Goal: Information Seeking & Learning: Learn about a topic

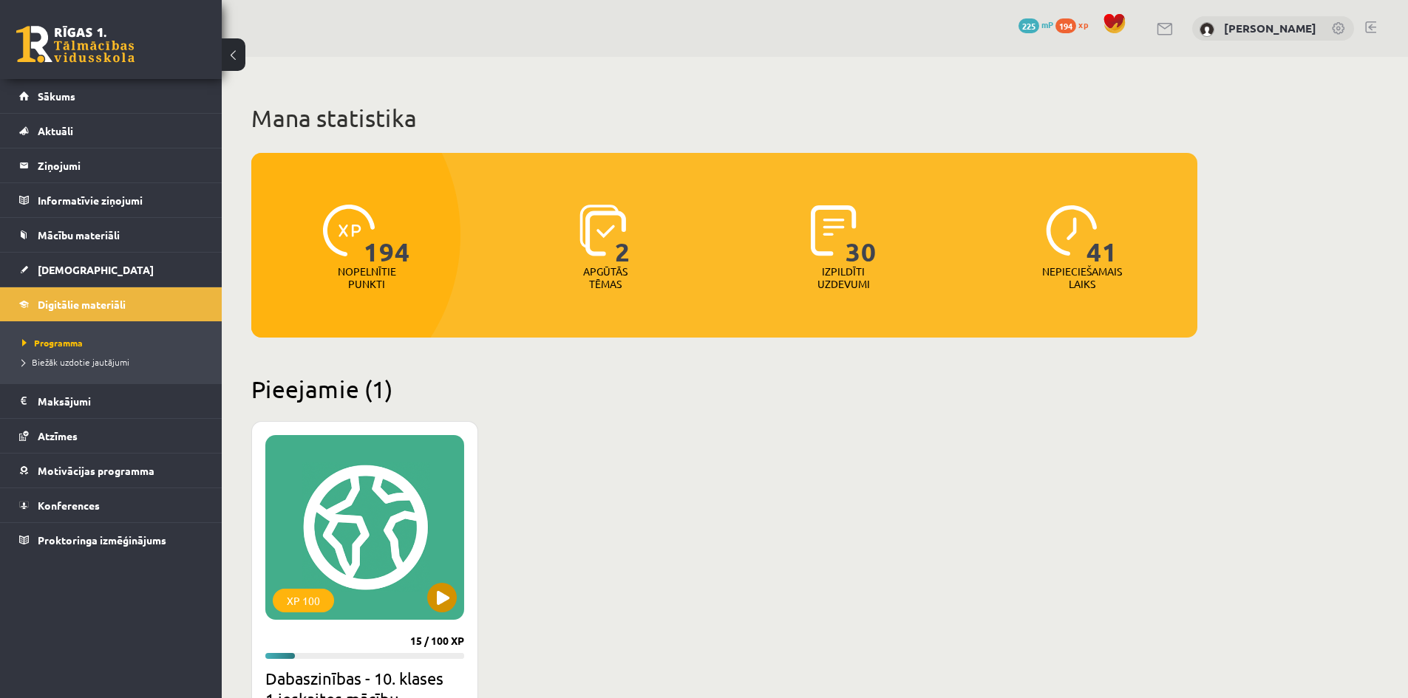
scroll to position [222, 0]
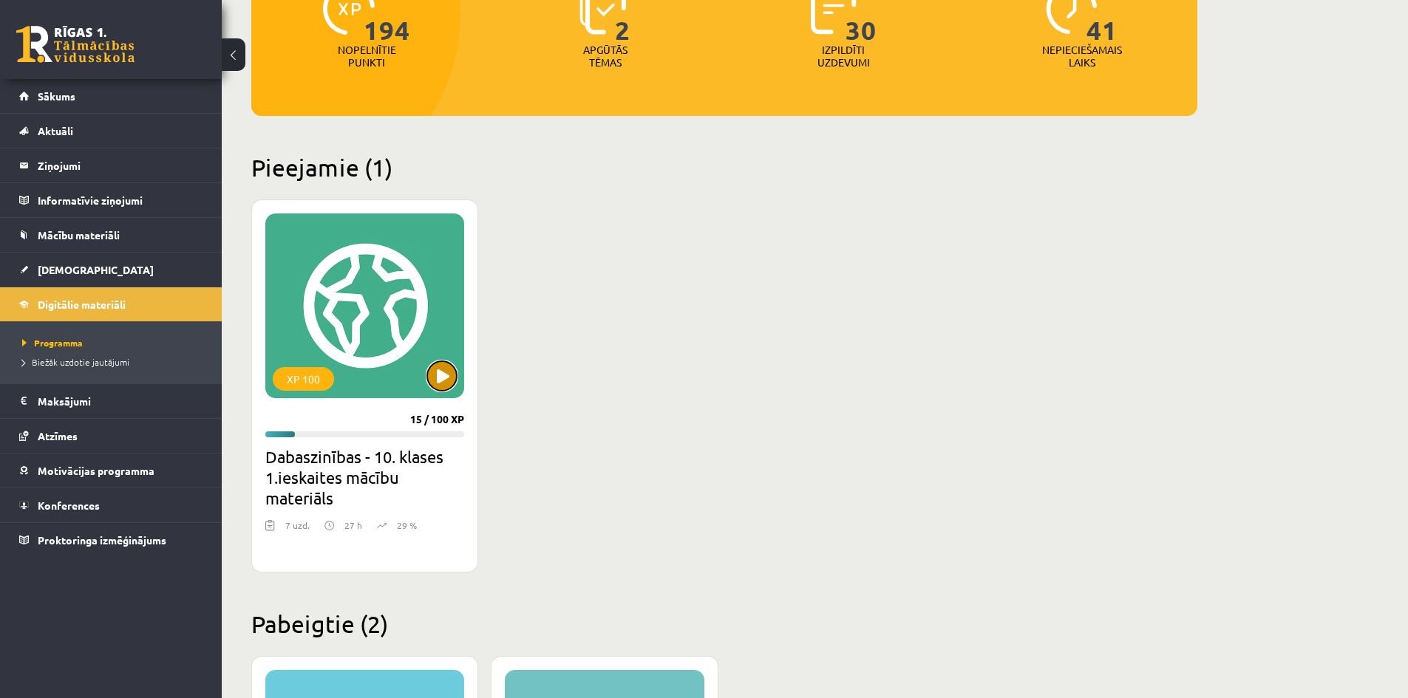
click at [439, 379] on button at bounding box center [442, 376] width 30 height 30
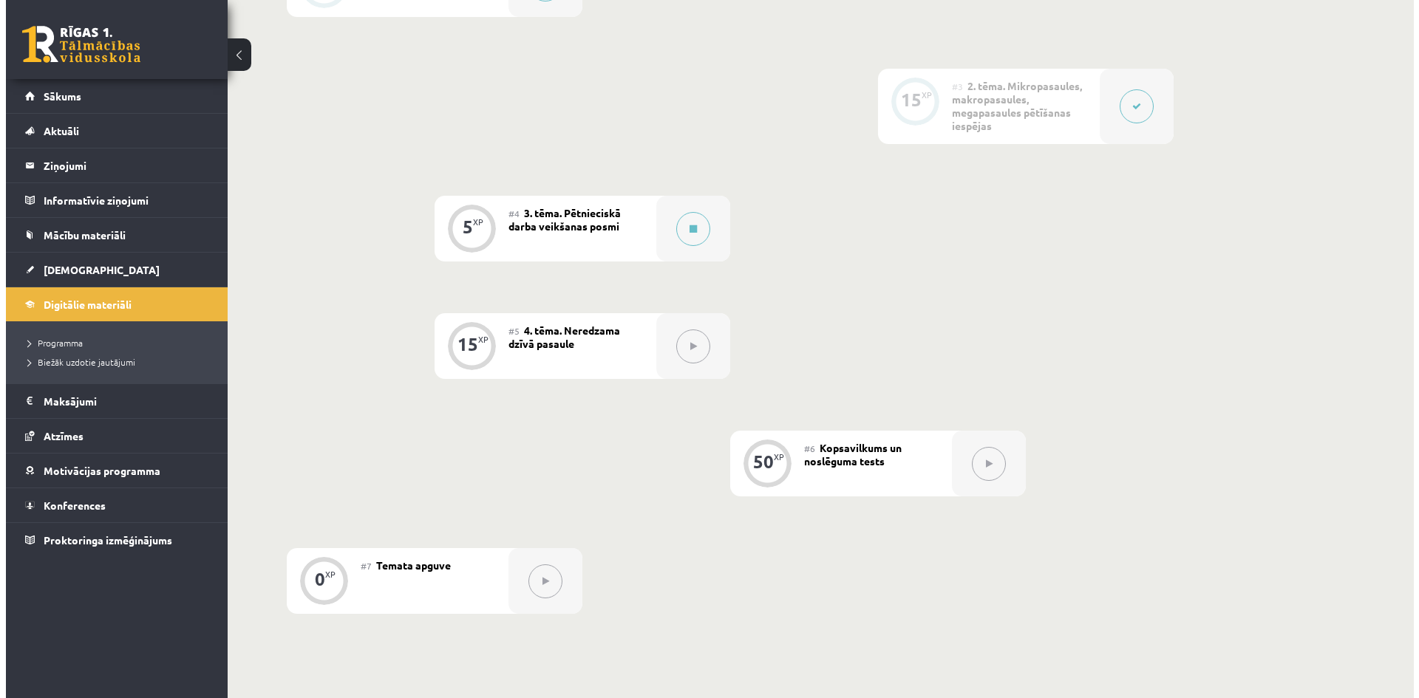
scroll to position [591, 0]
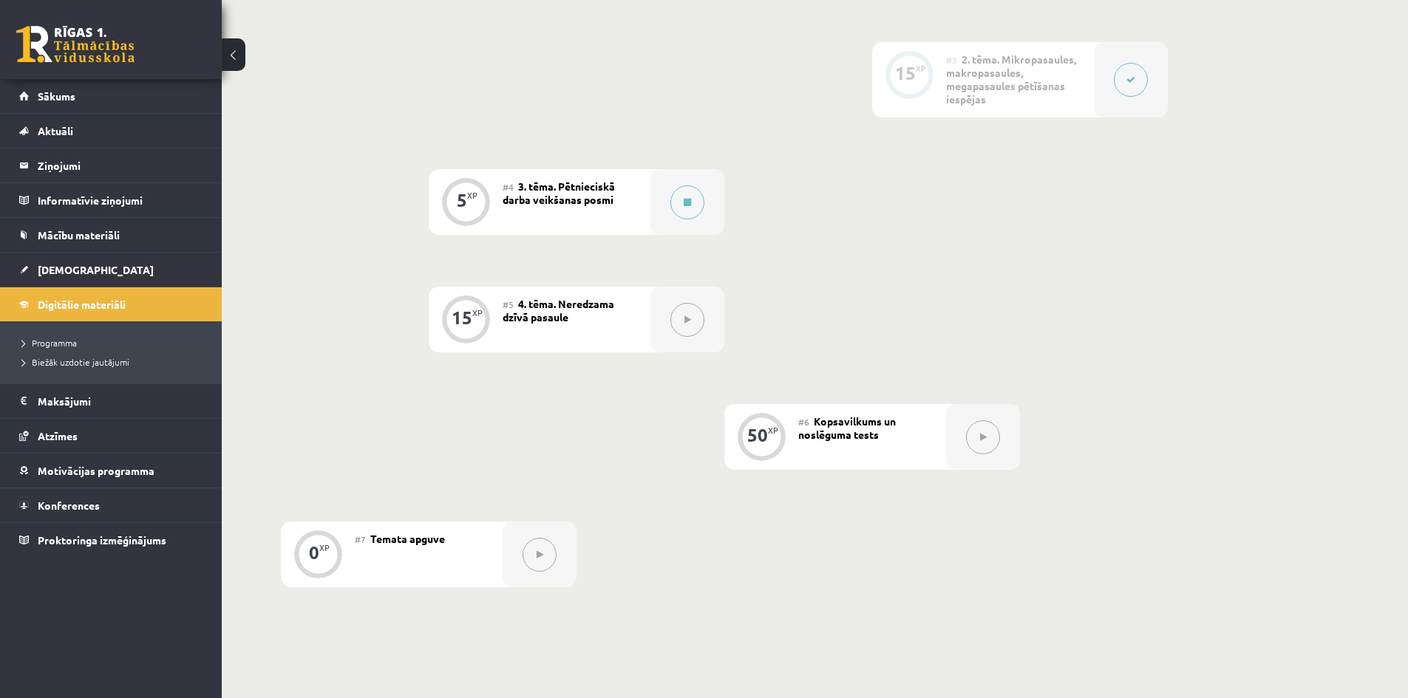
click at [621, 200] on div "#4 3. tēma. Pētnieciskā darba veikšanas posmi" at bounding box center [577, 202] width 148 height 66
click at [593, 190] on span "3. tēma. Pētnieciskā darba veikšanas posmi" at bounding box center [559, 193] width 112 height 27
click at [647, 211] on div "#4 3. tēma. Pētnieciskā darba veikšanas posmi" at bounding box center [577, 202] width 148 height 66
drag, startPoint x: 446, startPoint y: 199, endPoint x: 622, endPoint y: 210, distance: 176.3
click at [448, 201] on div "5 XP" at bounding box center [465, 200] width 44 height 44
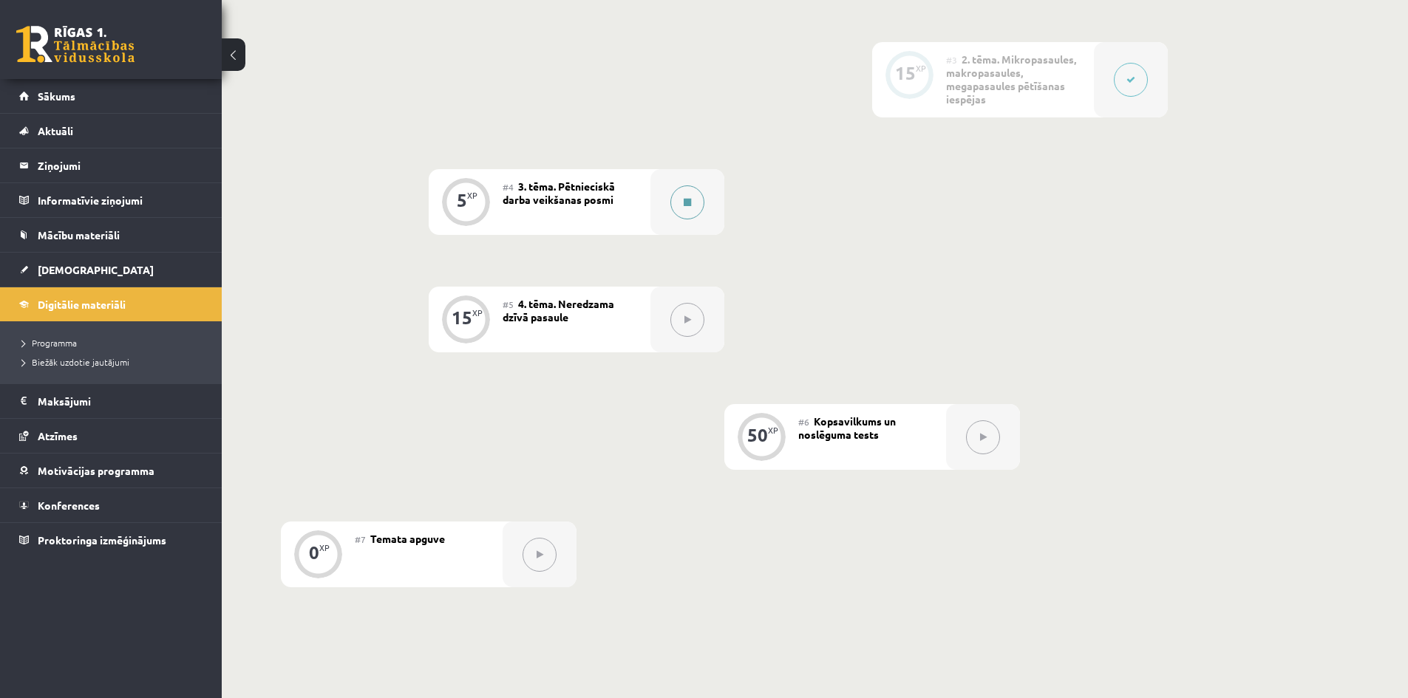
click at [684, 205] on icon at bounding box center [687, 202] width 7 height 9
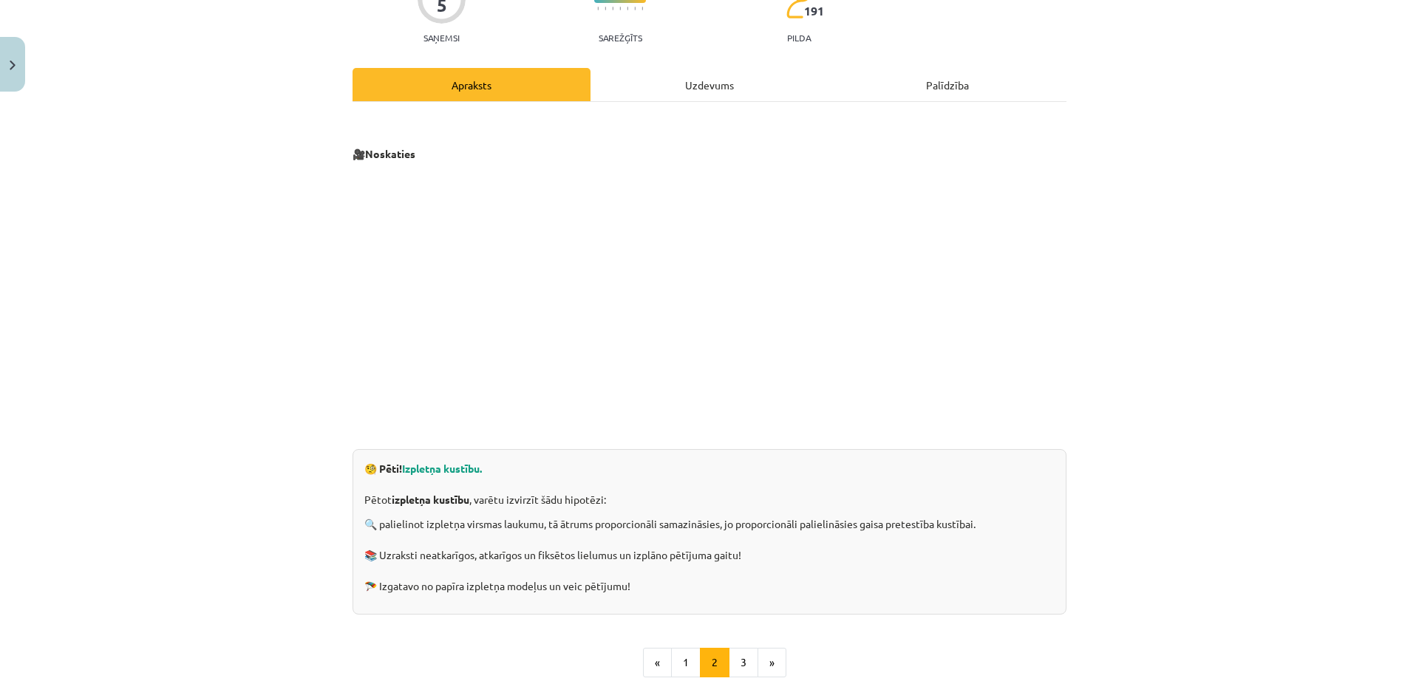
scroll to position [148, 0]
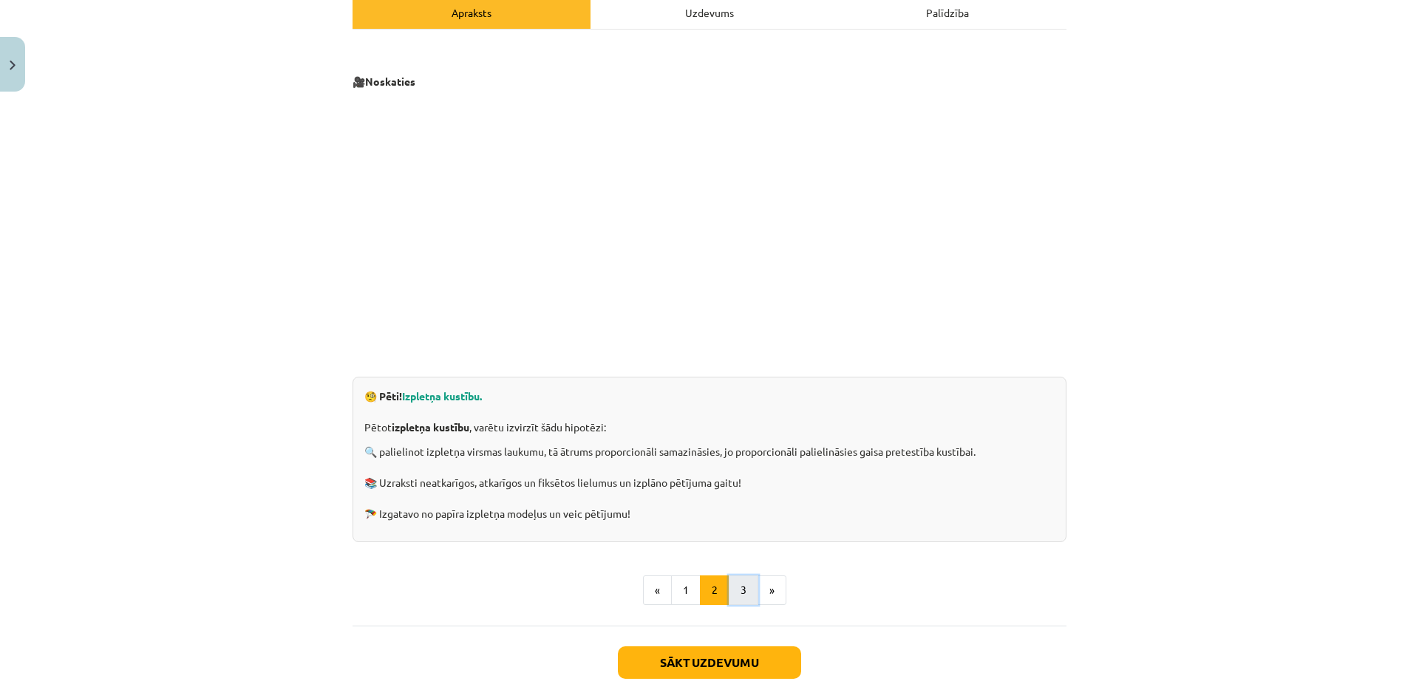
click at [737, 591] on button "3" at bounding box center [744, 591] width 30 height 30
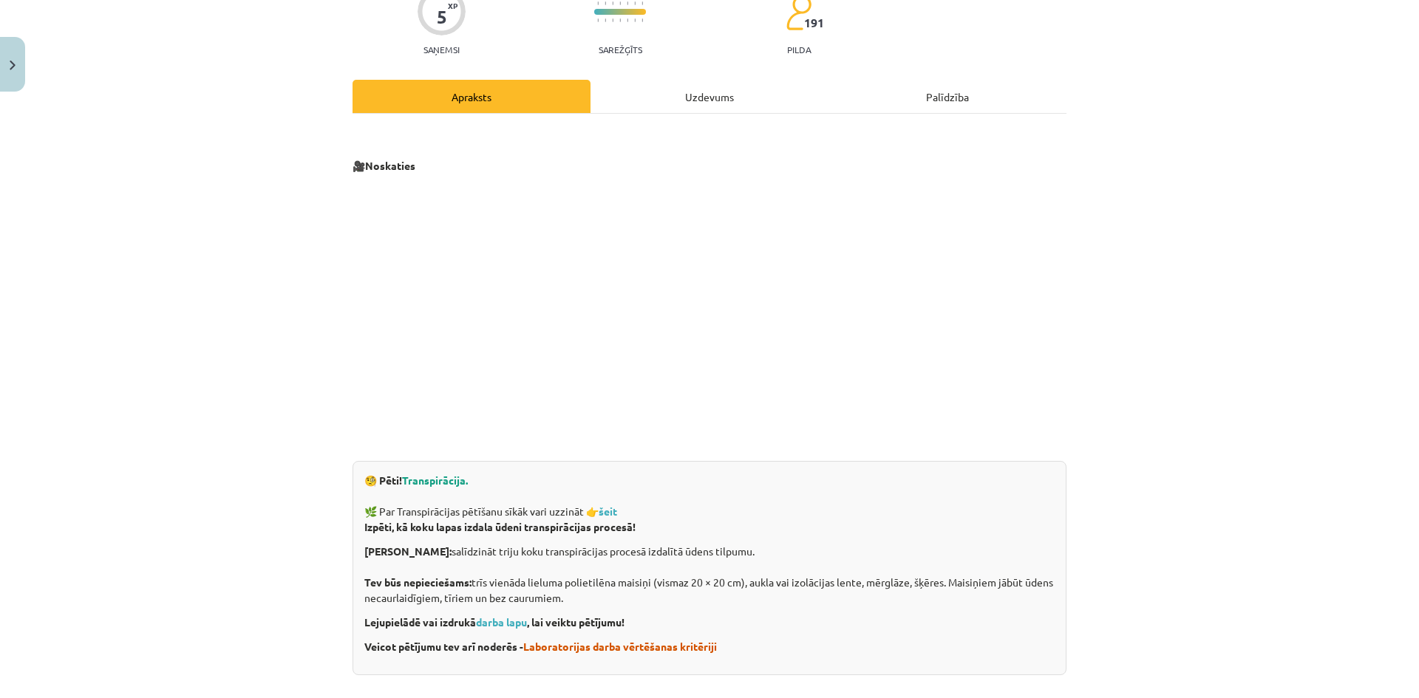
scroll to position [117, 0]
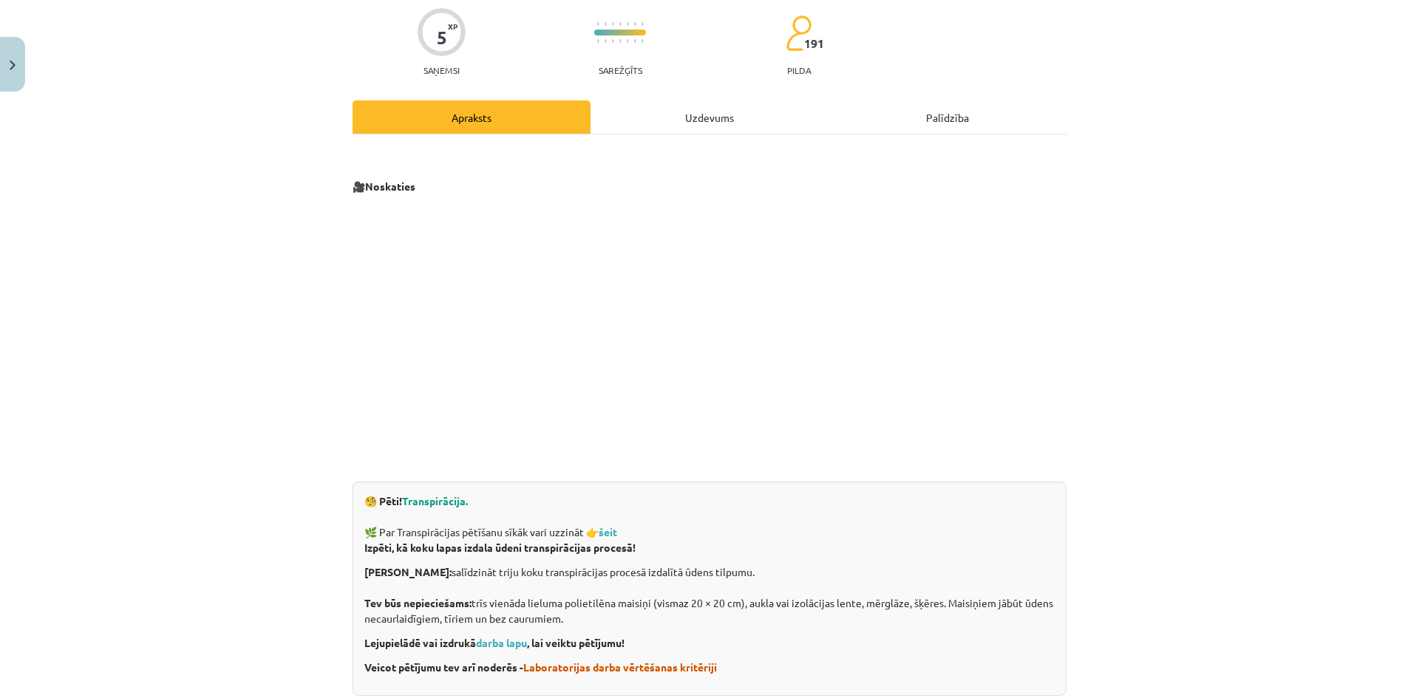
click at [694, 124] on div "Uzdevums" at bounding box center [710, 117] width 238 height 33
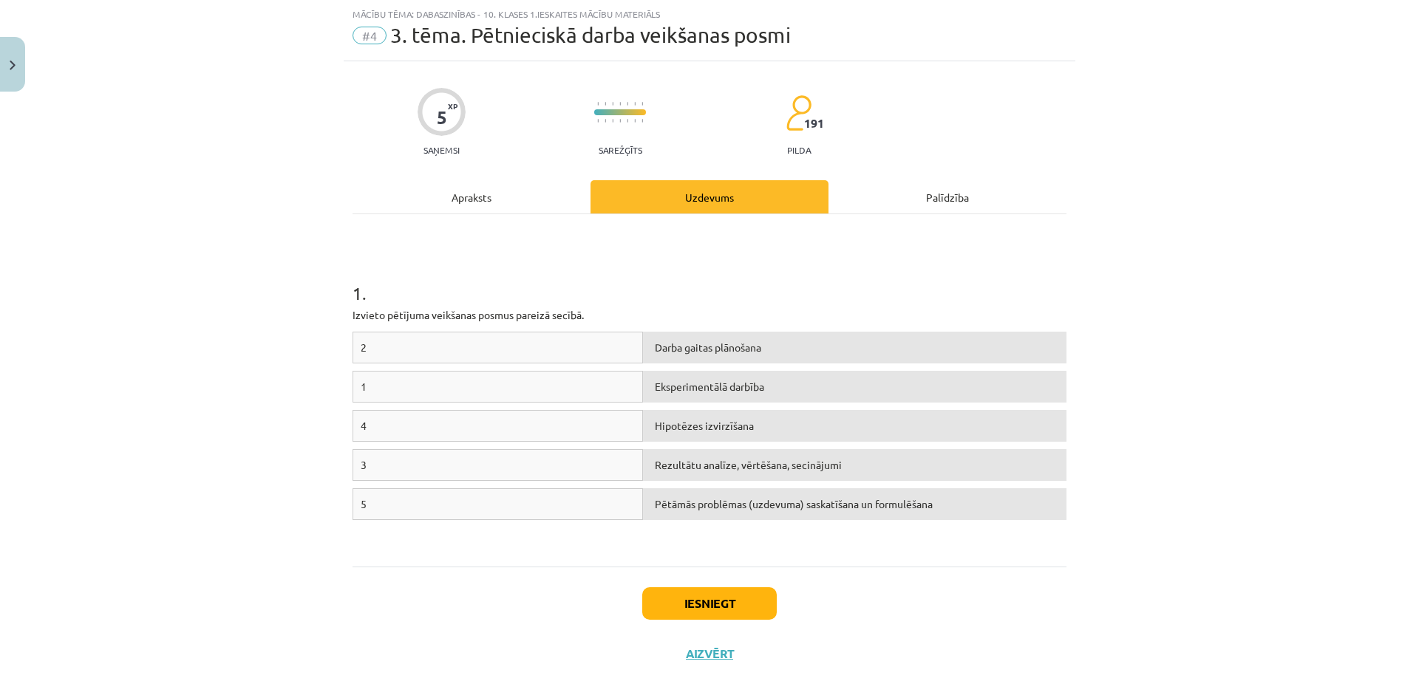
drag, startPoint x: 439, startPoint y: 387, endPoint x: 514, endPoint y: 403, distance: 77.0
click at [528, 408] on div "1 Eksperimentālā darbība" at bounding box center [710, 390] width 714 height 39
drag, startPoint x: 364, startPoint y: 388, endPoint x: 377, endPoint y: 391, distance: 13.6
click at [377, 391] on div "1" at bounding box center [498, 387] width 290 height 32
drag, startPoint x: 352, startPoint y: 385, endPoint x: 318, endPoint y: 385, distance: 34.0
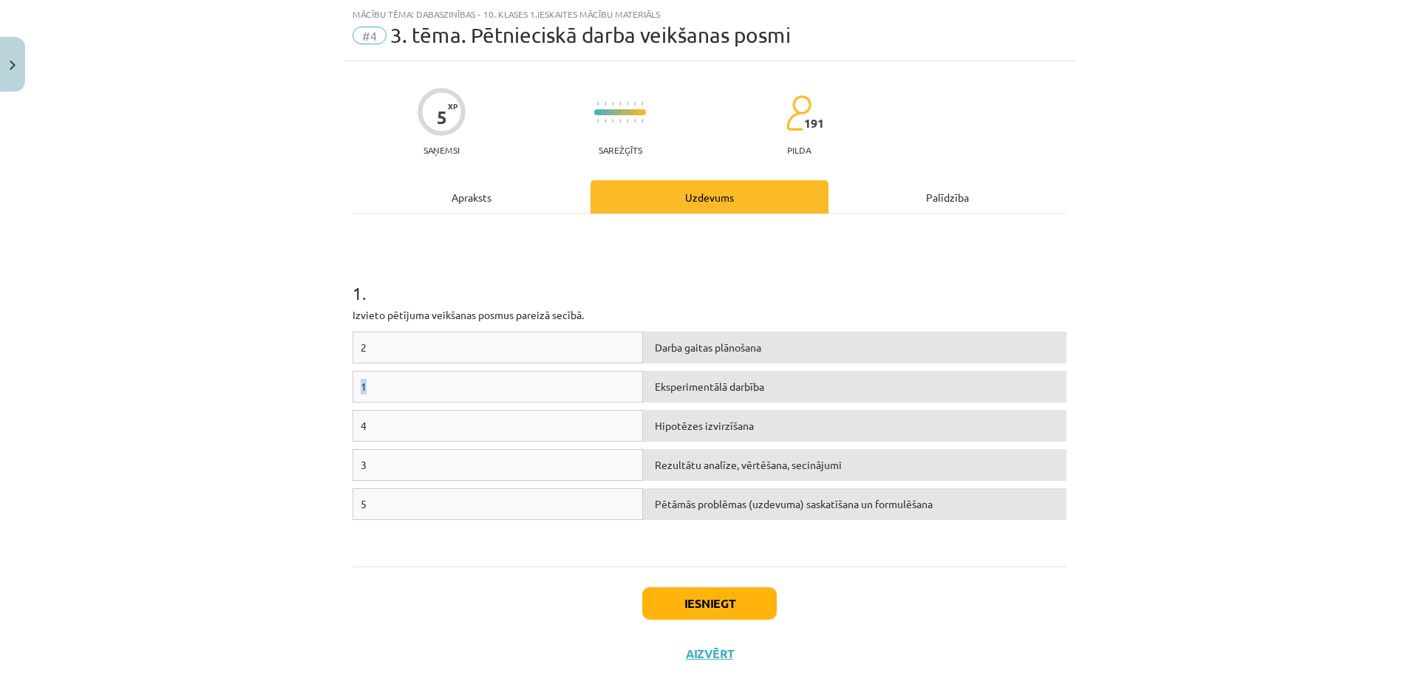
click at [318, 385] on div "Mācību tēma: Dabaszinības - 10. klases 1.ieskaites mācību materiāls #4 3. tēma.…" at bounding box center [709, 349] width 1419 height 698
click at [399, 387] on div "1" at bounding box center [498, 387] width 290 height 32
click at [565, 466] on div "3" at bounding box center [498, 465] width 290 height 32
drag, startPoint x: 379, startPoint y: 464, endPoint x: 402, endPoint y: 462, distance: 23.0
click at [401, 462] on div "3" at bounding box center [498, 465] width 290 height 32
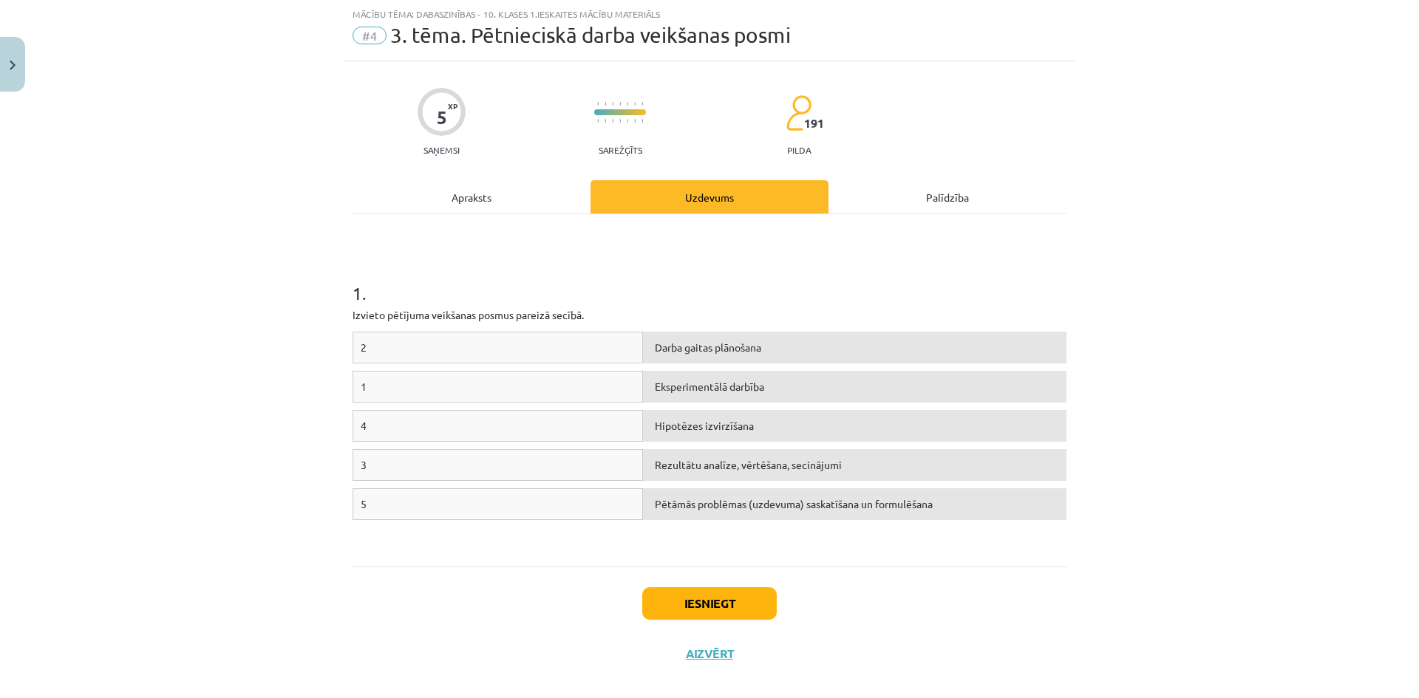
scroll to position [55, 0]
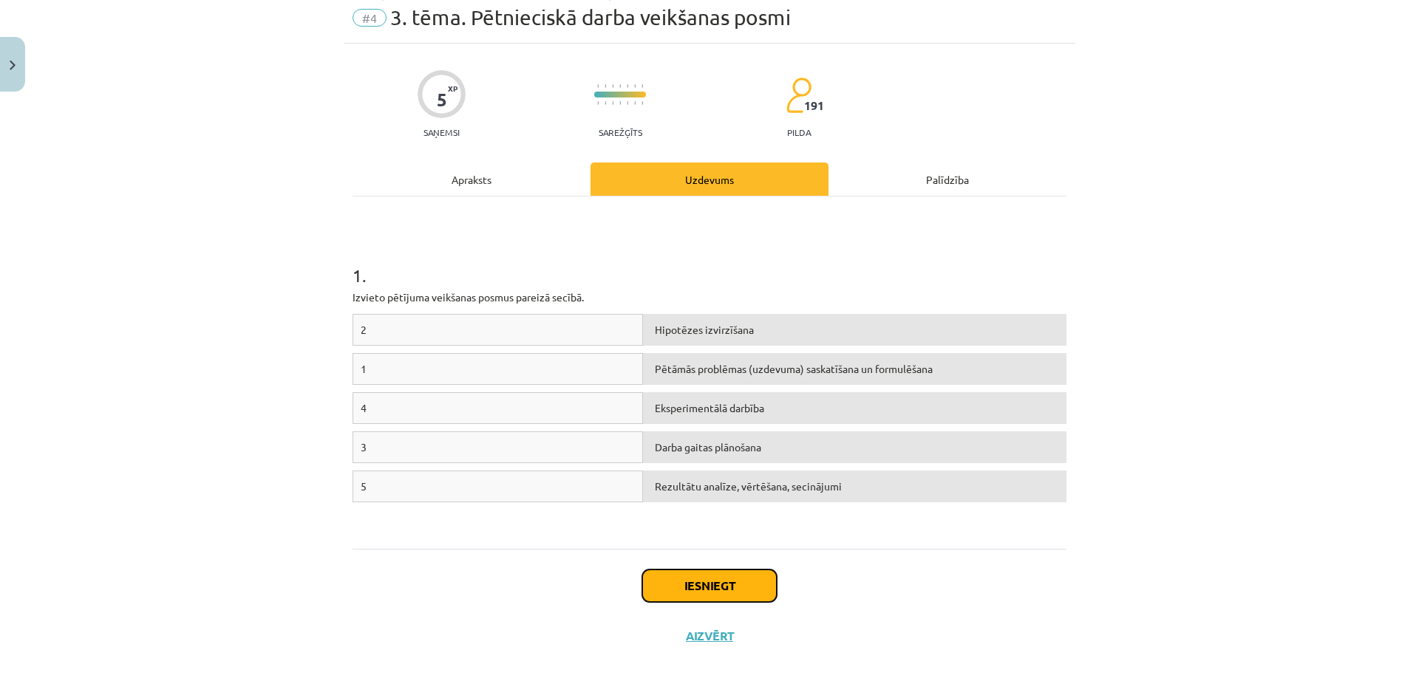
click at [729, 589] on button "Iesniegt" at bounding box center [709, 586] width 135 height 33
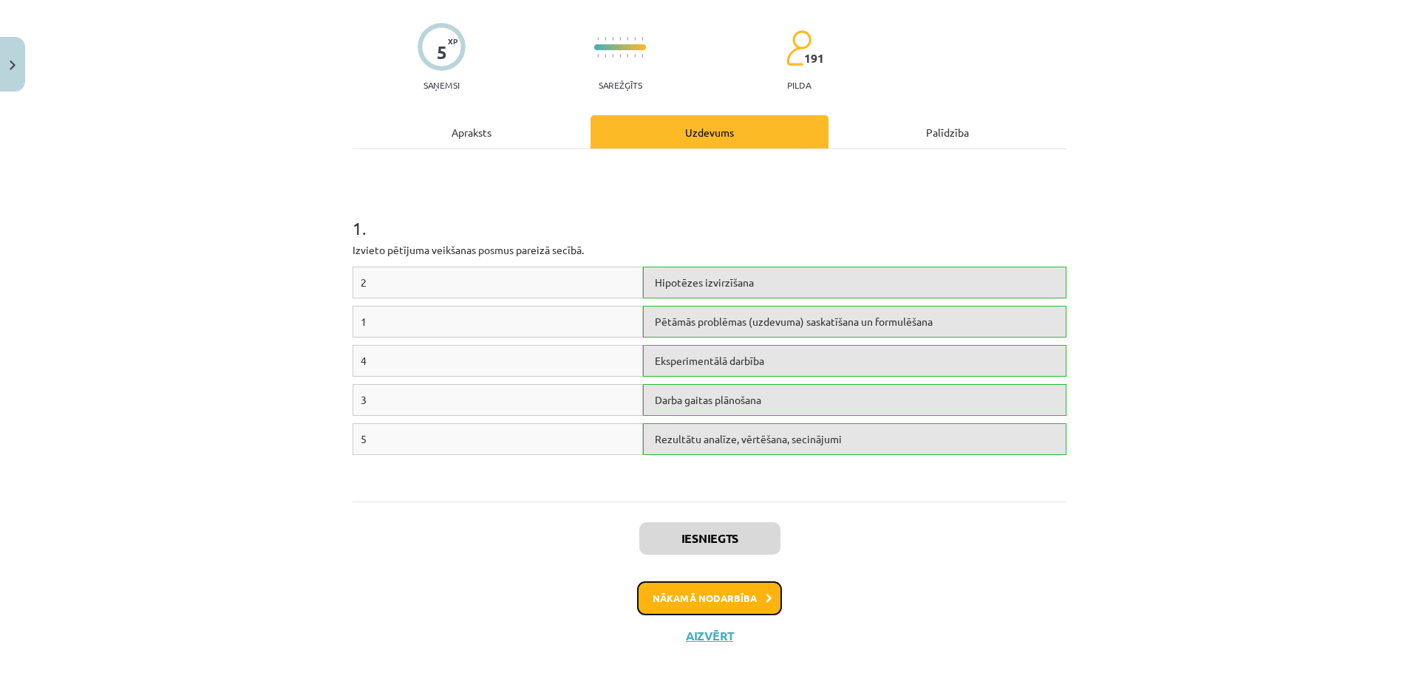
click at [688, 597] on button "Nākamā nodarbība" at bounding box center [709, 599] width 145 height 34
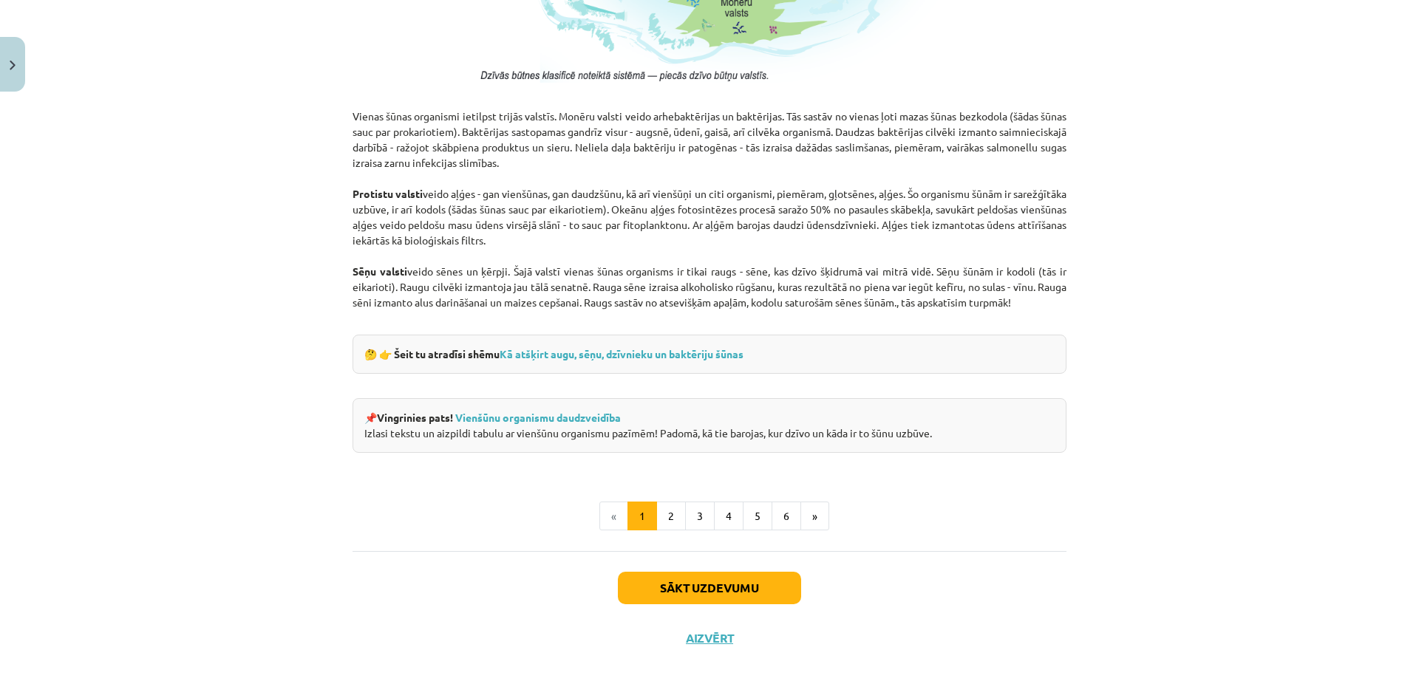
scroll to position [1232, 0]
click at [656, 517] on button "2" at bounding box center [671, 515] width 30 height 30
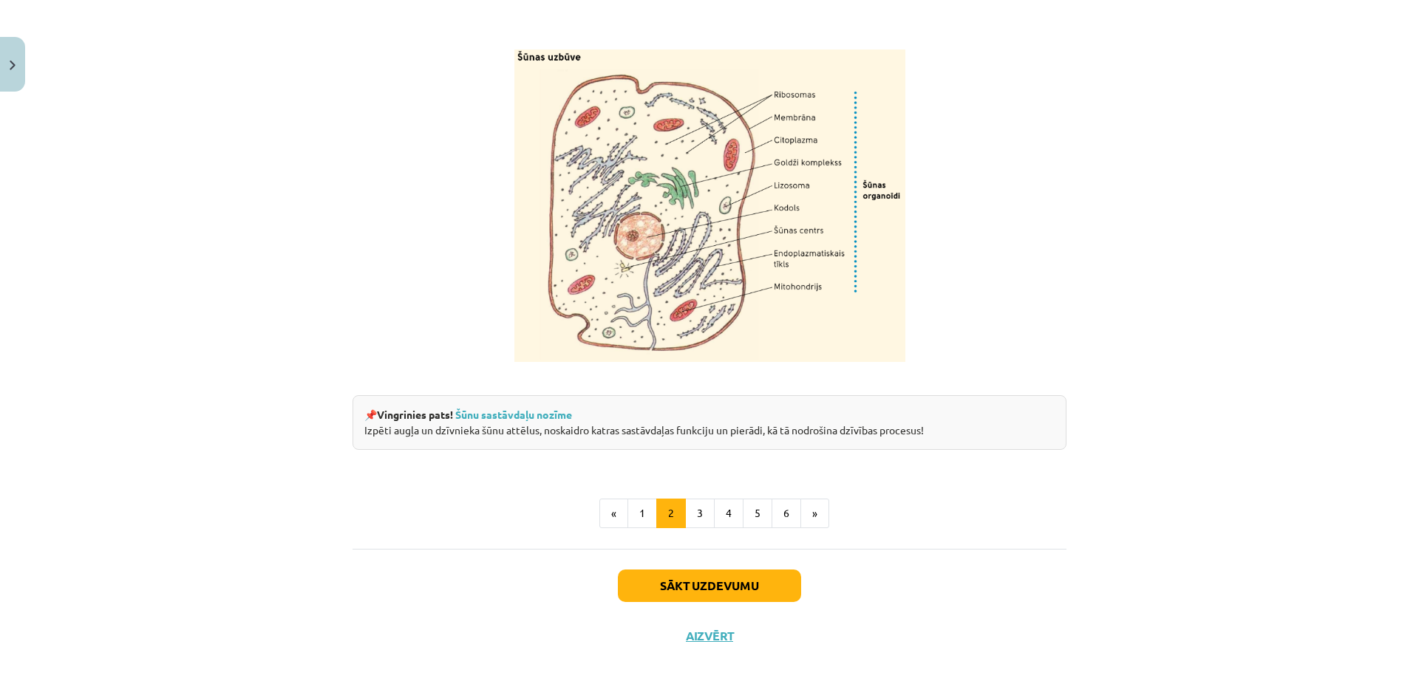
scroll to position [1698, 0]
click at [700, 517] on button "3" at bounding box center [700, 514] width 30 height 30
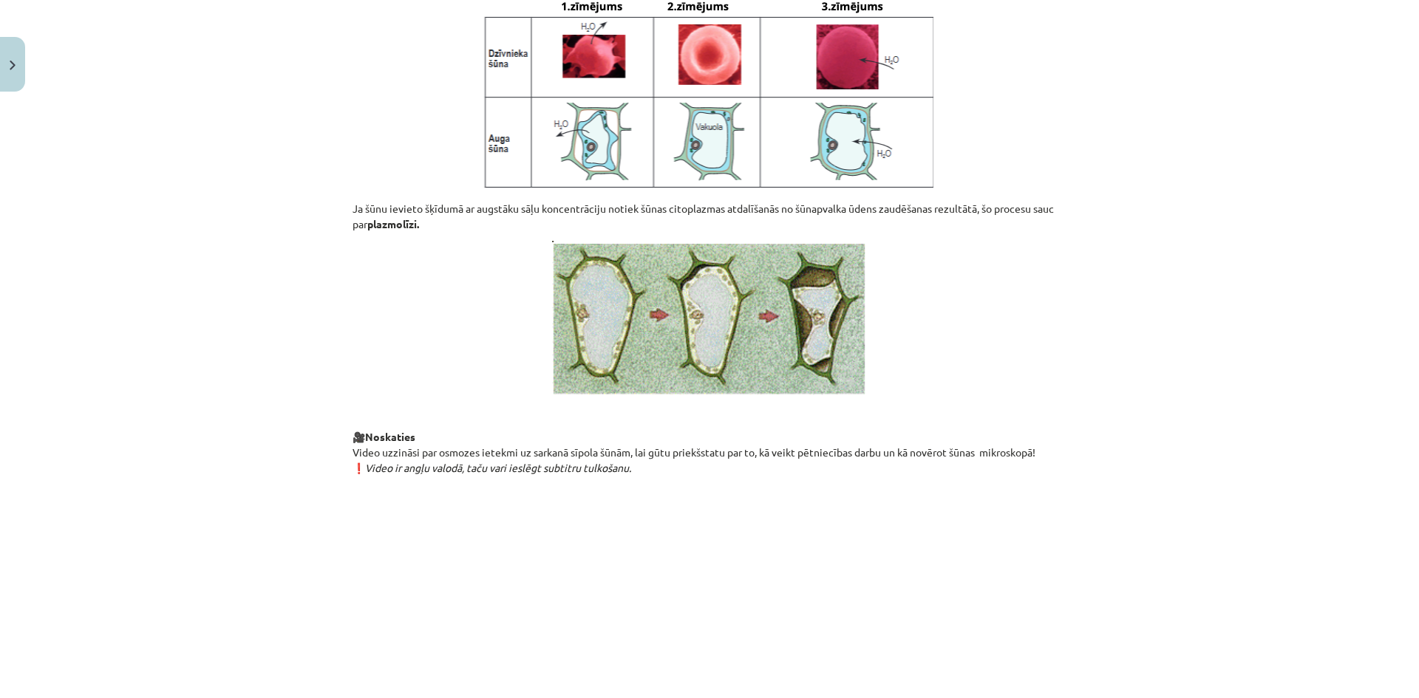
scroll to position [1256, 0]
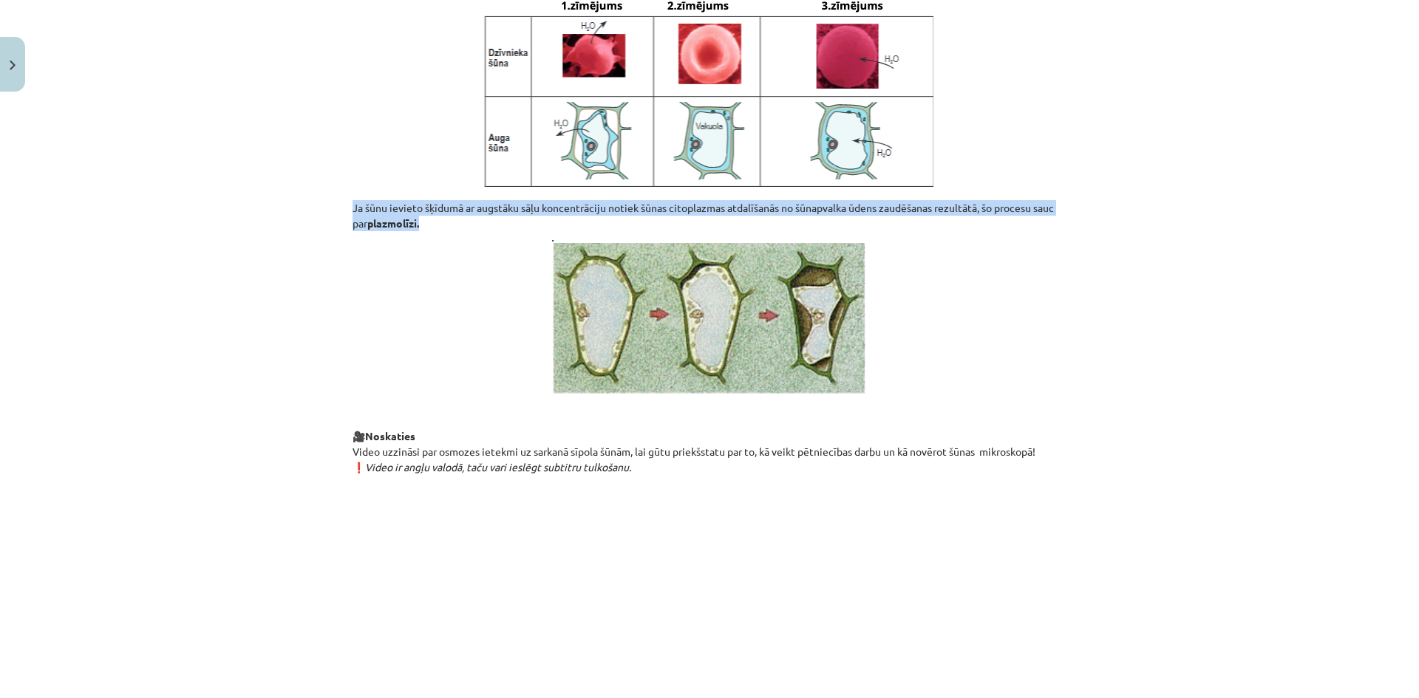
drag, startPoint x: 432, startPoint y: 251, endPoint x: 334, endPoint y: 236, distance: 98.7
click at [334, 236] on div "Mācību tēma: Dabaszinības - 10. klases 1.ieskaites mācību materiāls #5 4. tēma.…" at bounding box center [709, 349] width 1419 height 698
copy p "Ja šūnu ievieto šķīdumā ar augstāku sāļu koncentrāciju notiek šūnas citoplazmas…"
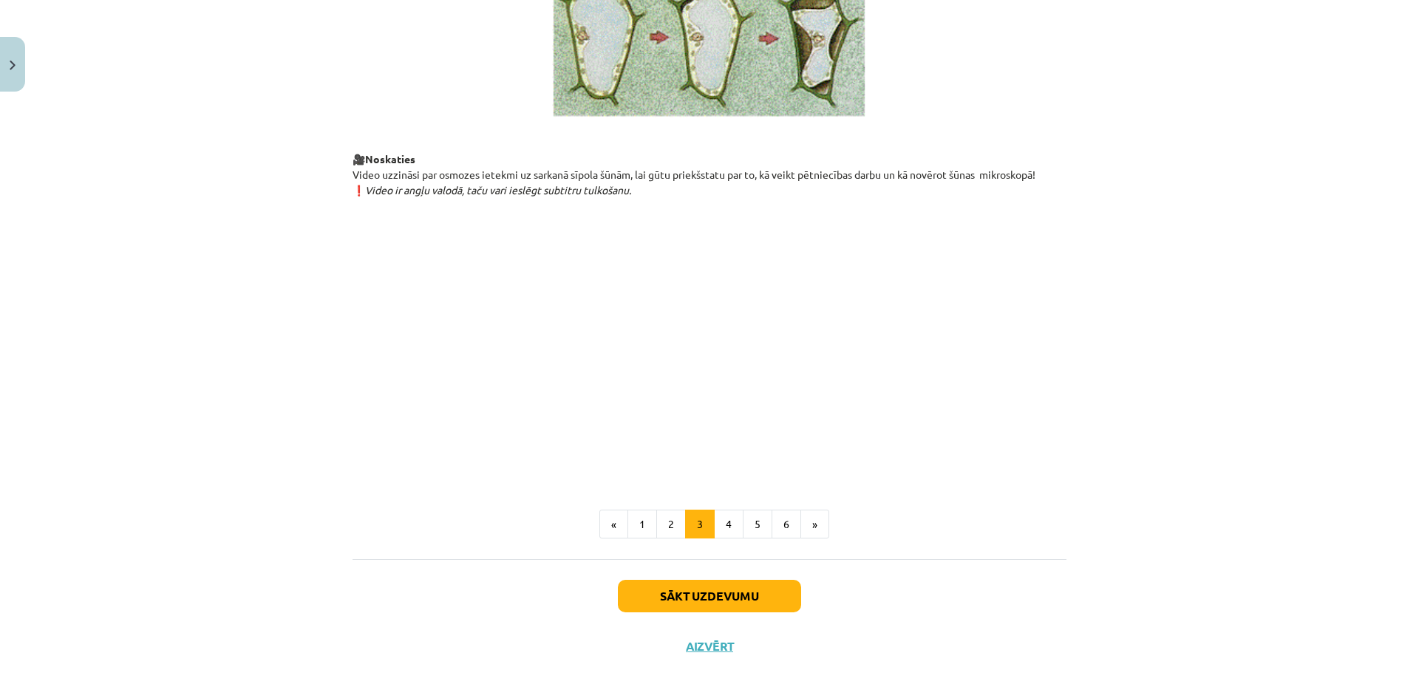
scroll to position [1552, 0]
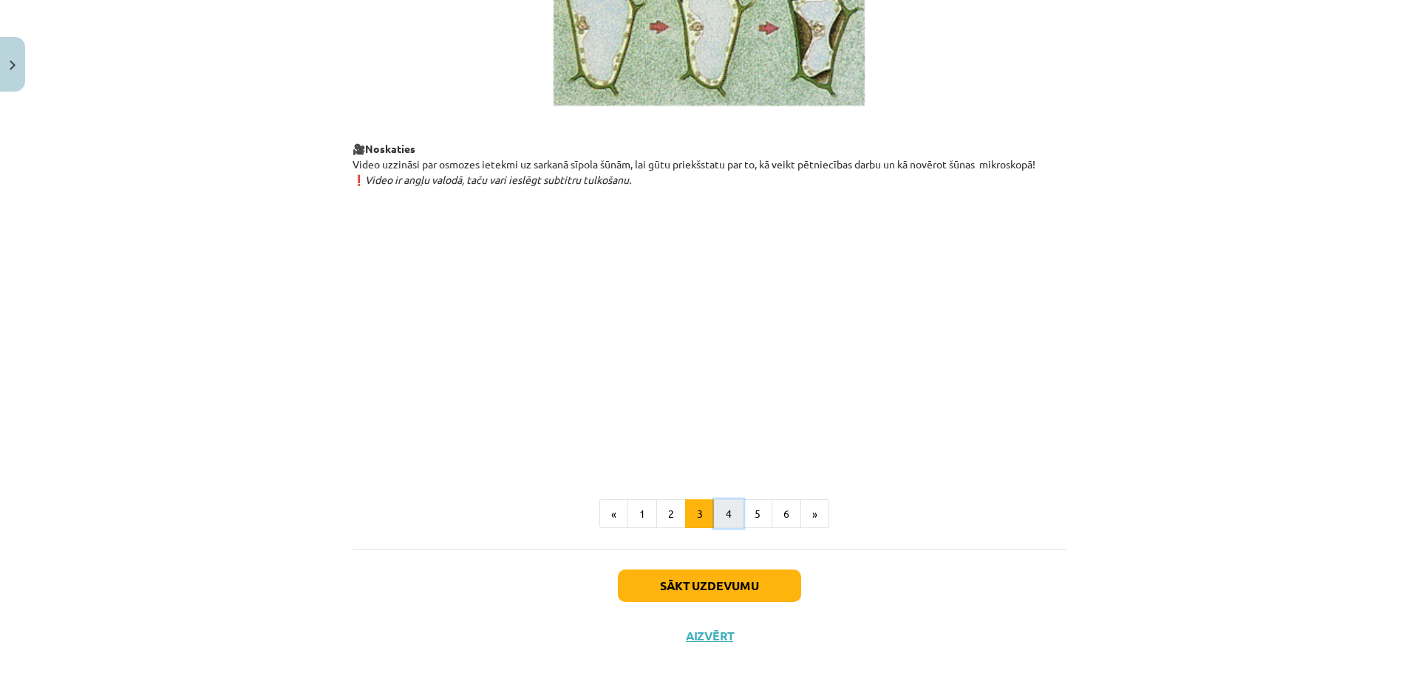
click at [720, 529] on button "4" at bounding box center [729, 515] width 30 height 30
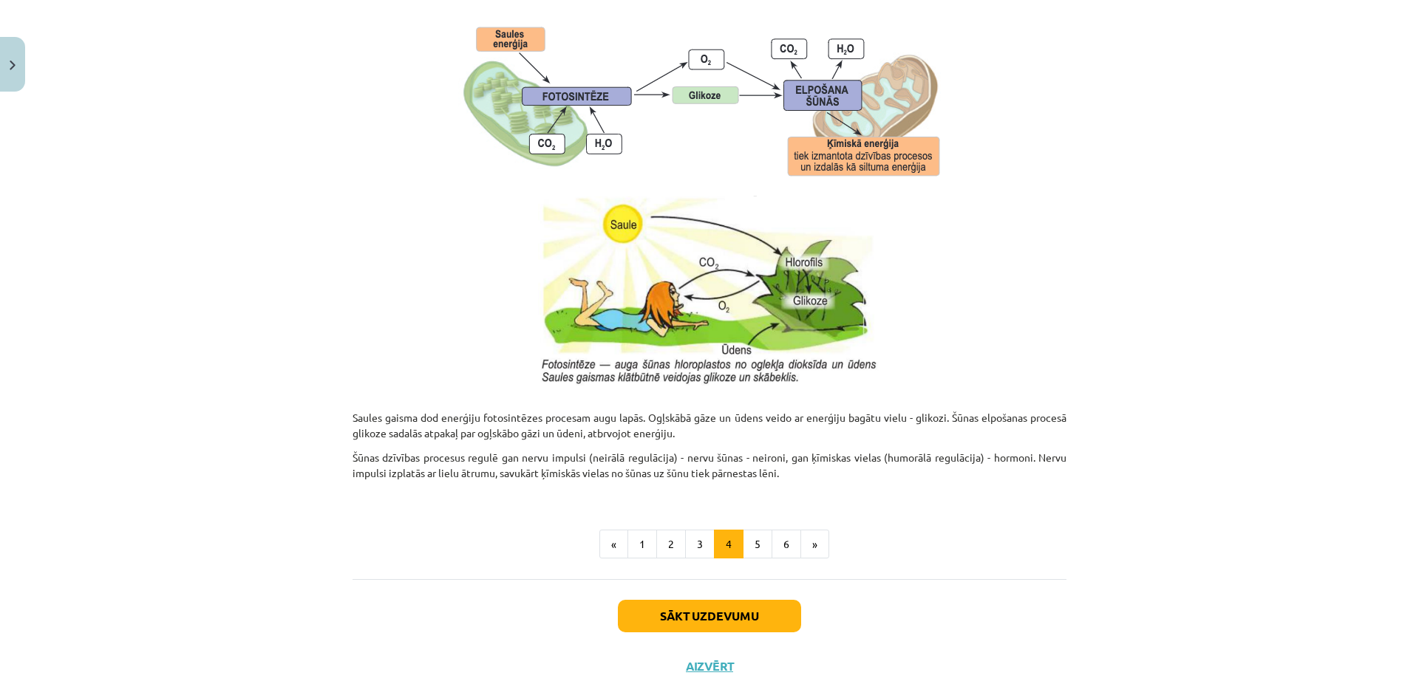
scroll to position [1373, 0]
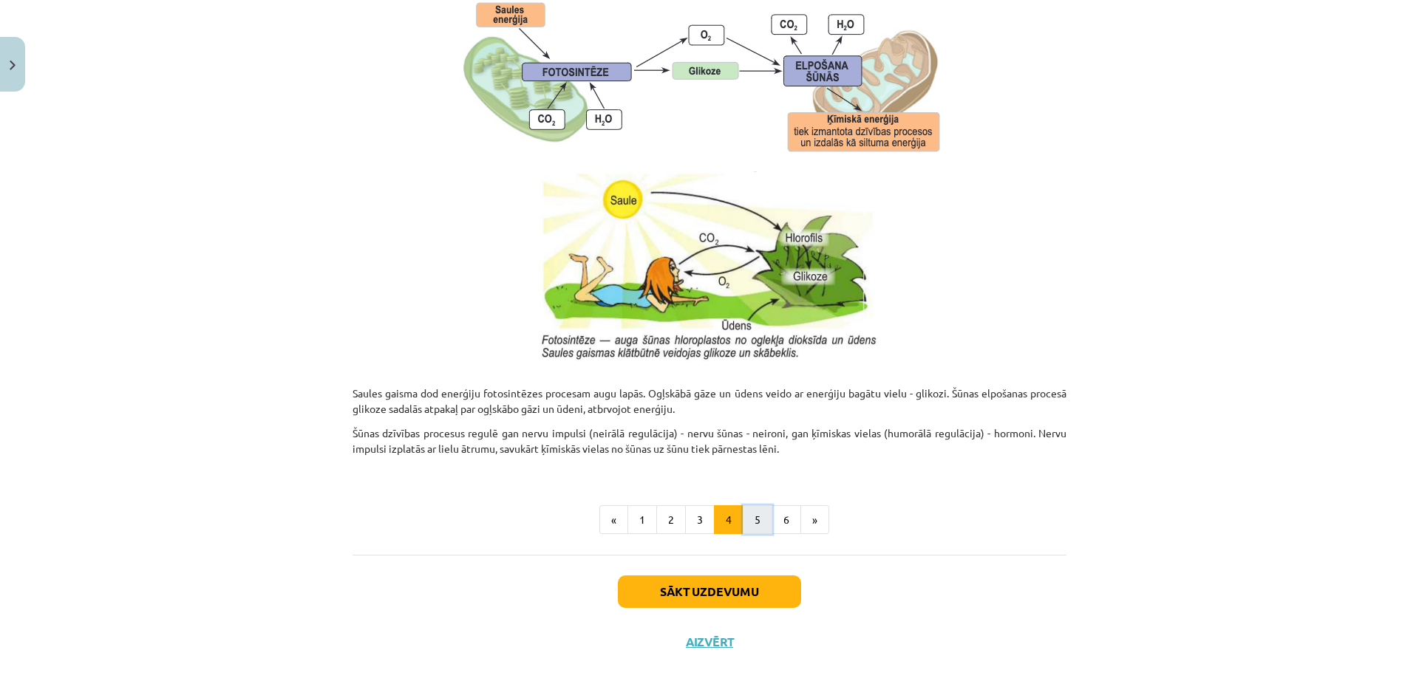
click at [754, 528] on button "5" at bounding box center [758, 521] width 30 height 30
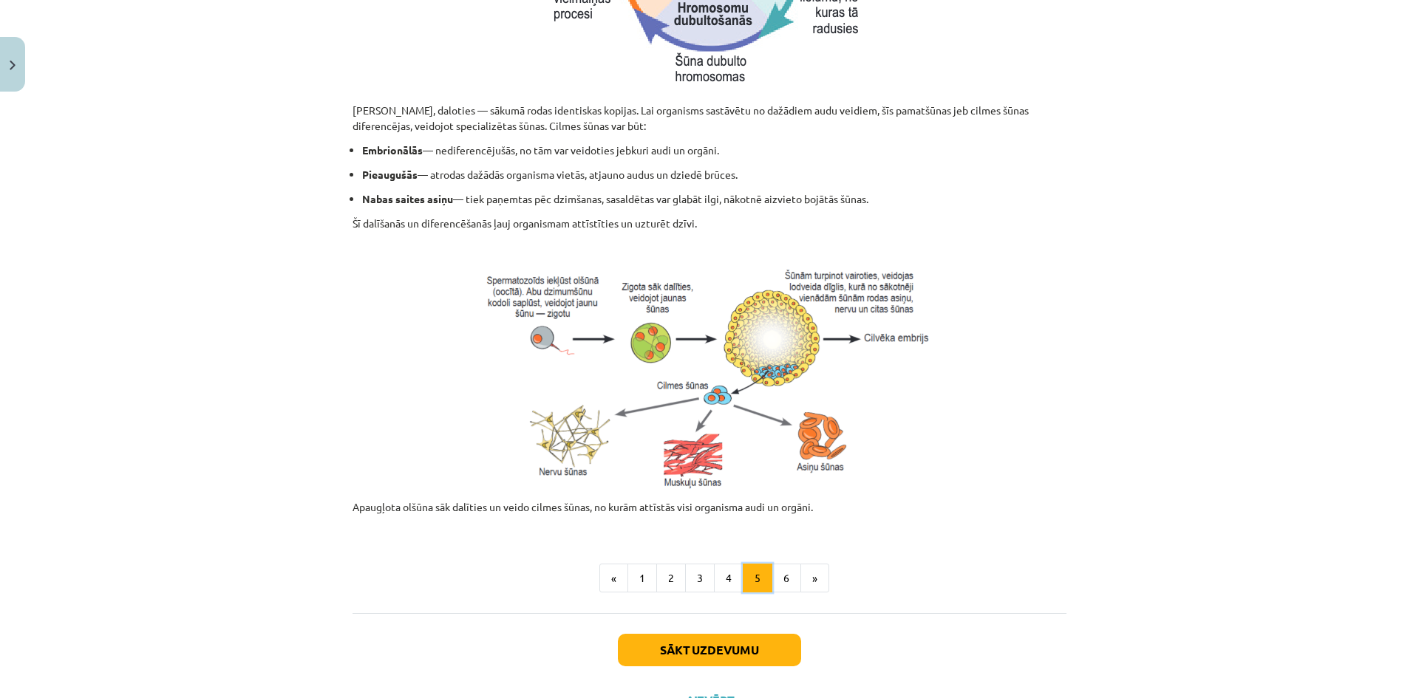
scroll to position [486, 0]
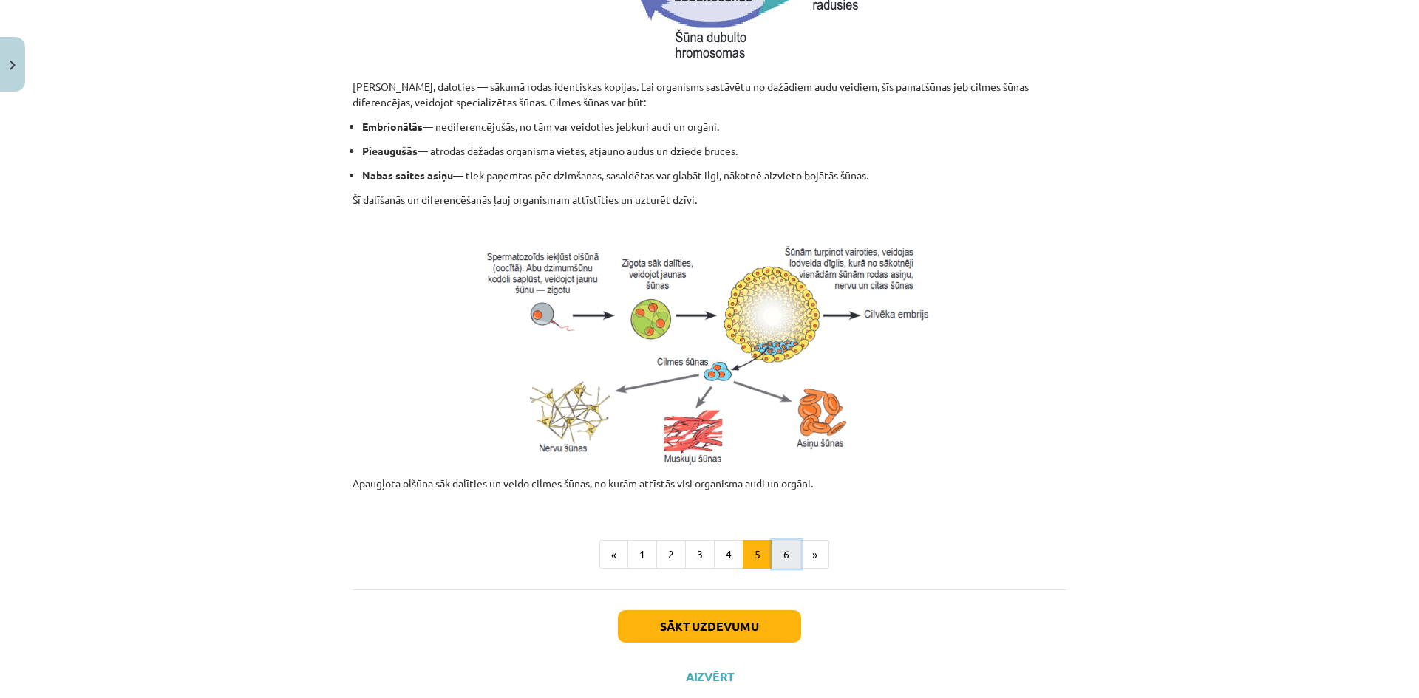
click at [780, 559] on button "6" at bounding box center [787, 555] width 30 height 30
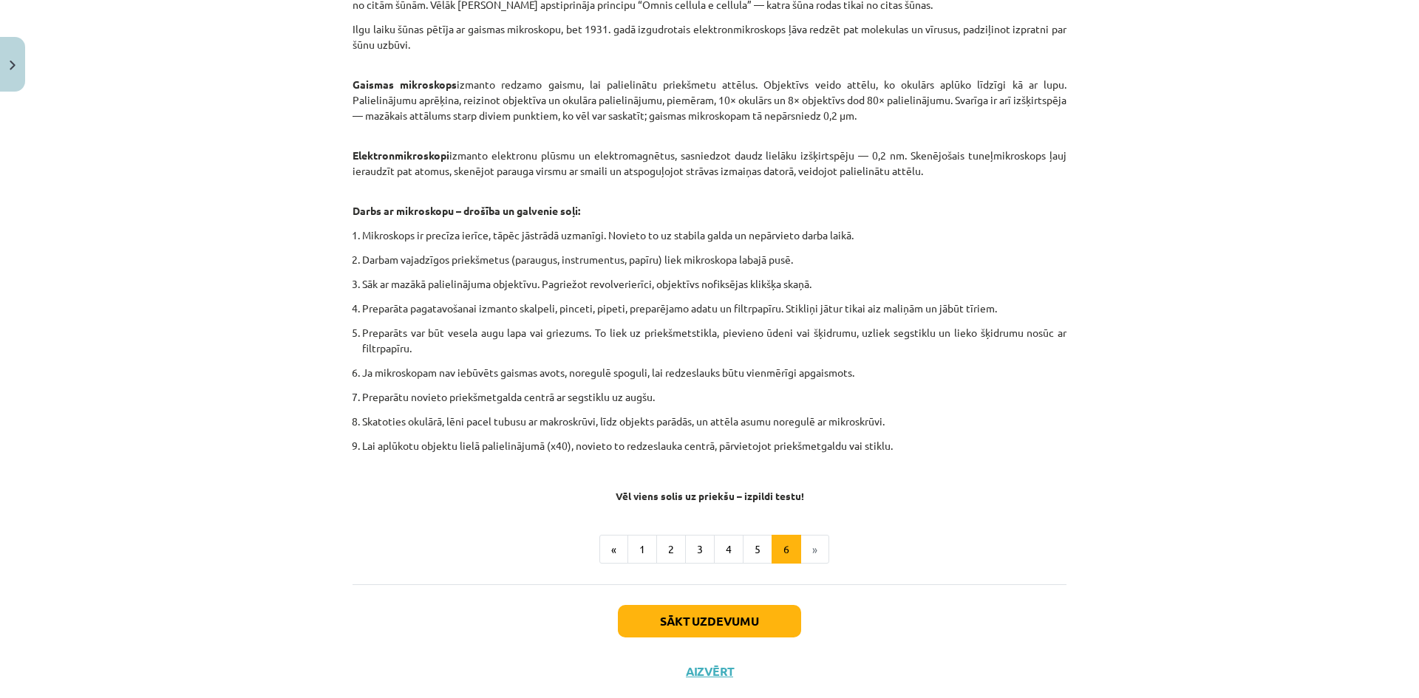
scroll to position [708, 0]
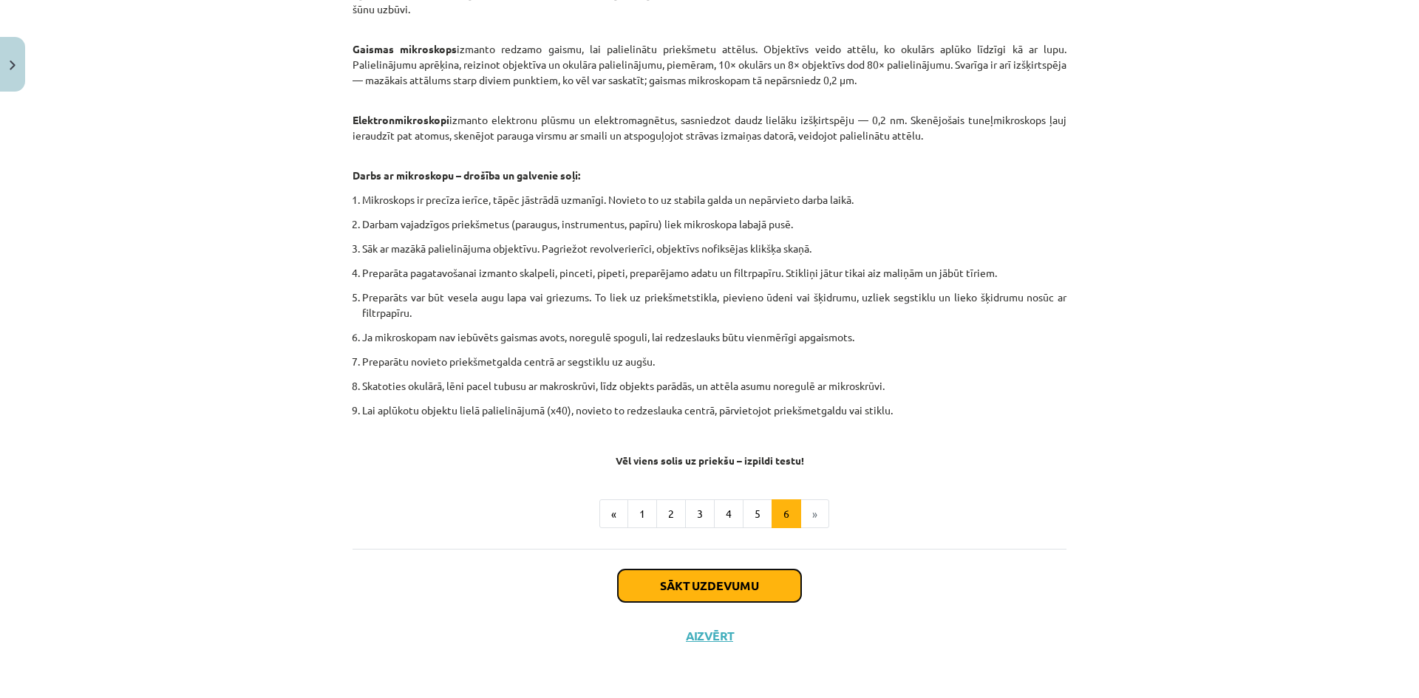
click at [761, 585] on button "Sākt uzdevumu" at bounding box center [709, 586] width 183 height 33
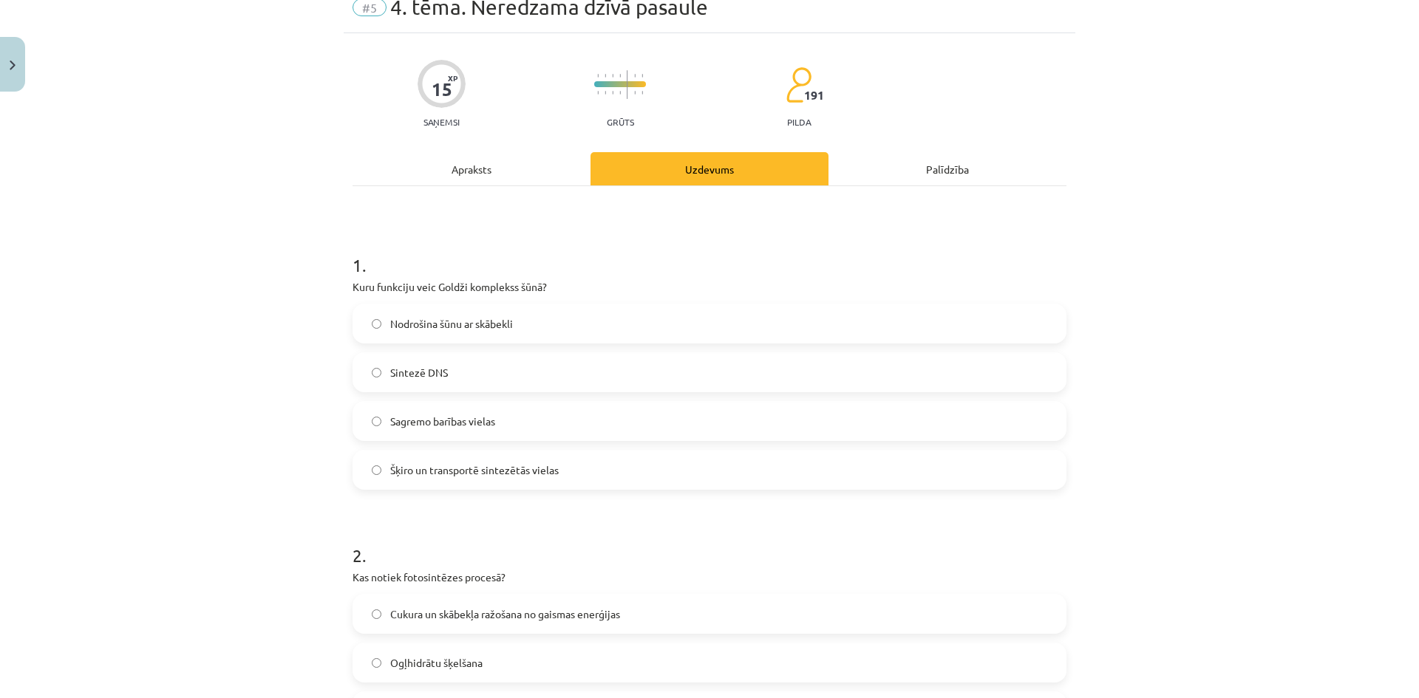
scroll to position [37, 0]
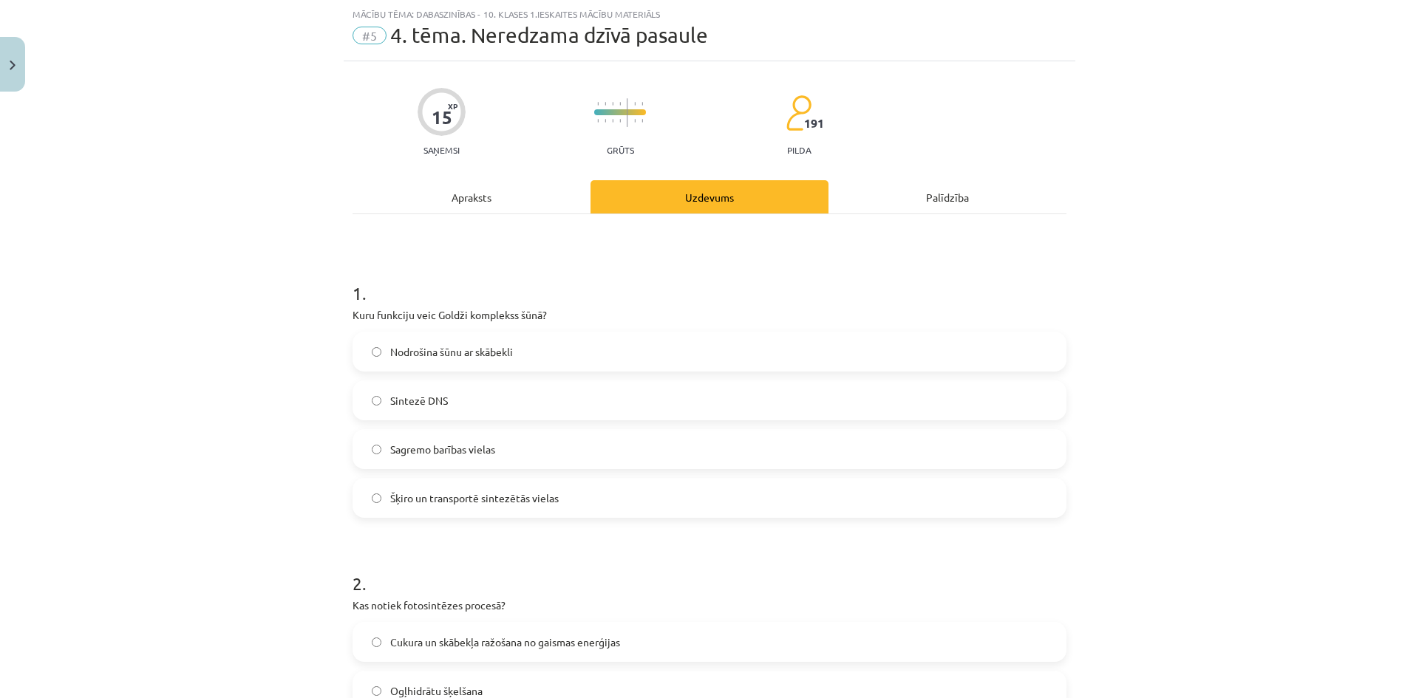
click at [625, 502] on label "Šķiro un transportē sintezētās vielas" at bounding box center [709, 498] width 711 height 37
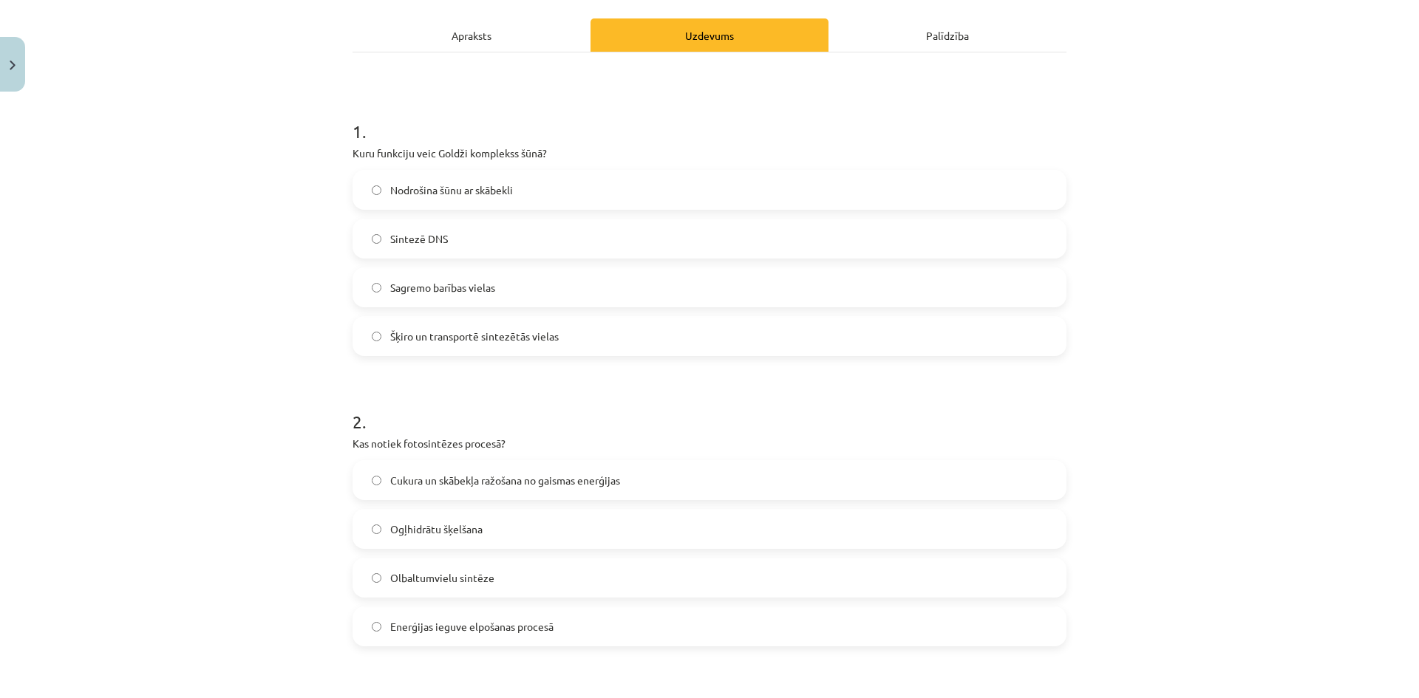
scroll to position [259, 0]
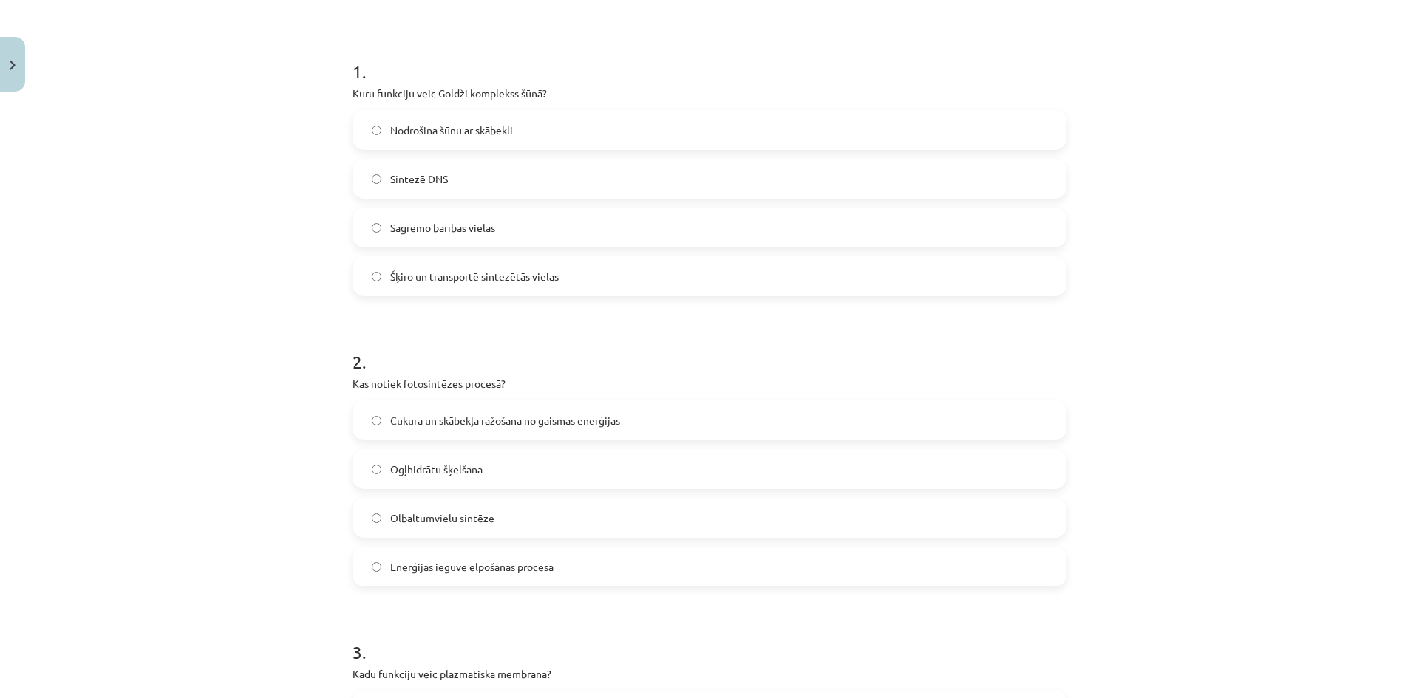
click at [632, 426] on label "Cukura un skābekļa ražošana no gaismas enerģijas" at bounding box center [709, 420] width 711 height 37
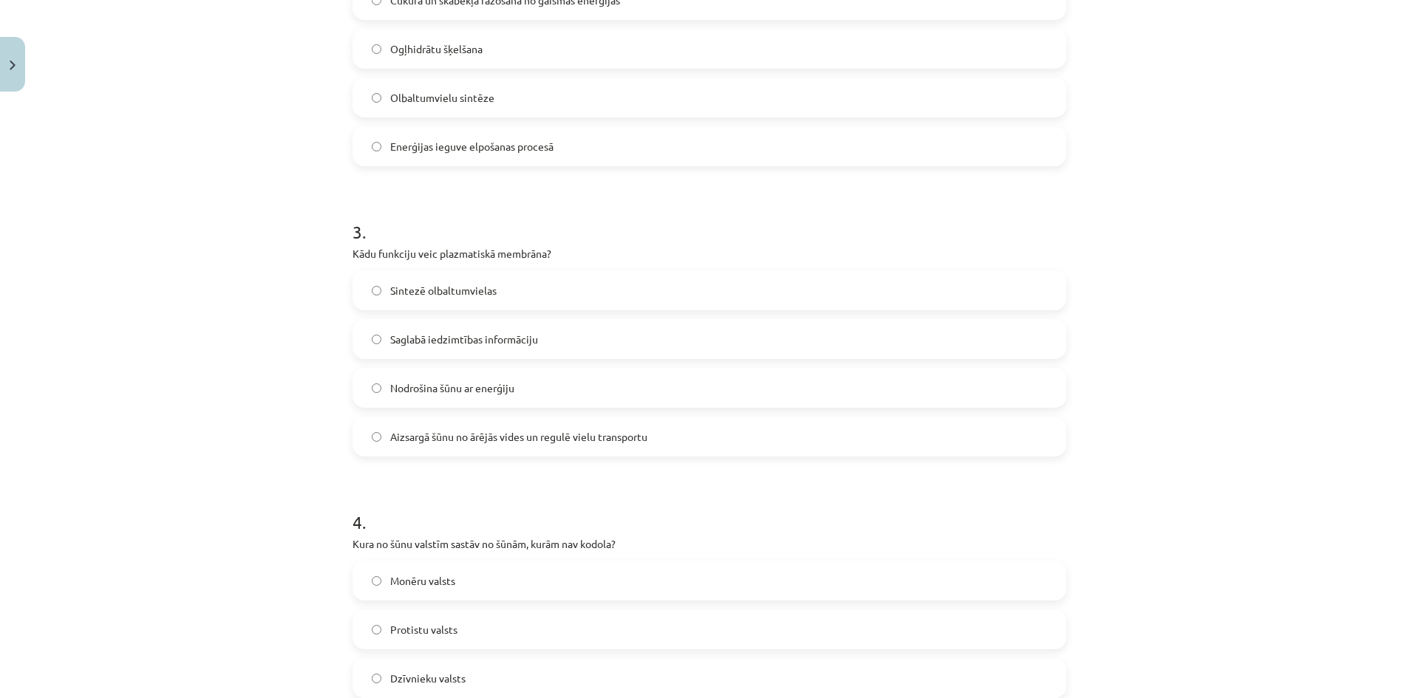
scroll to position [702, 0]
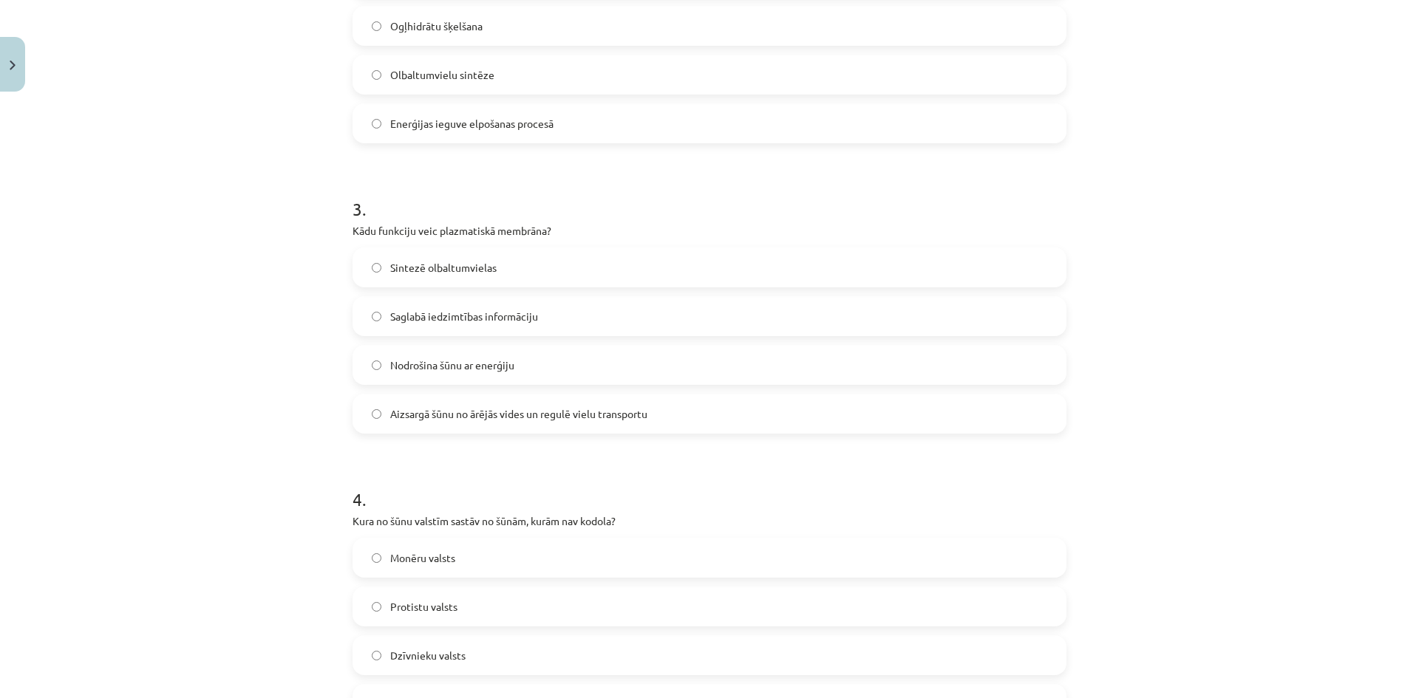
click at [687, 418] on label "Aizsargā šūnu no ārējās vides un regulē vielu transportu" at bounding box center [709, 413] width 711 height 37
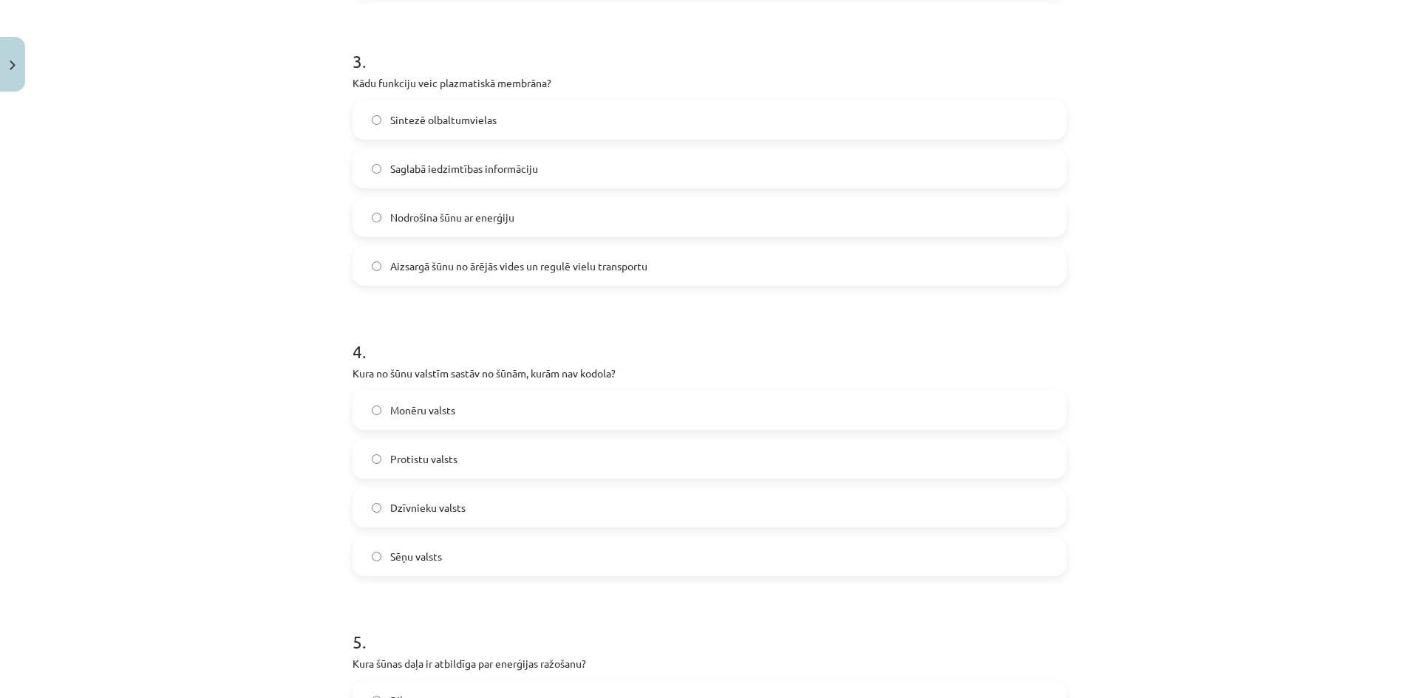
scroll to position [924, 0]
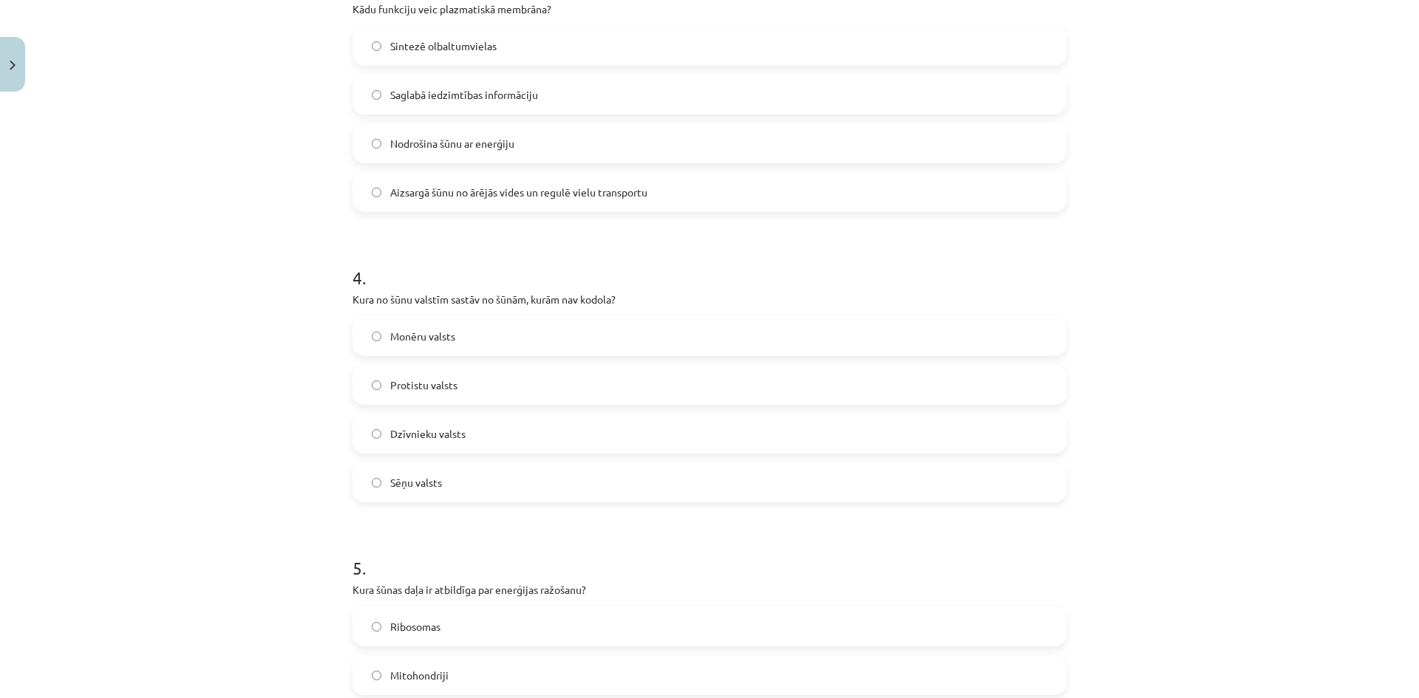
click at [552, 334] on label "Monēru valsts" at bounding box center [709, 336] width 711 height 37
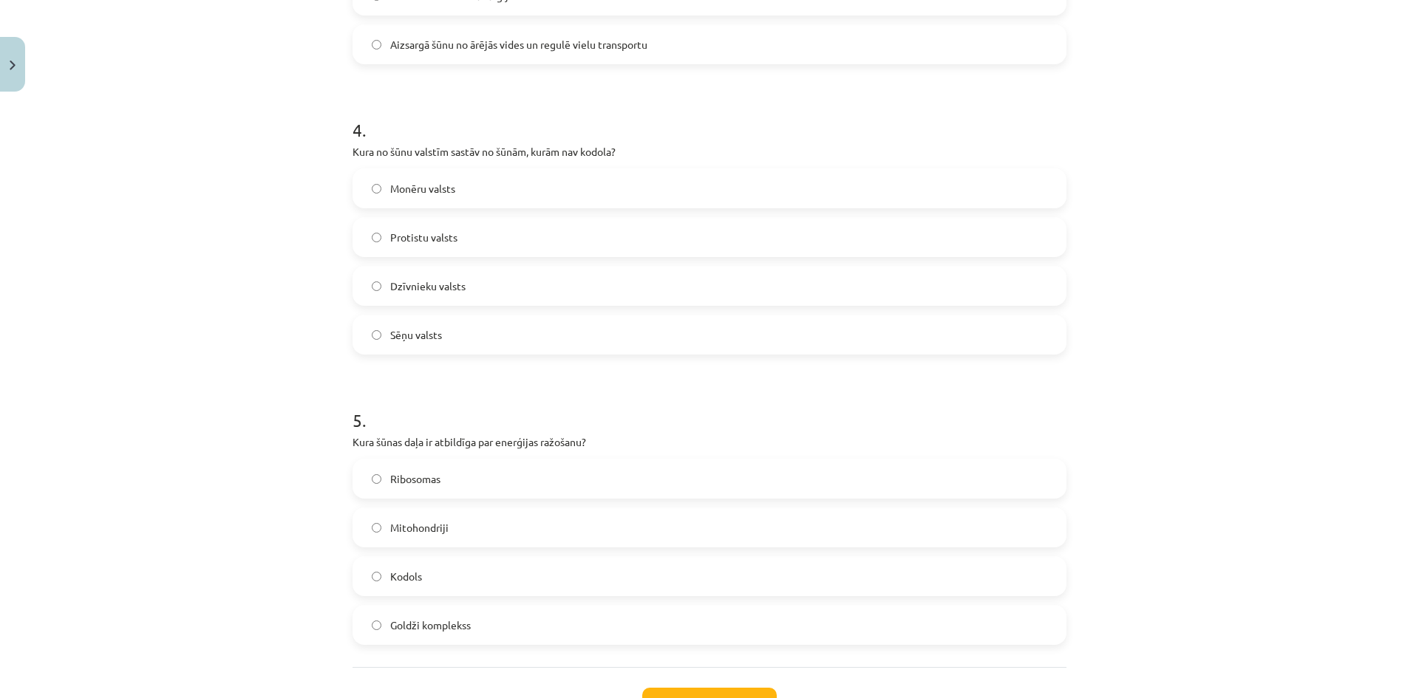
scroll to position [1146, 0]
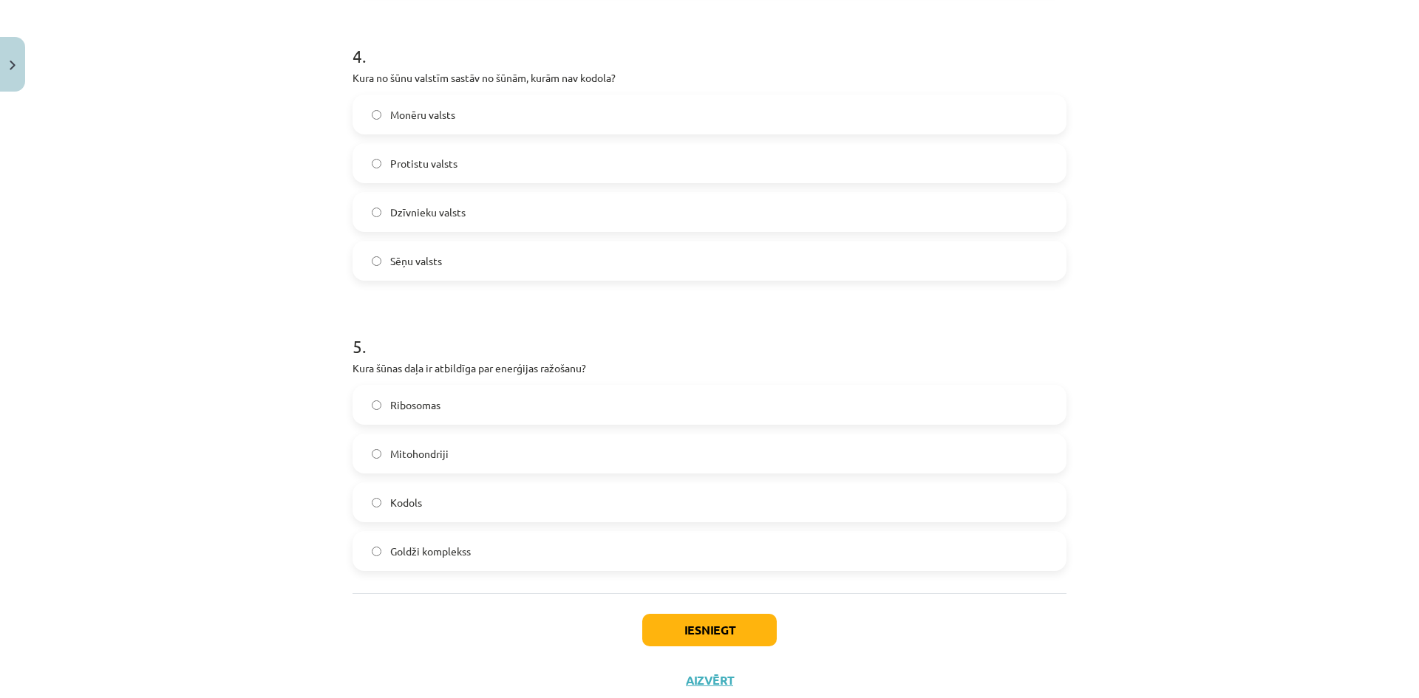
click at [667, 399] on label "Ribosomas" at bounding box center [709, 405] width 711 height 37
click at [506, 458] on label "Mitohondriji" at bounding box center [709, 453] width 711 height 37
click at [715, 632] on button "Iesniegt" at bounding box center [709, 630] width 135 height 33
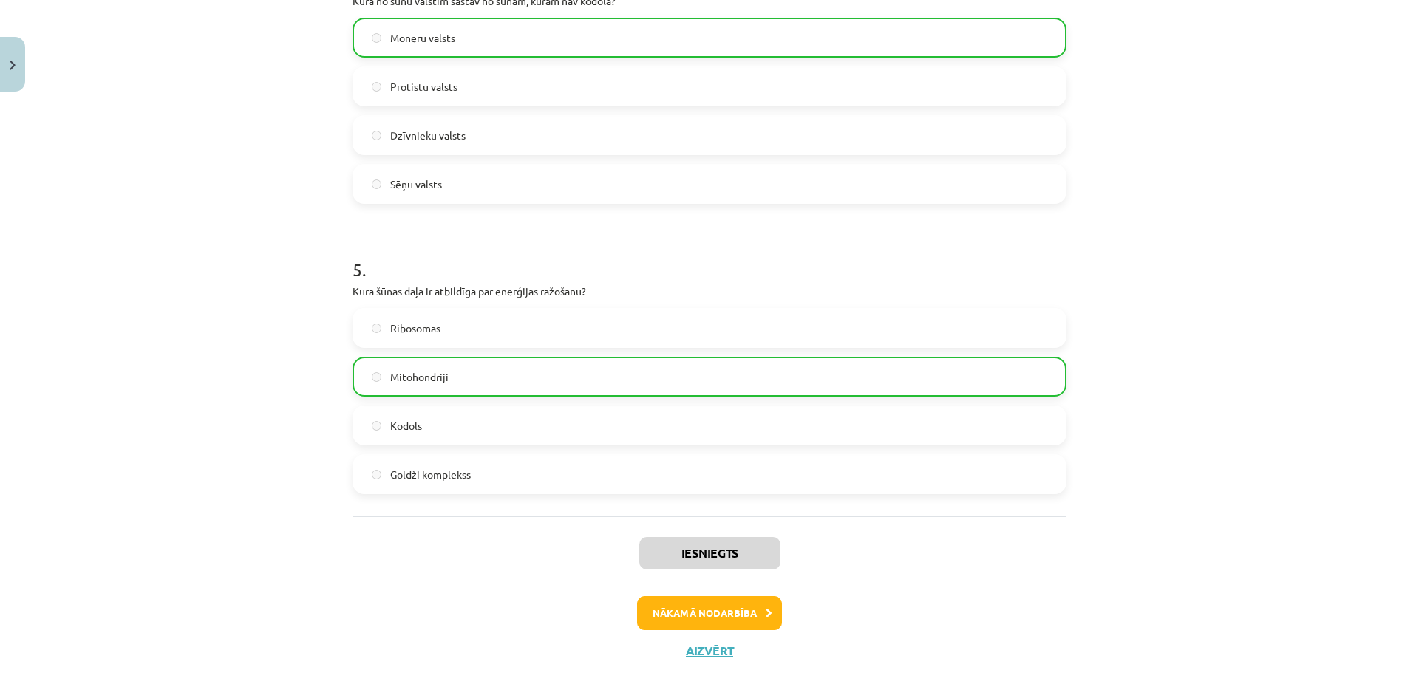
scroll to position [1237, 0]
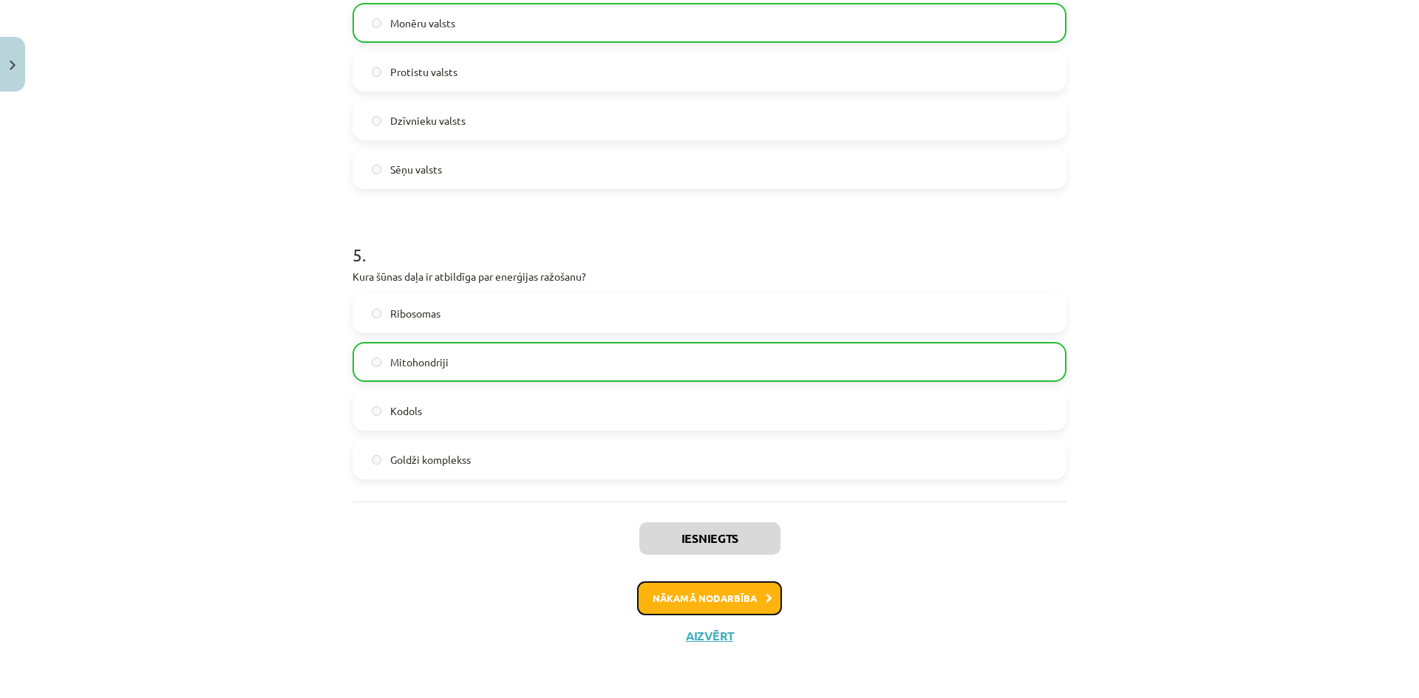
click at [744, 591] on button "Nākamā nodarbība" at bounding box center [709, 599] width 145 height 34
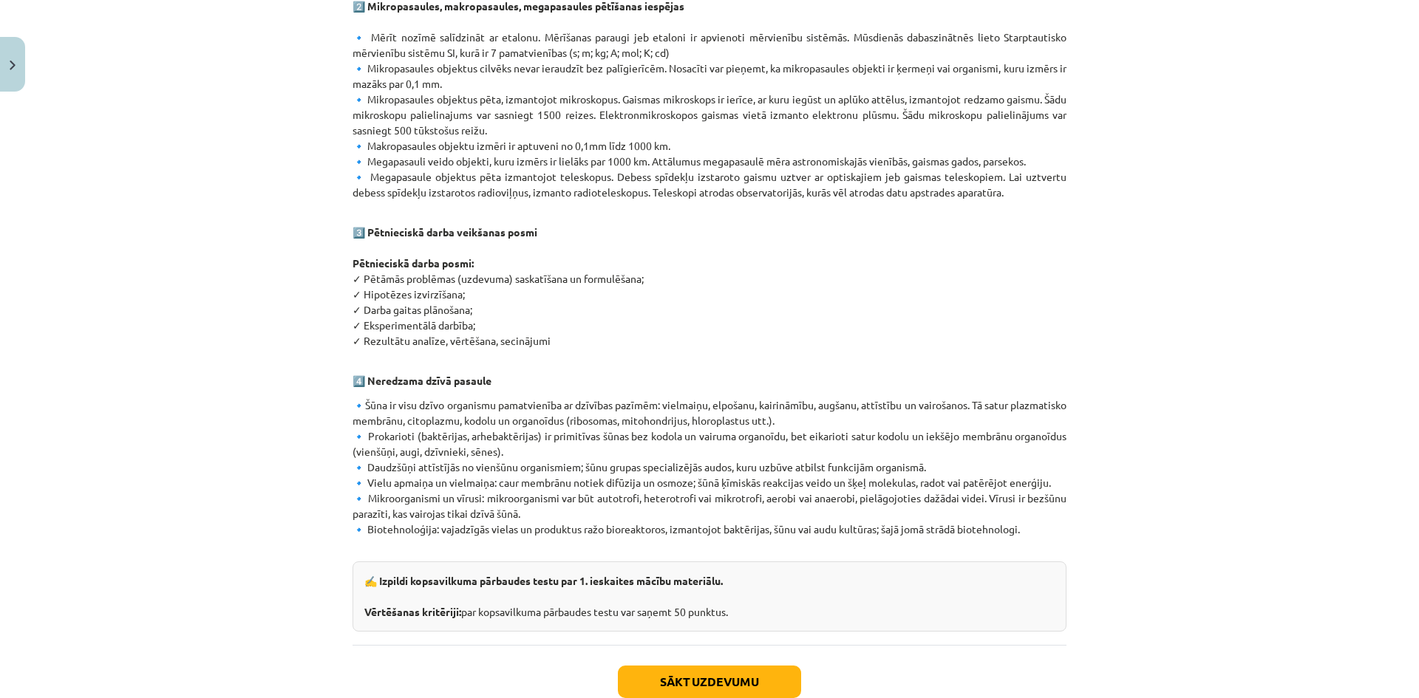
scroll to position [723, 0]
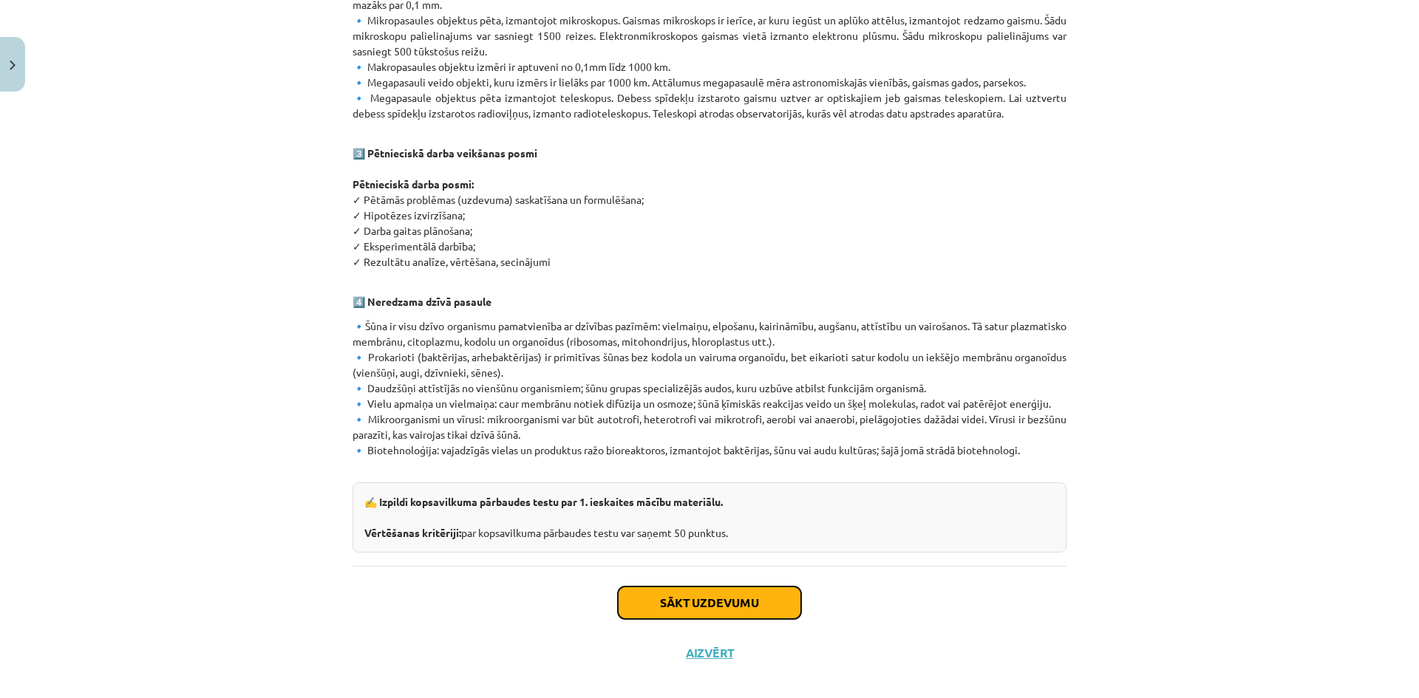
click at [696, 587] on button "Sākt uzdevumu" at bounding box center [709, 603] width 183 height 33
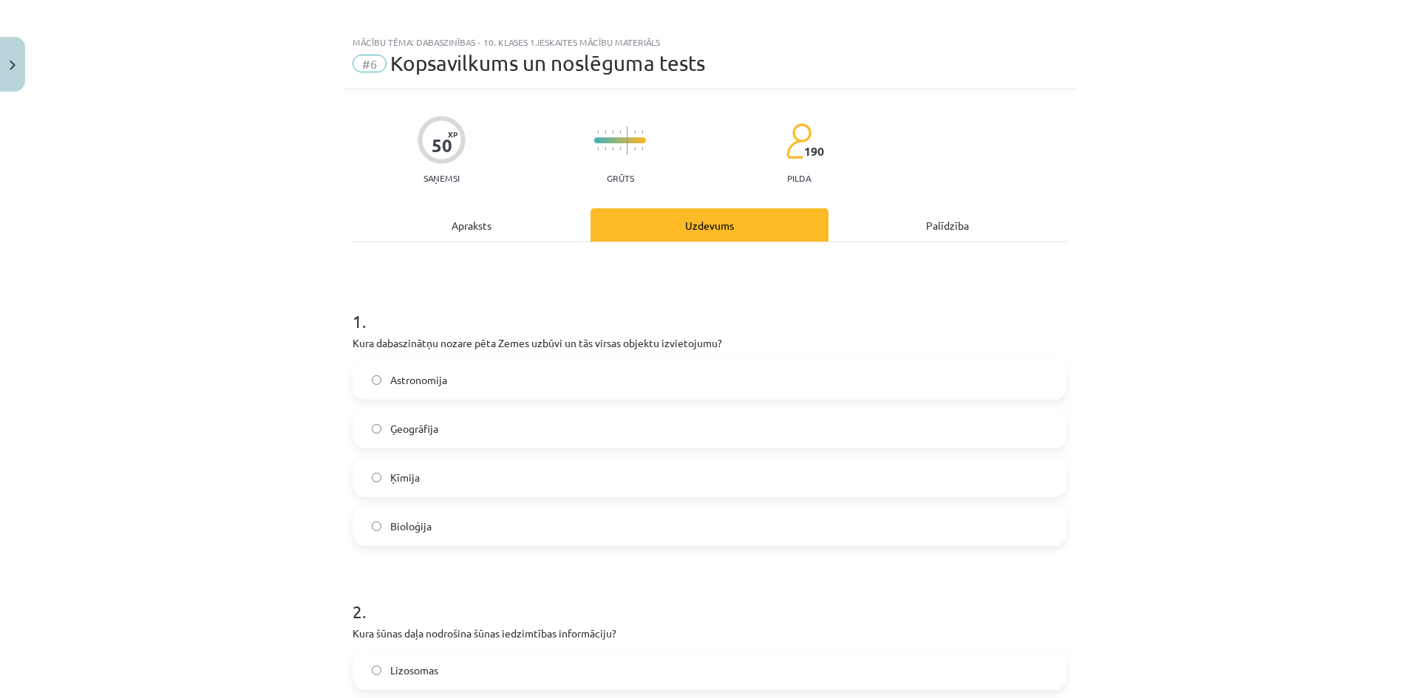
scroll to position [0, 0]
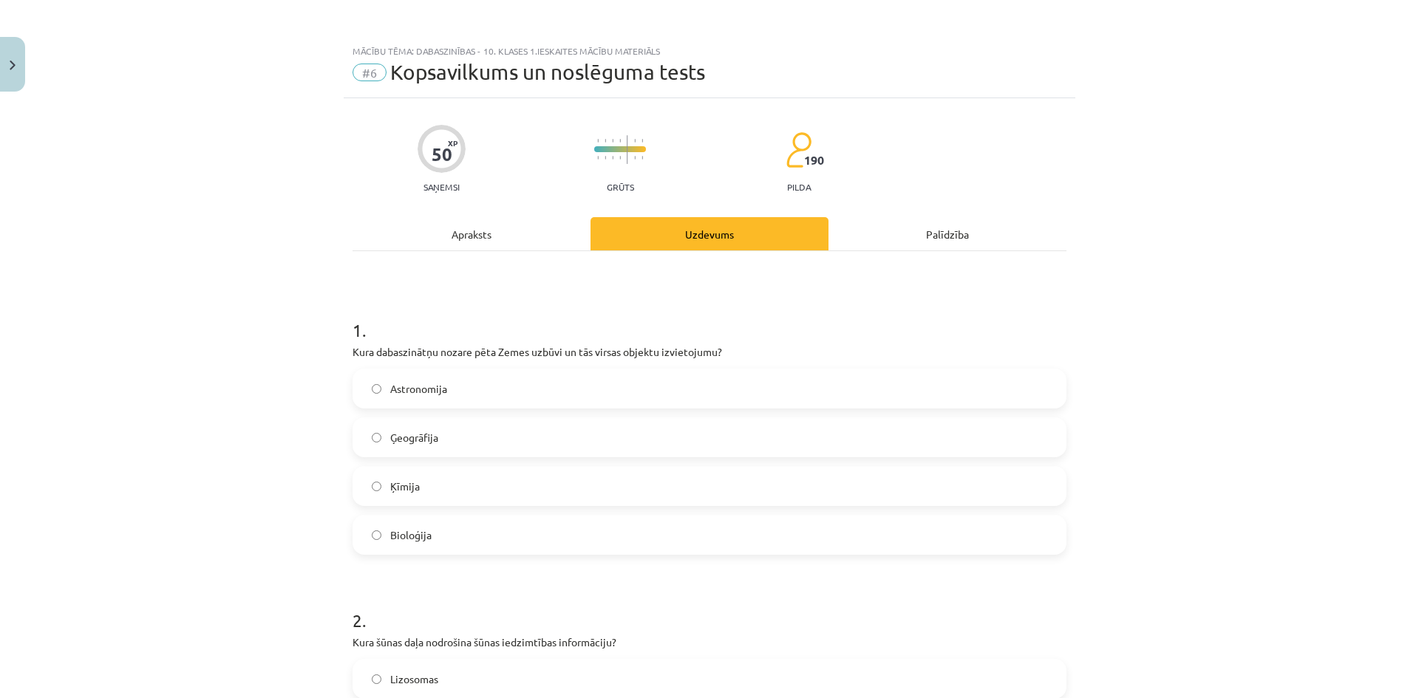
click at [633, 375] on label "Astronomija" at bounding box center [709, 388] width 711 height 37
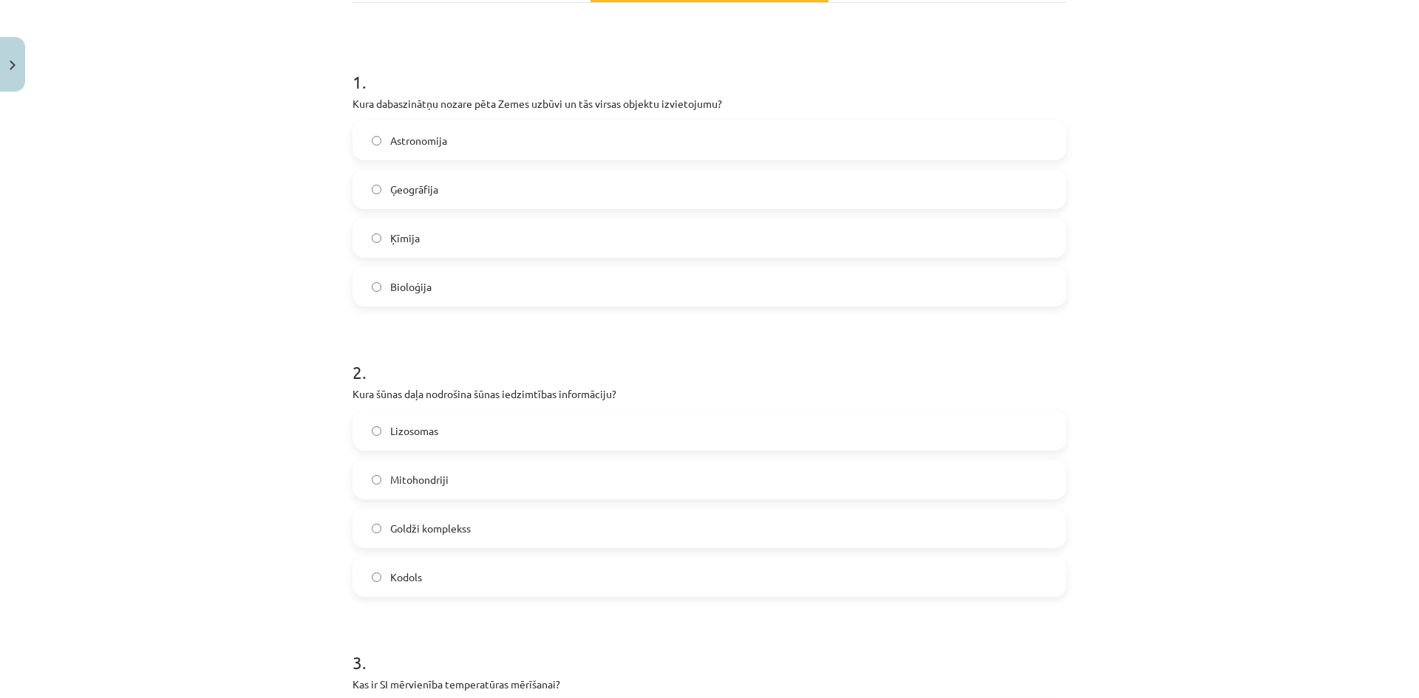
scroll to position [296, 0]
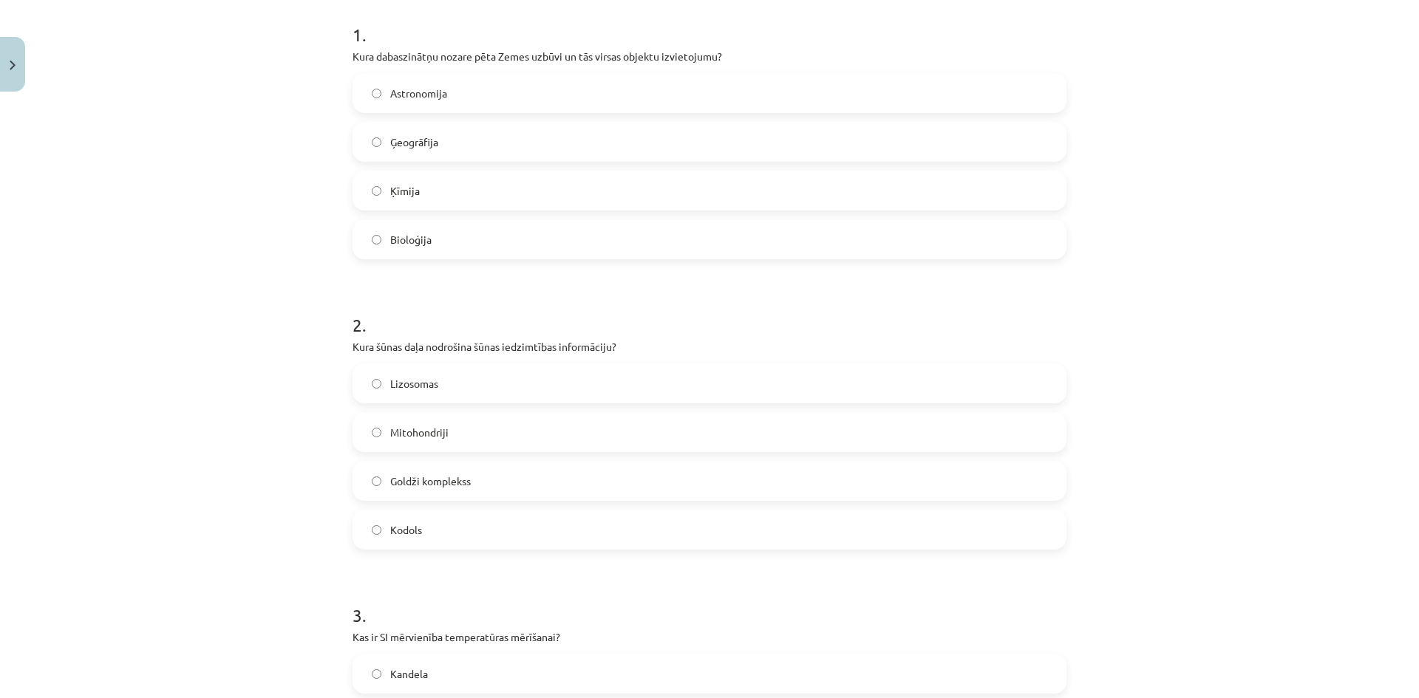
click at [479, 531] on label "Kodols" at bounding box center [709, 529] width 711 height 37
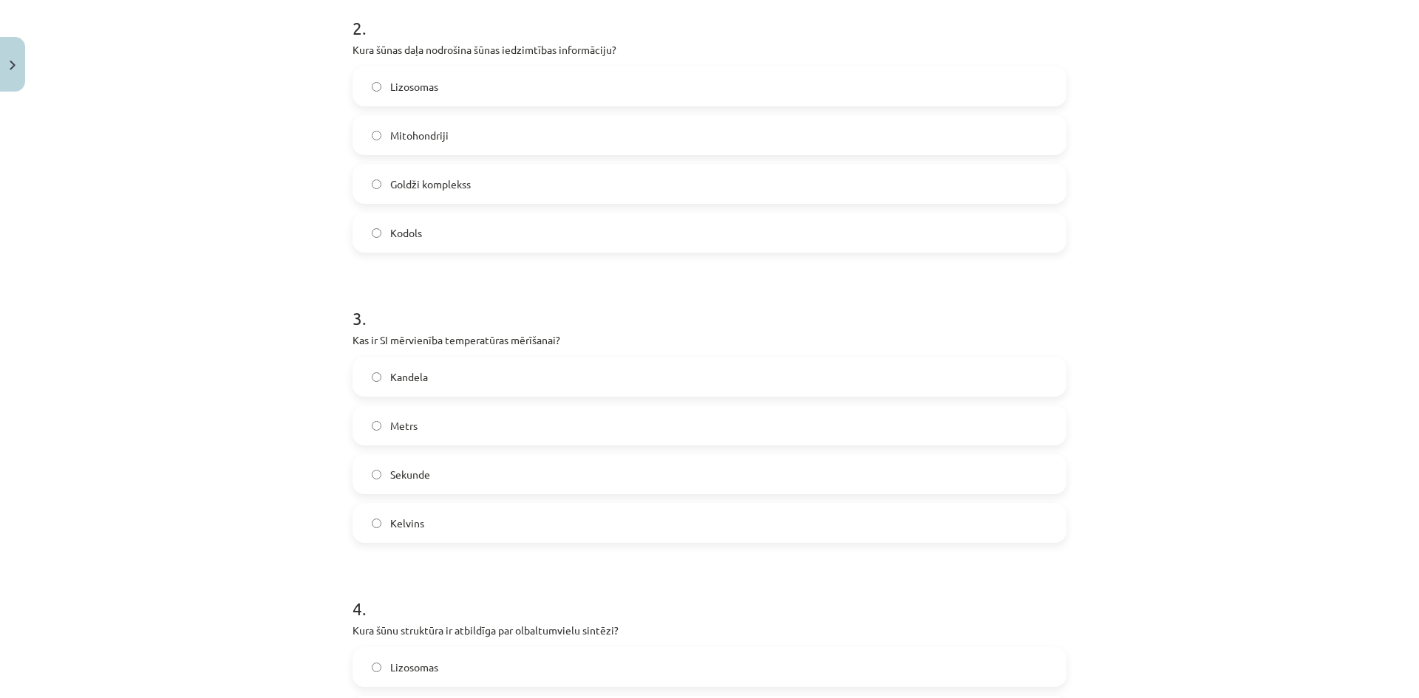
scroll to position [665, 0]
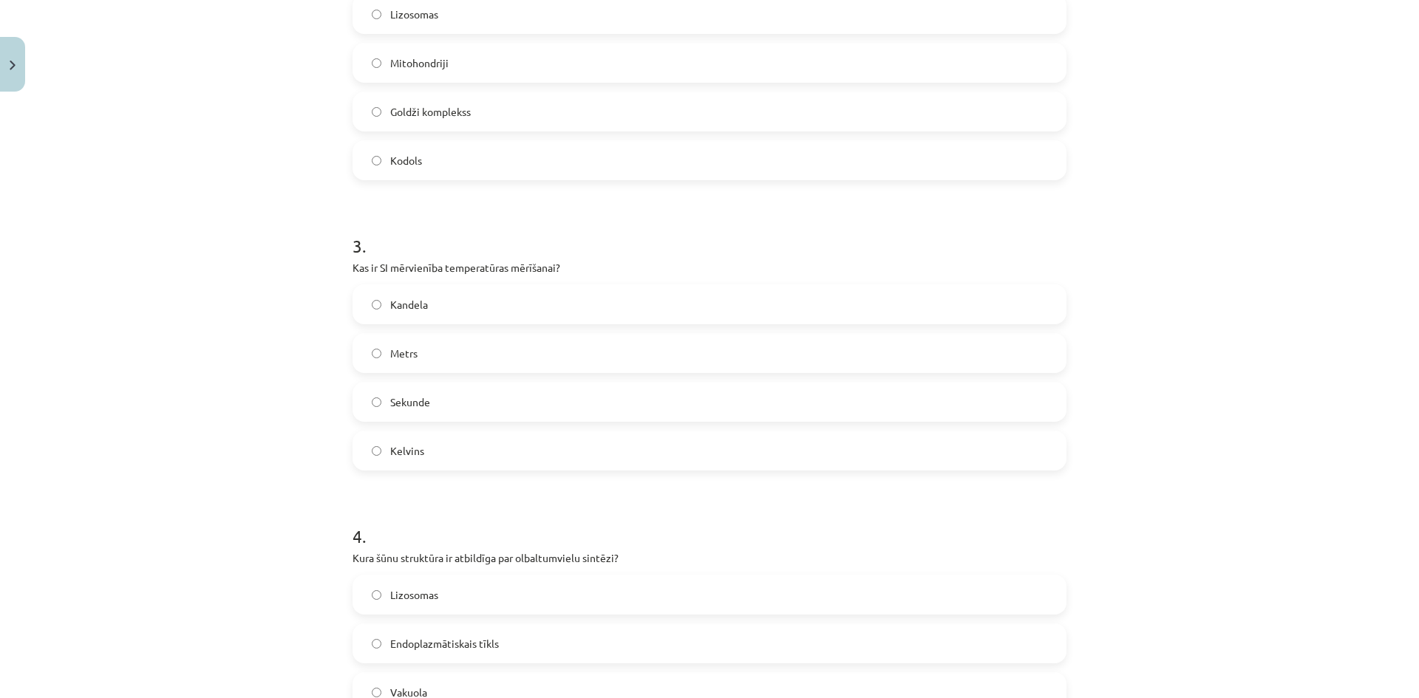
click at [509, 455] on label "Kelvins" at bounding box center [709, 450] width 711 height 37
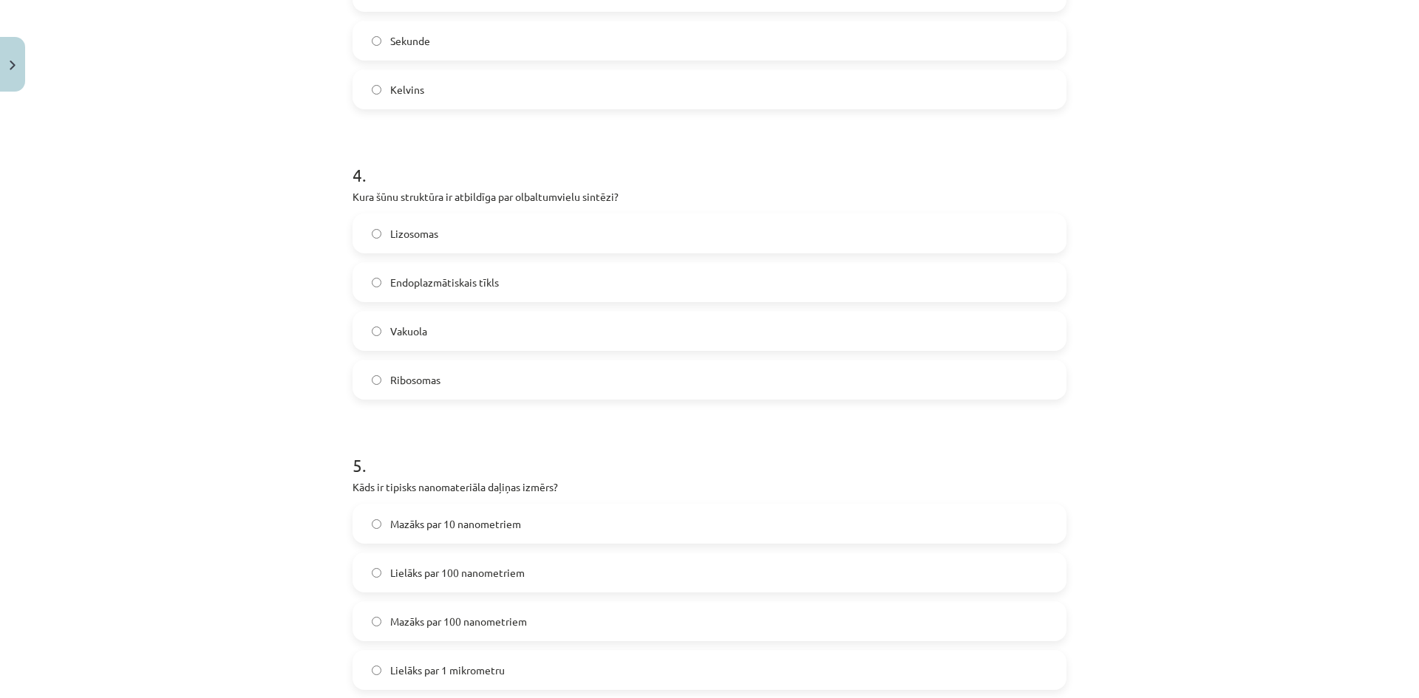
scroll to position [1035, 0]
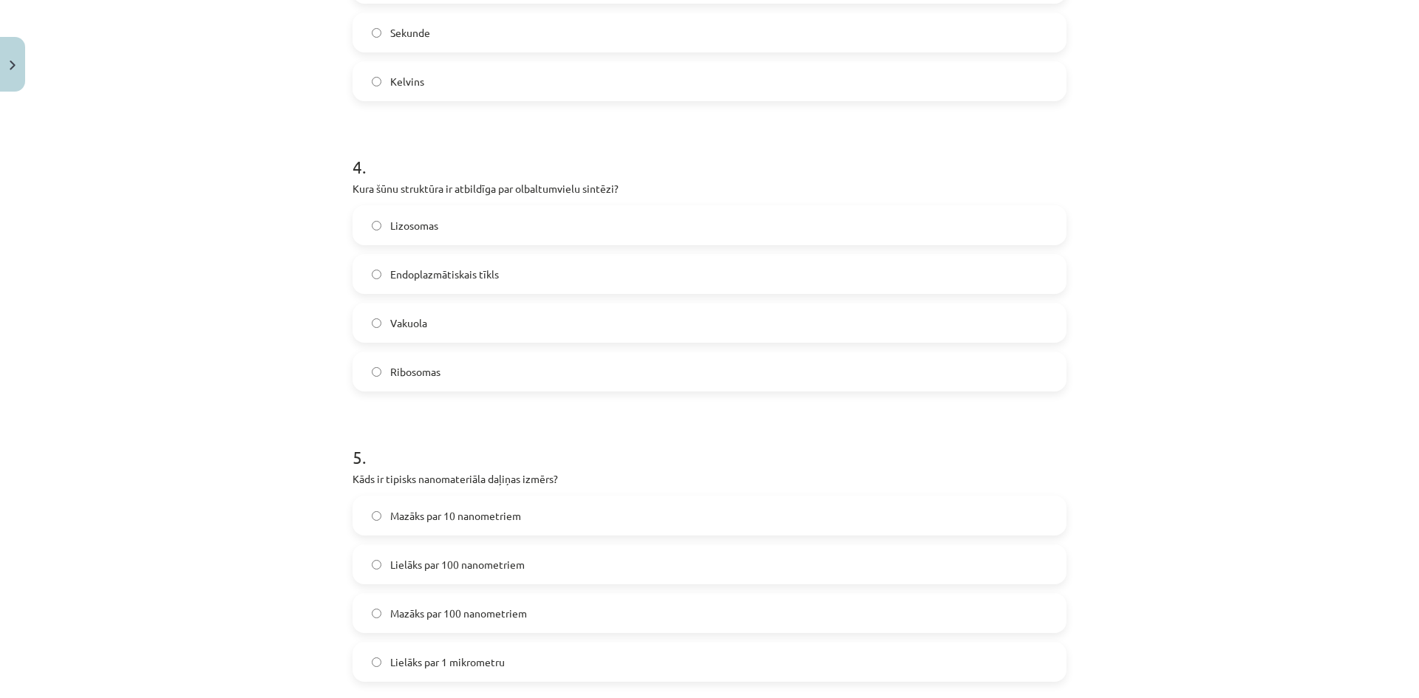
click at [487, 384] on label "Ribosomas" at bounding box center [709, 371] width 711 height 37
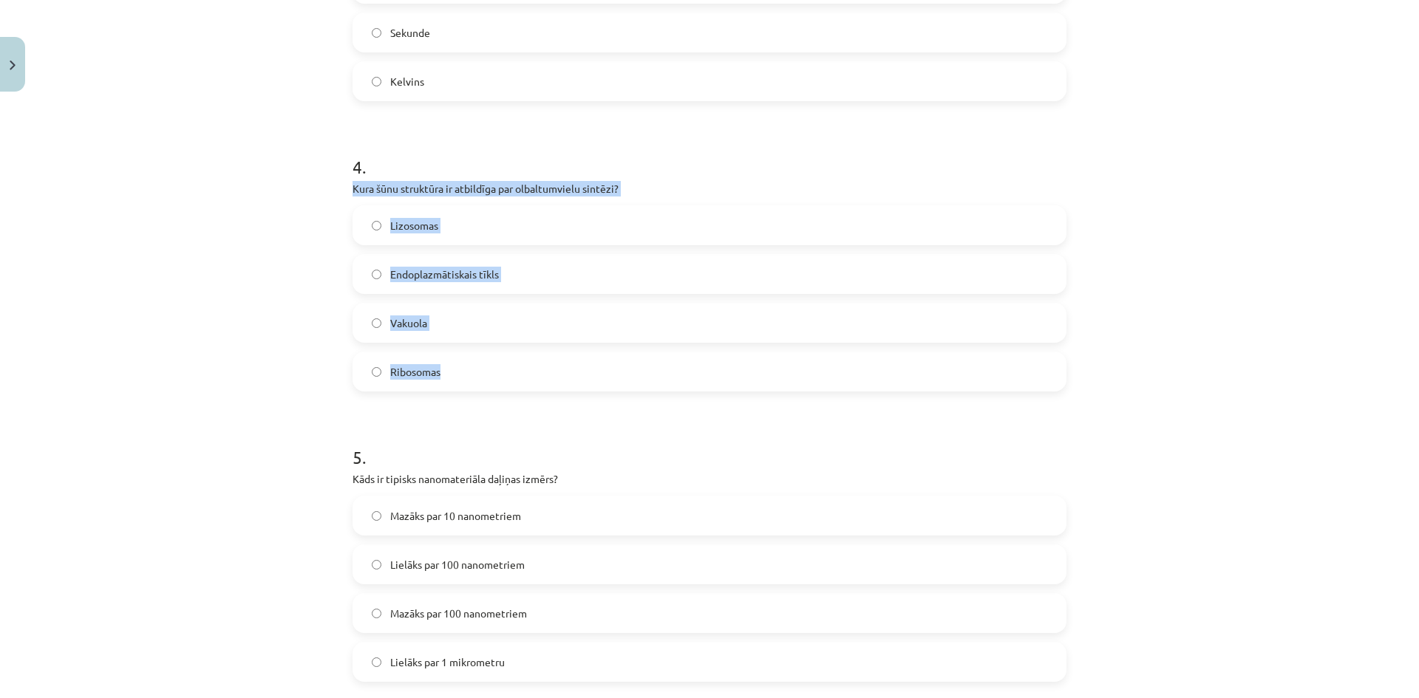
drag, startPoint x: 457, startPoint y: 376, endPoint x: 335, endPoint y: 188, distance: 223.9
click at [335, 188] on div "Mācību tēma: Dabaszinības - 10. klases 1.ieskaites mācību materiāls #6 Kopsavil…" at bounding box center [709, 349] width 1419 height 698
copy div "Kura šūnu struktūra ir atbildīga par olbaltumvielu sintēzi? Lizosomas Endoplazm…"
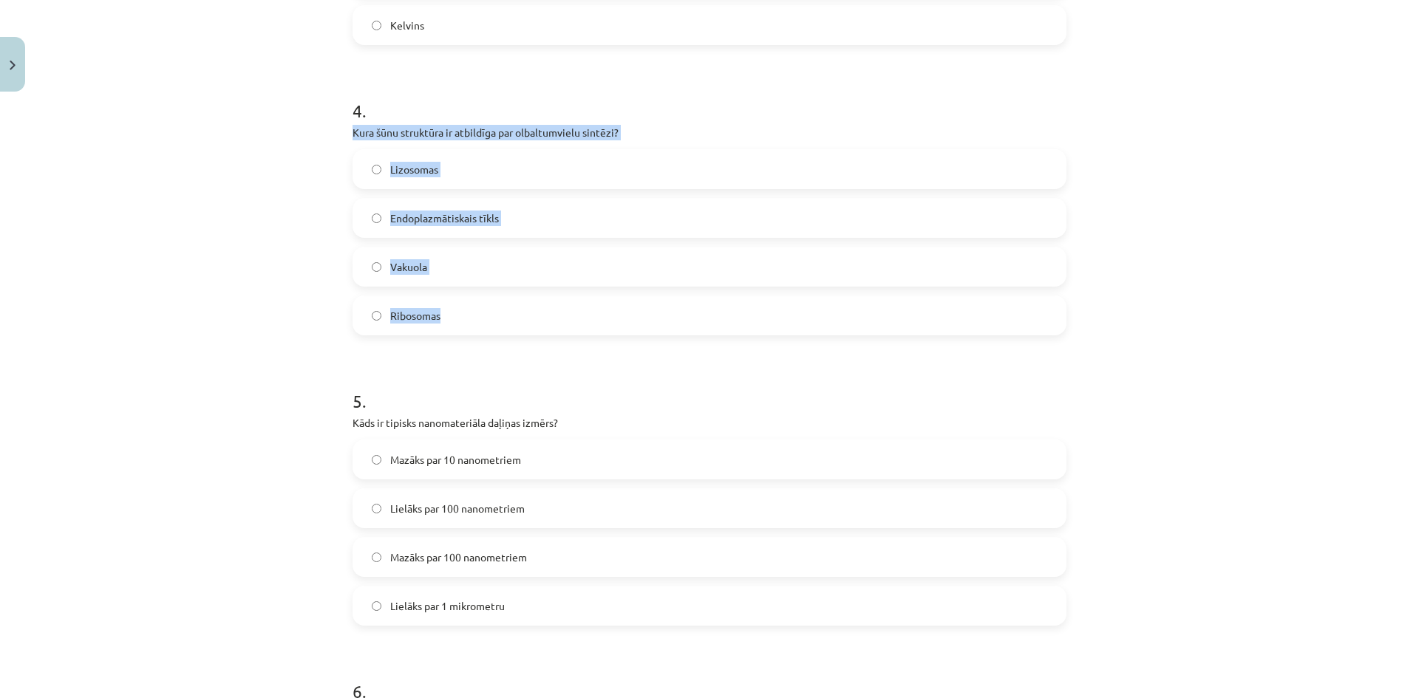
scroll to position [1183, 0]
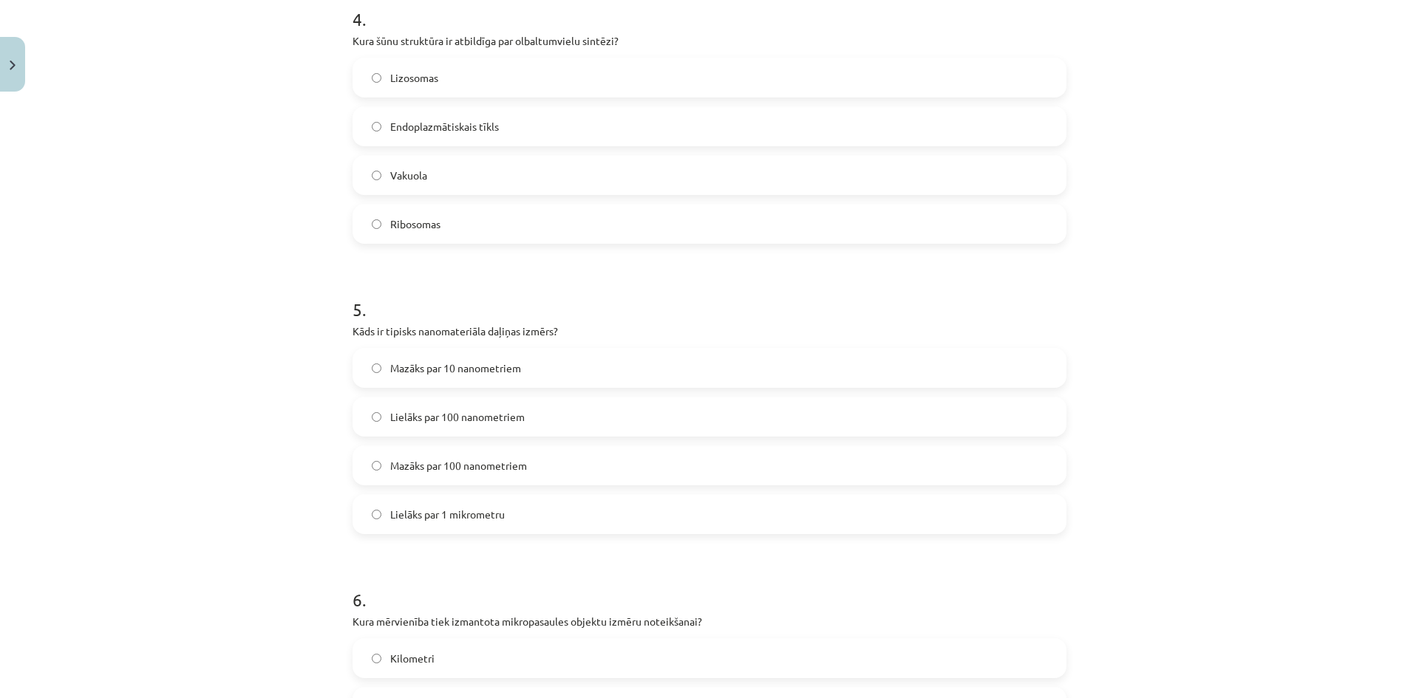
click at [233, 302] on div "Mācību tēma: Dabaszinības - 10. klases 1.ieskaites mācību materiāls #6 Kopsavil…" at bounding box center [709, 349] width 1419 height 698
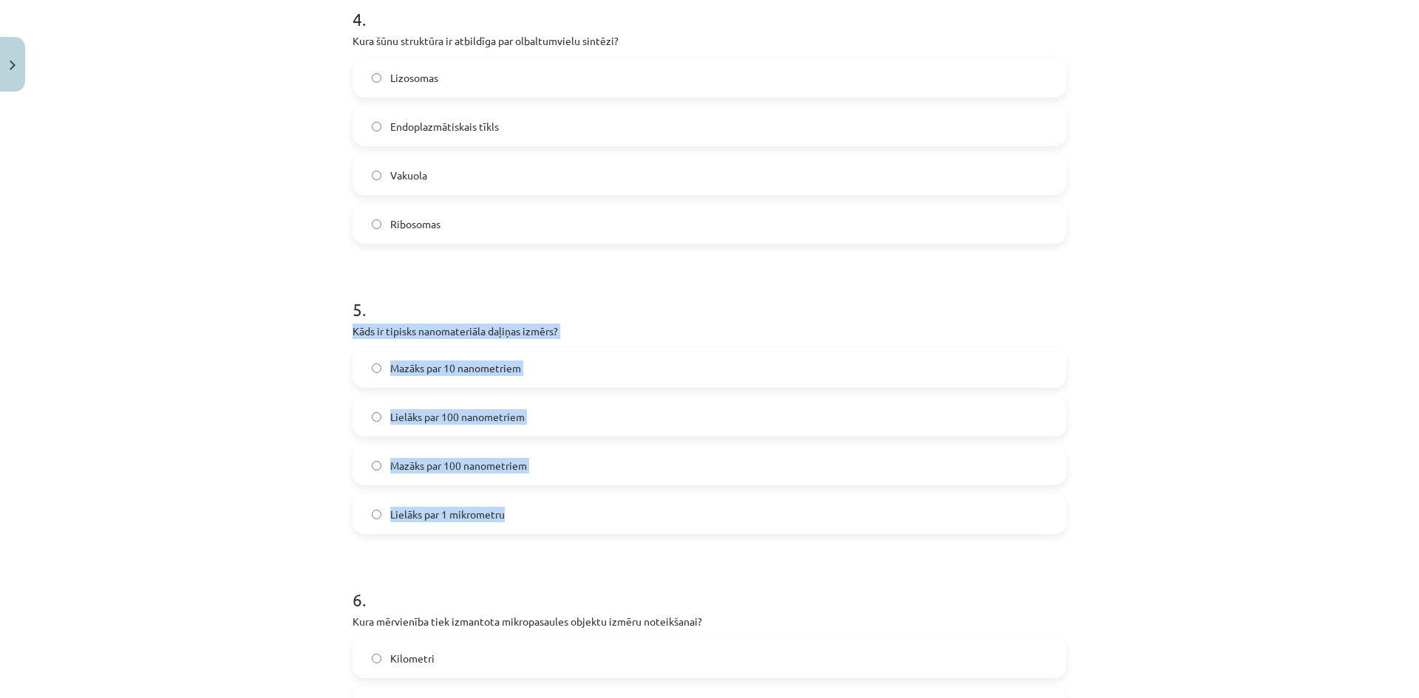
drag, startPoint x: 497, startPoint y: 509, endPoint x: 340, endPoint y: 332, distance: 236.7
click at [344, 332] on div "50 XP Saņemsi Grūts 190 pilda Apraksts Uzdevums Palīdzība 1 . Kura dabaszinātņu…" at bounding box center [710, 518] width 732 height 3205
copy div "Kāds ir tipisks nanomateriāla daļiņas izmērs? Mazāks par 10 nanometriem Lielāks…"
click at [159, 368] on div "Mācību tēma: Dabaszinības - 10. klases 1.ieskaites mācību materiāls #6 Kopsavil…" at bounding box center [709, 349] width 1419 height 698
click at [248, 416] on div "Mācību tēma: Dabaszinības - 10. klases 1.ieskaites mācību materiāls #6 Kopsavil…" at bounding box center [709, 349] width 1419 height 698
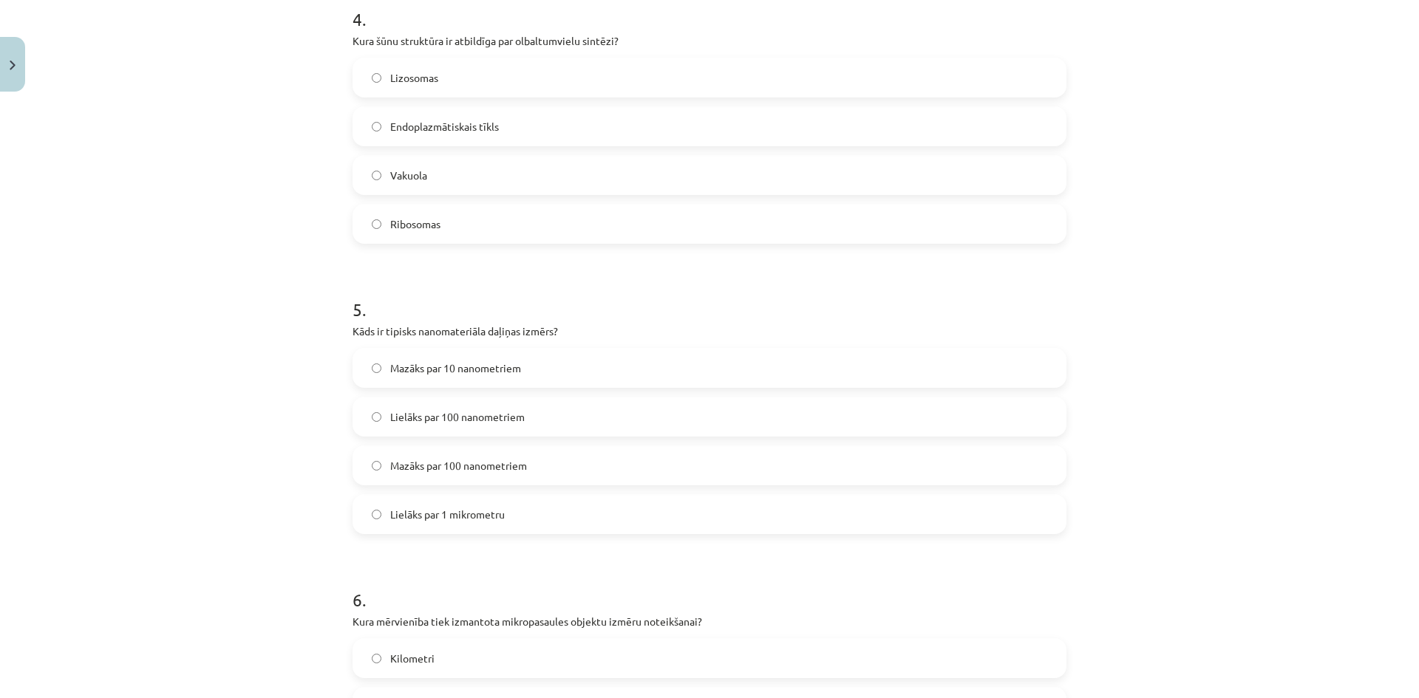
drag, startPoint x: 522, startPoint y: 465, endPoint x: 511, endPoint y: 454, distance: 15.7
click at [522, 465] on span "Mazāks par 100 nanometriem" at bounding box center [458, 466] width 137 height 16
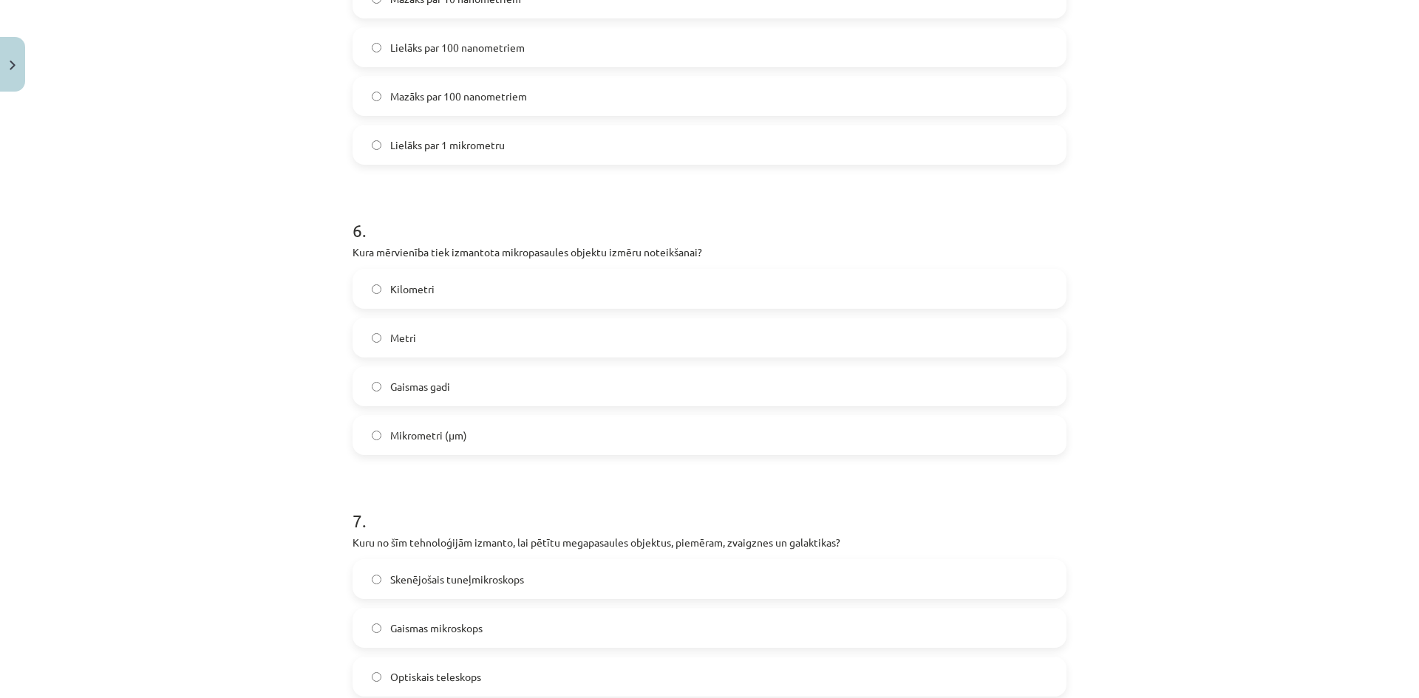
scroll to position [1626, 0]
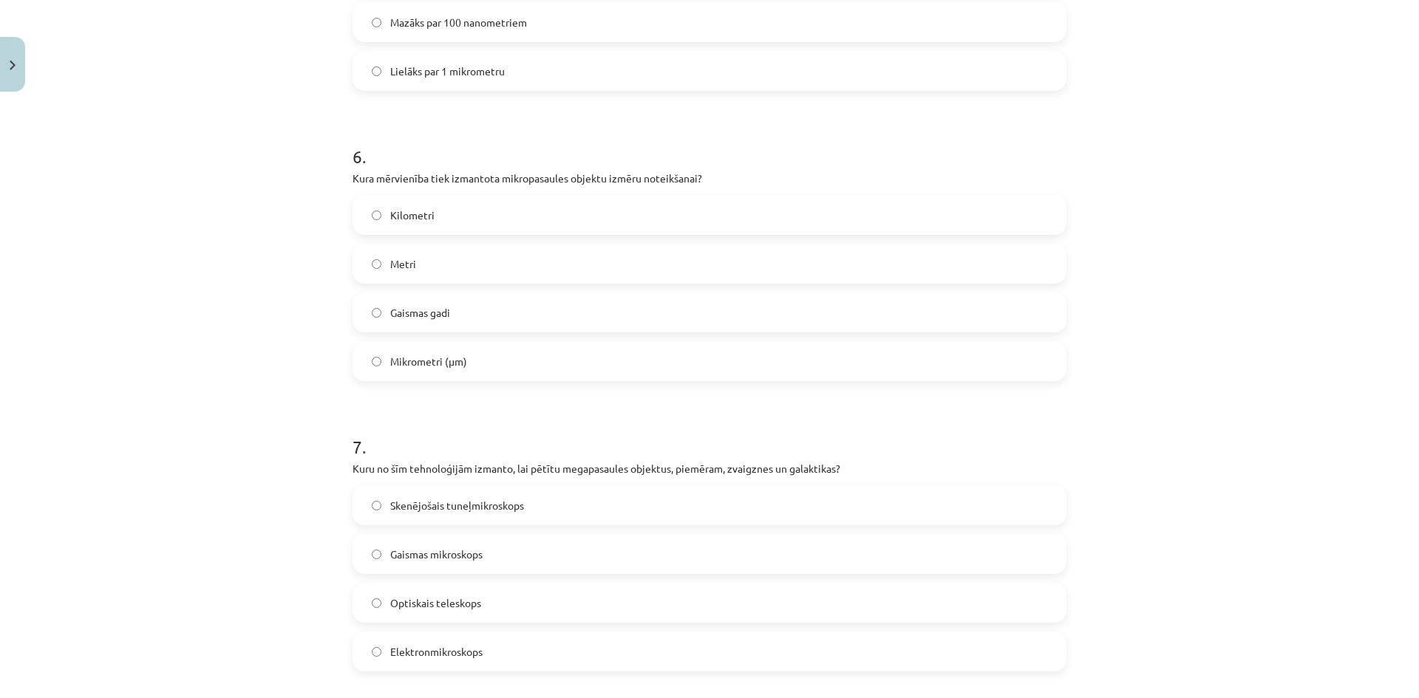
click at [525, 371] on label "Mikrometri (μm)" at bounding box center [709, 361] width 711 height 37
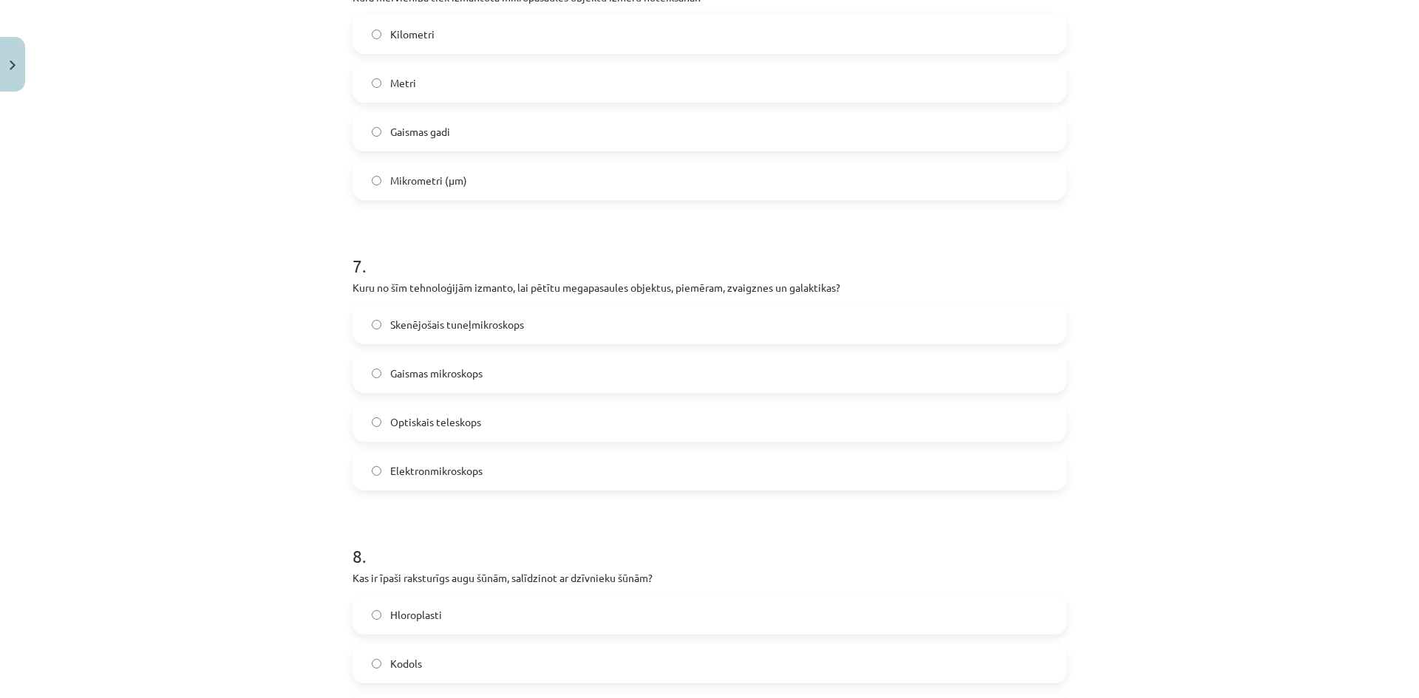
scroll to position [1848, 0]
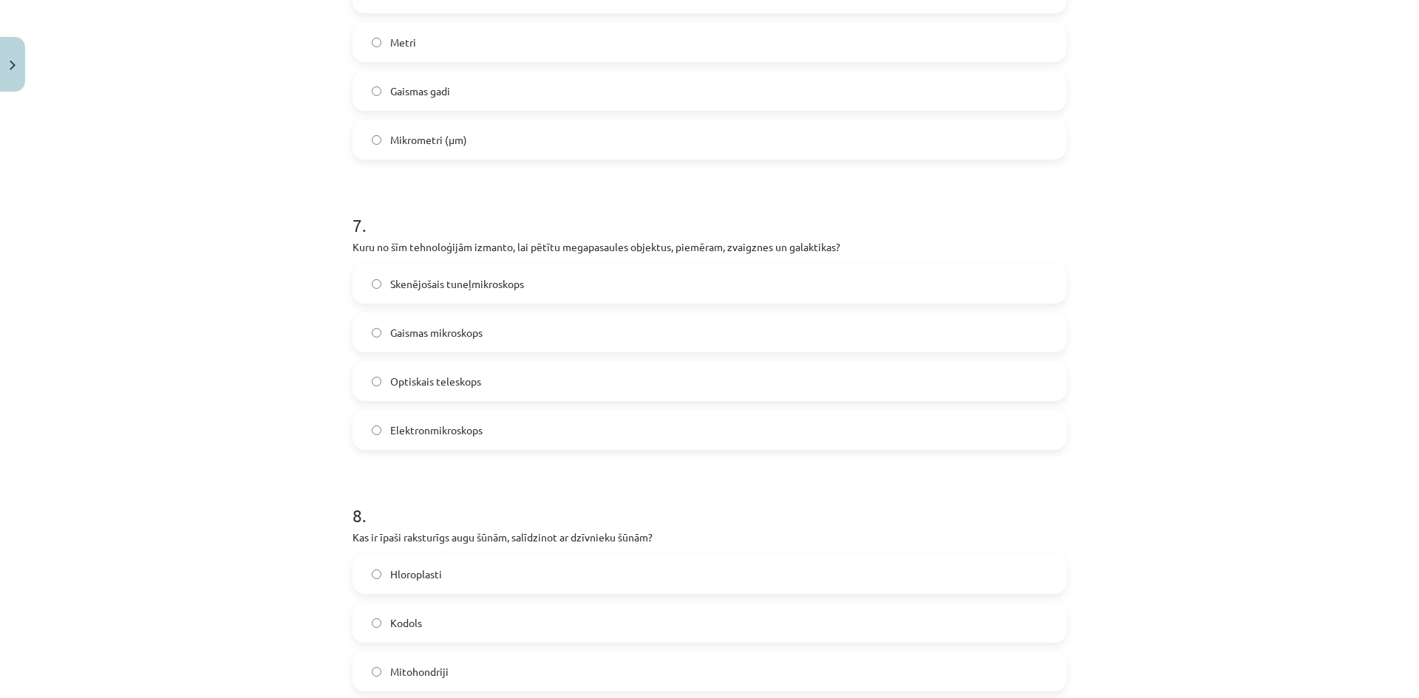
click at [520, 381] on label "Optiskais teleskops" at bounding box center [709, 381] width 711 height 37
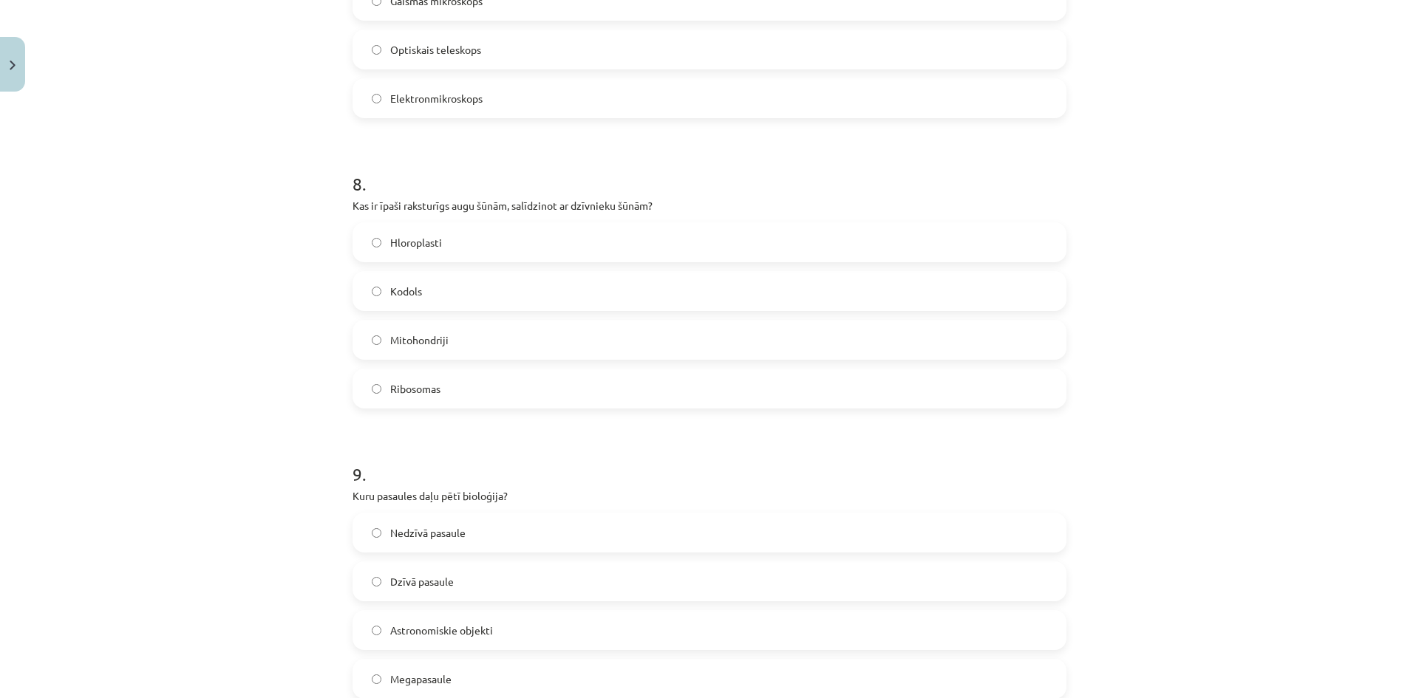
scroll to position [2217, 0]
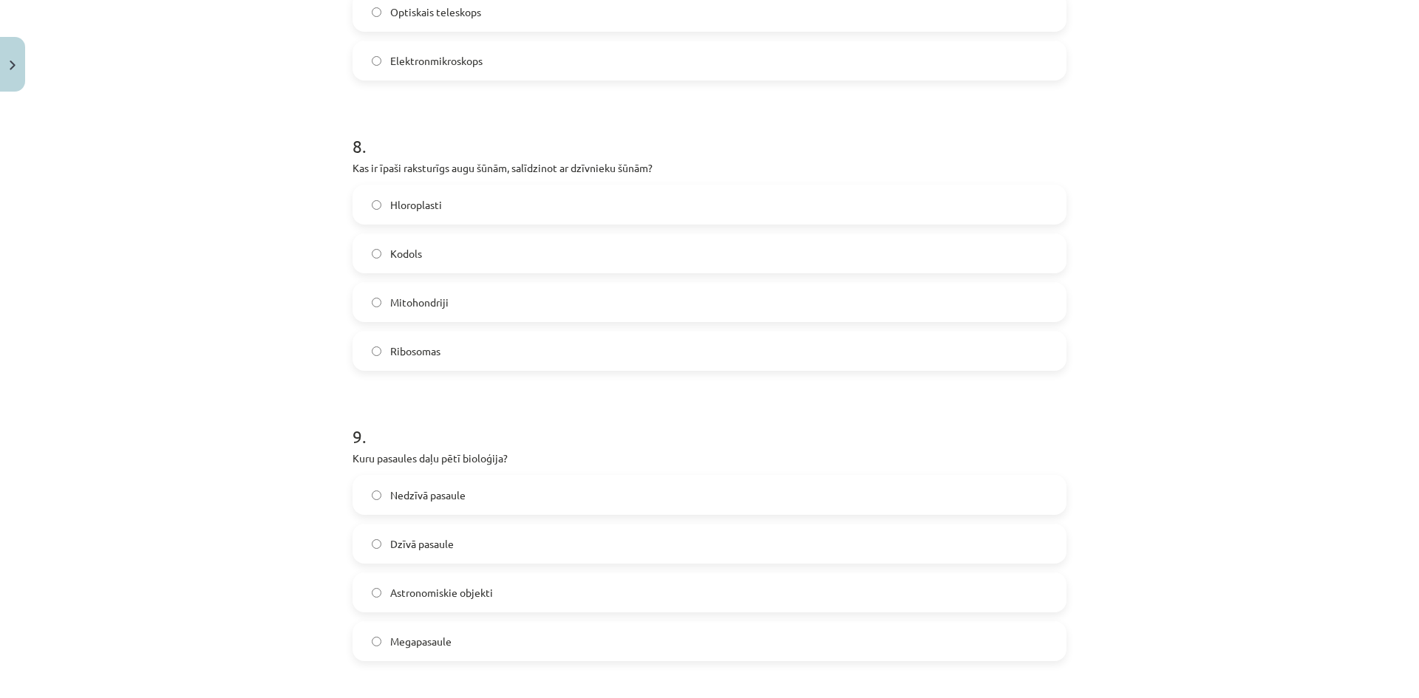
click at [477, 208] on label "Hloroplasti" at bounding box center [709, 204] width 711 height 37
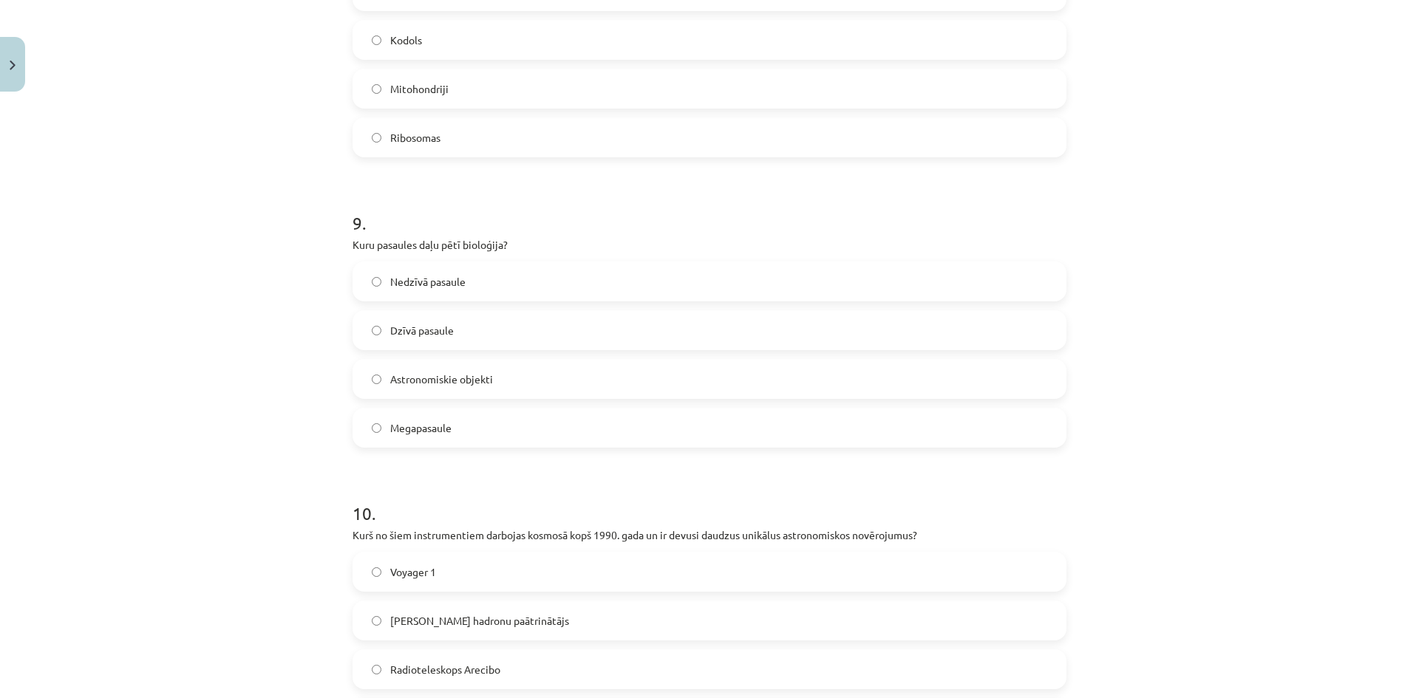
scroll to position [2439, 0]
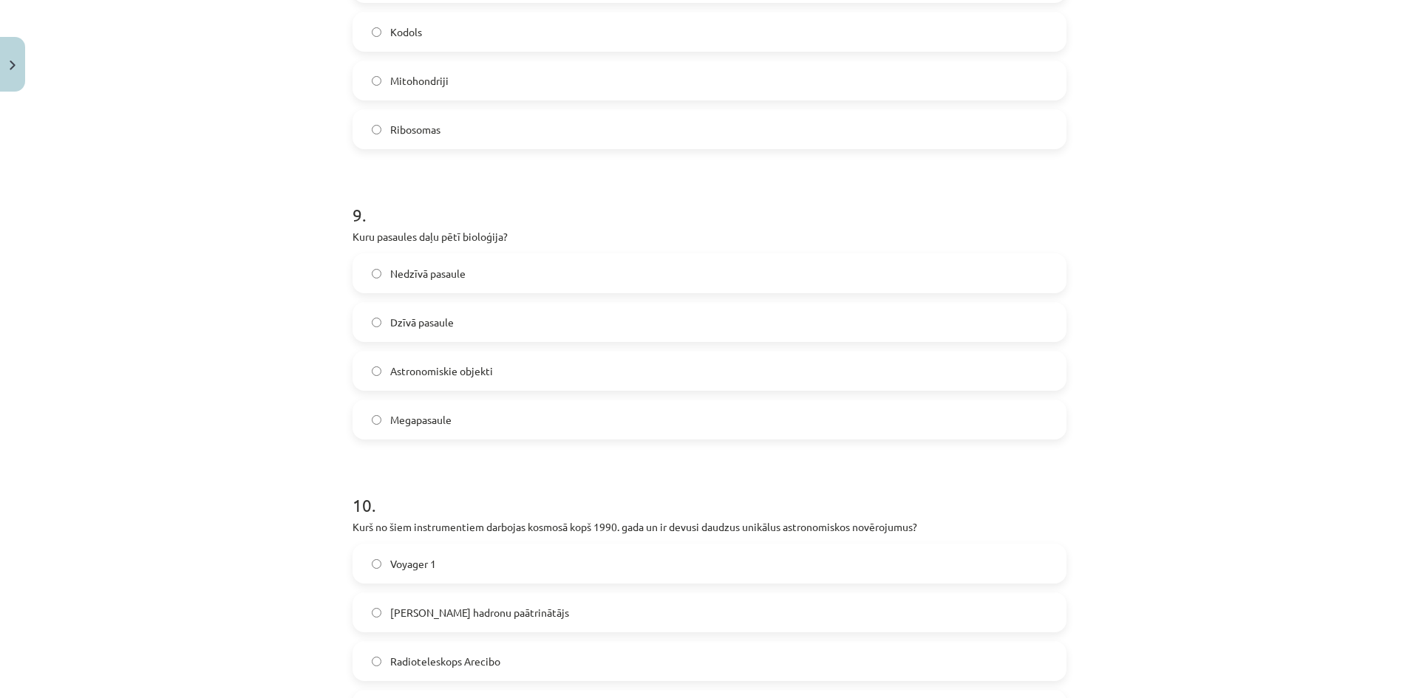
click at [476, 324] on label "Dzīvā pasaule" at bounding box center [709, 322] width 711 height 37
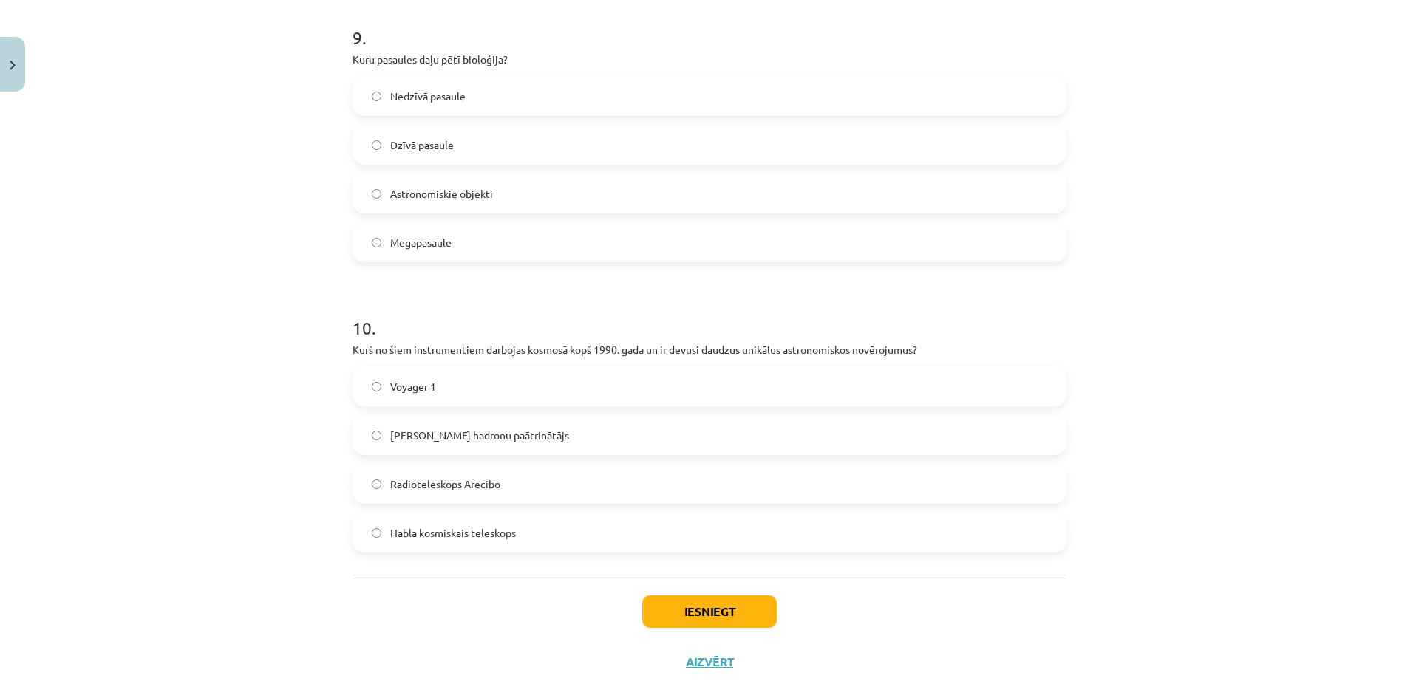
scroll to position [2642, 0]
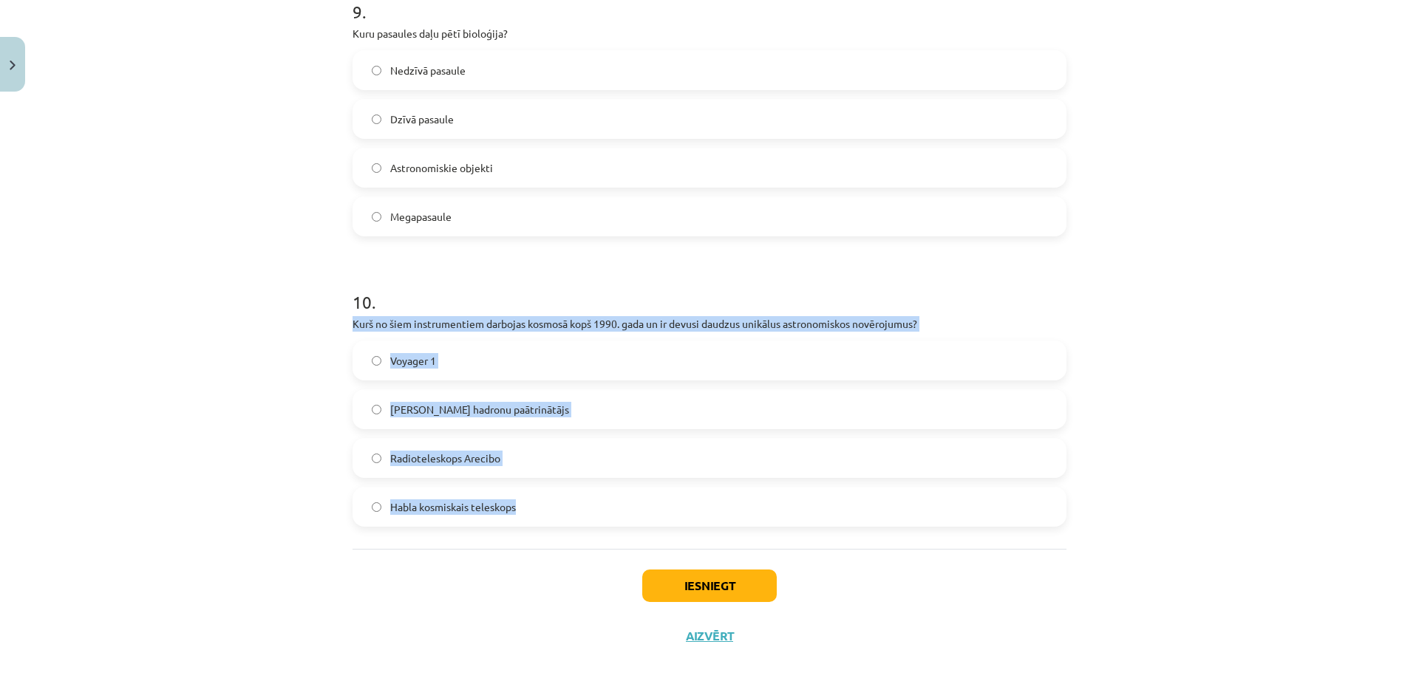
drag, startPoint x: 538, startPoint y: 504, endPoint x: 305, endPoint y: 319, distance: 298.3
click at [305, 319] on div "Mācību tēma: Dabaszinības - 10. klases 1.ieskaites mācību materiāls #6 Kopsavil…" at bounding box center [709, 349] width 1419 height 698
copy div "Kurš no šiem instrumentiem darbojas kosmosā kopš 1990. gada un ir devusi daudzu…"
click at [530, 509] on label "Habla kosmiskais teleskops" at bounding box center [709, 507] width 711 height 37
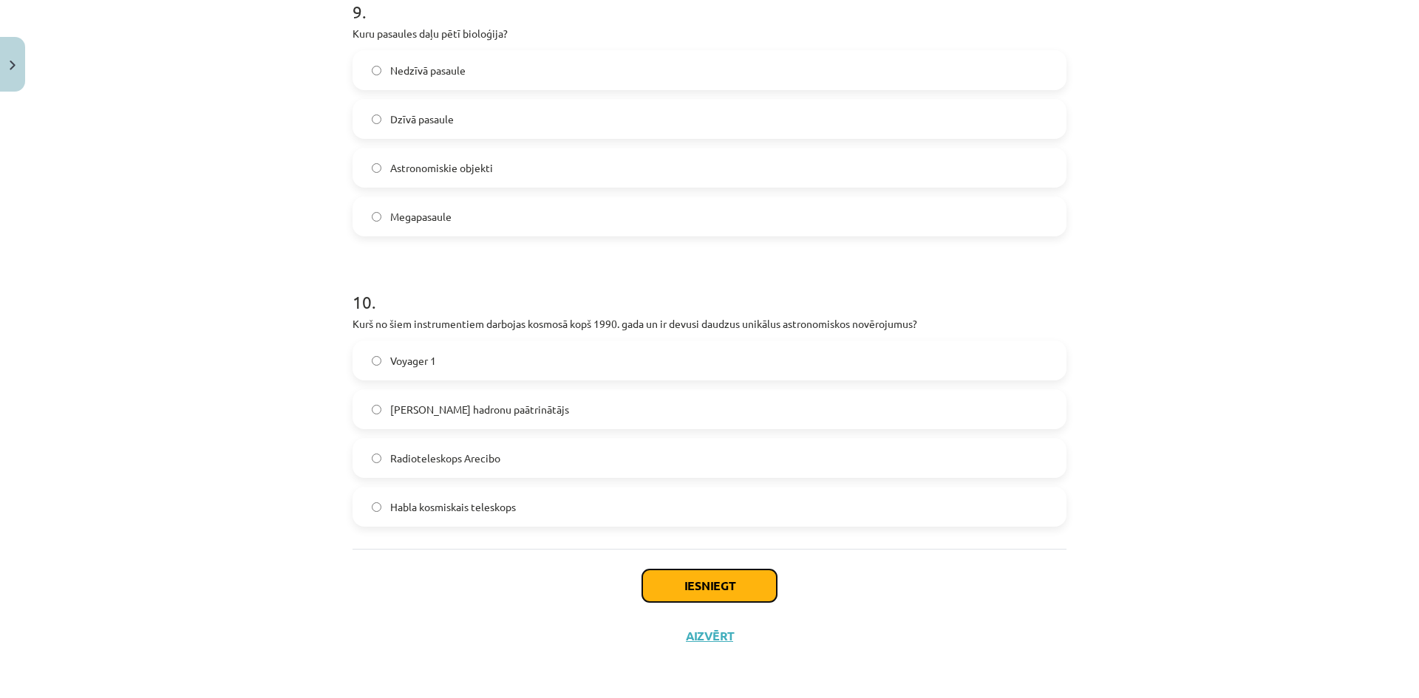
click at [739, 585] on button "Iesniegt" at bounding box center [709, 586] width 135 height 33
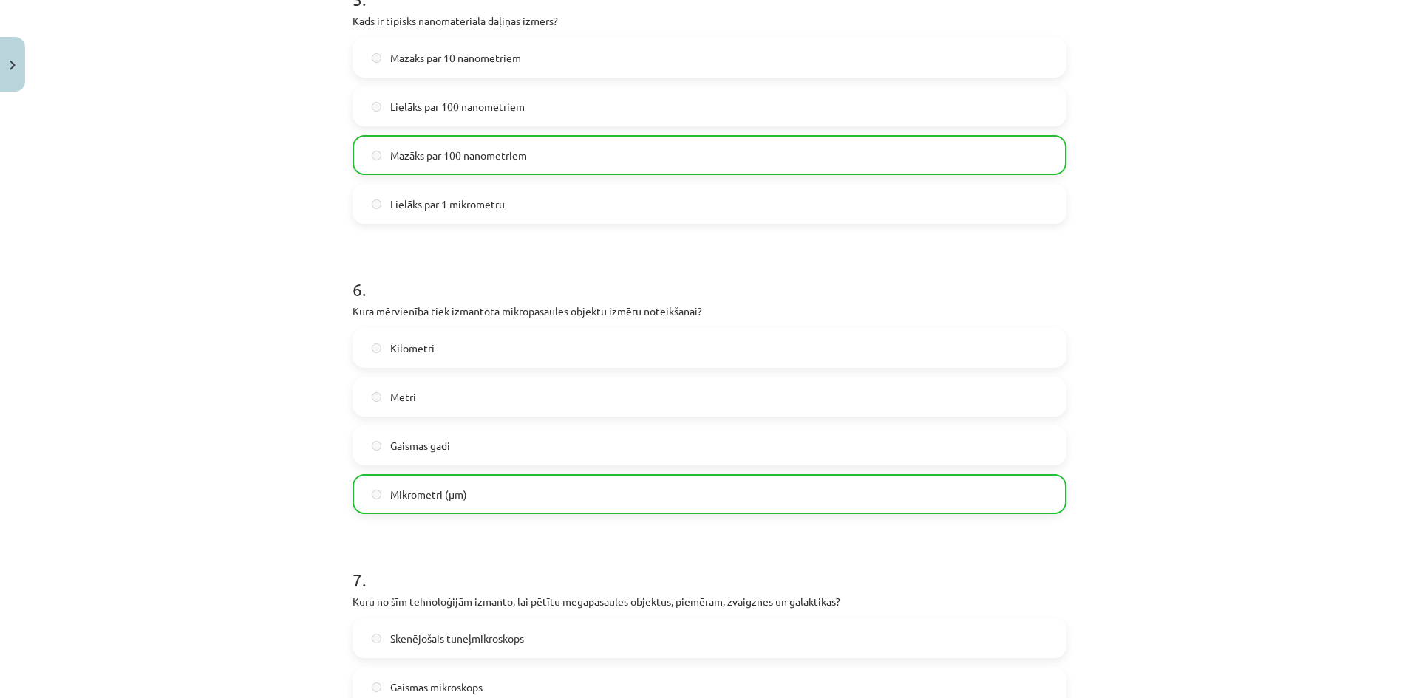
scroll to position [2690, 0]
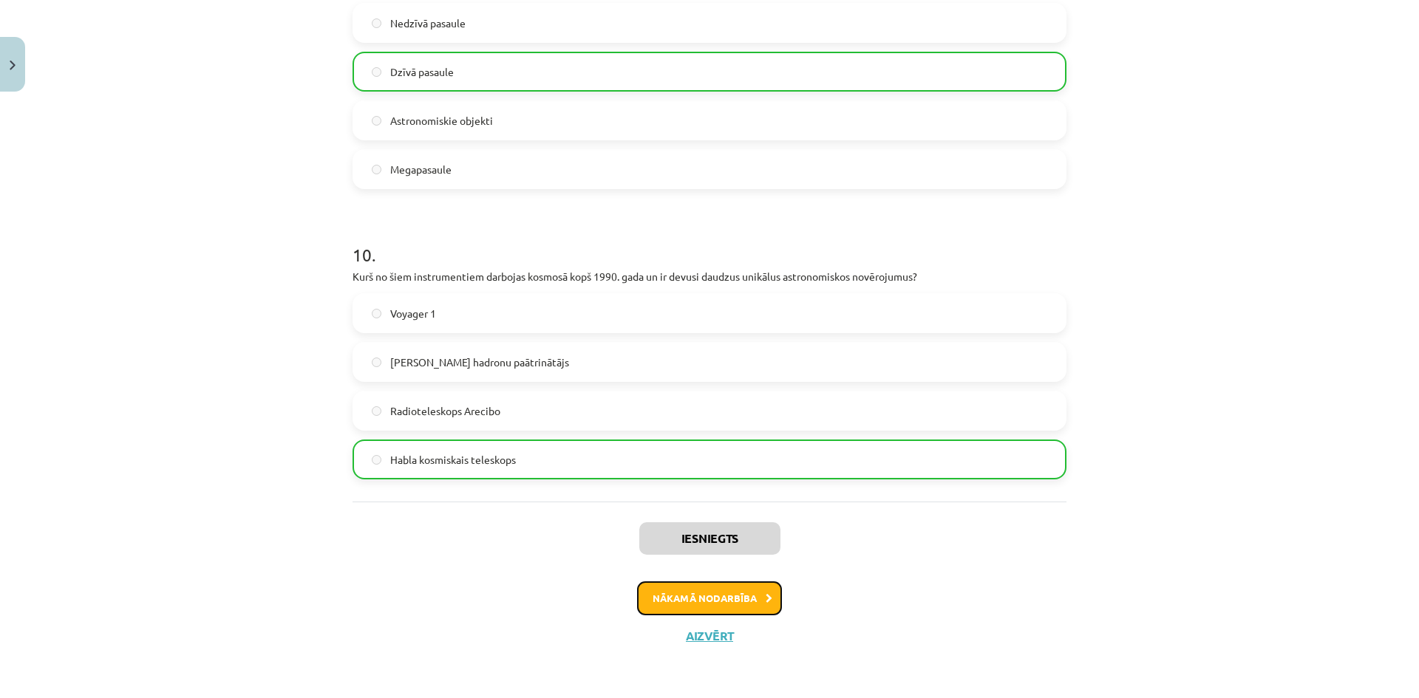
click at [749, 596] on button "Nākamā nodarbība" at bounding box center [709, 599] width 145 height 34
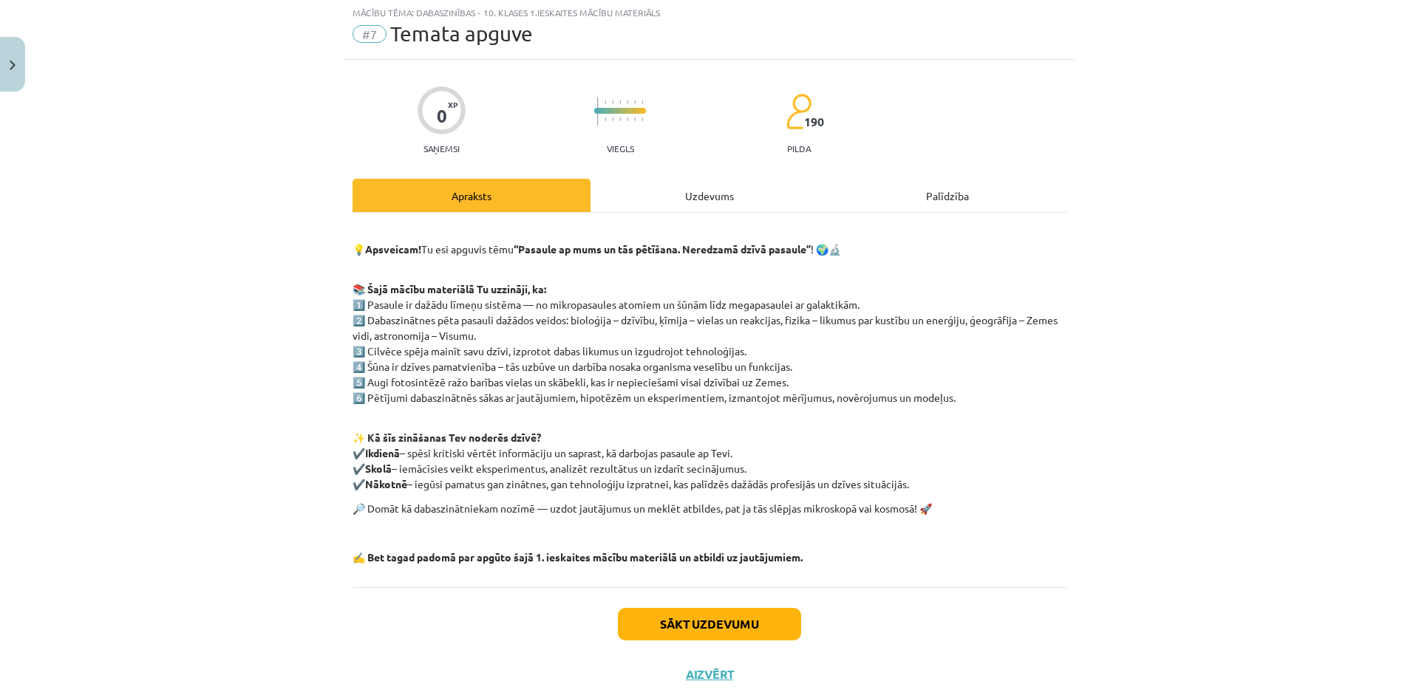
scroll to position [37, 0]
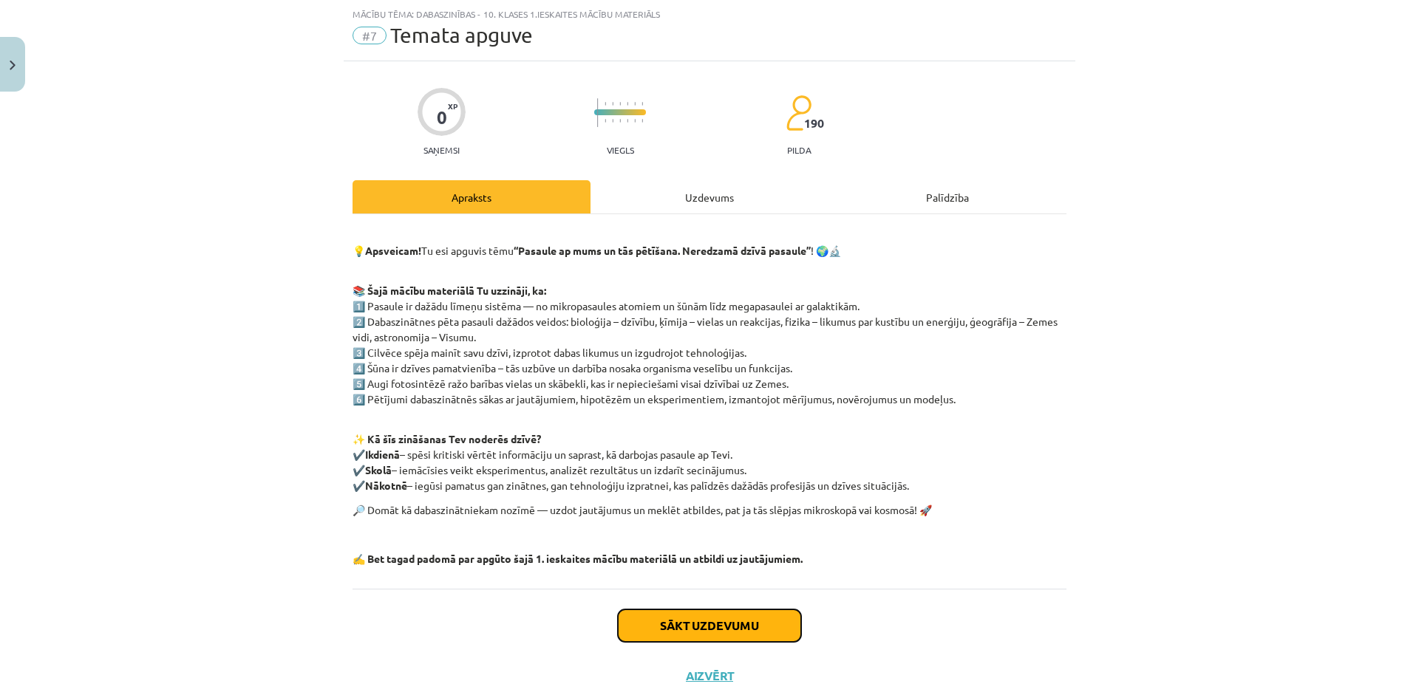
click at [750, 622] on button "Sākt uzdevumu" at bounding box center [709, 626] width 183 height 33
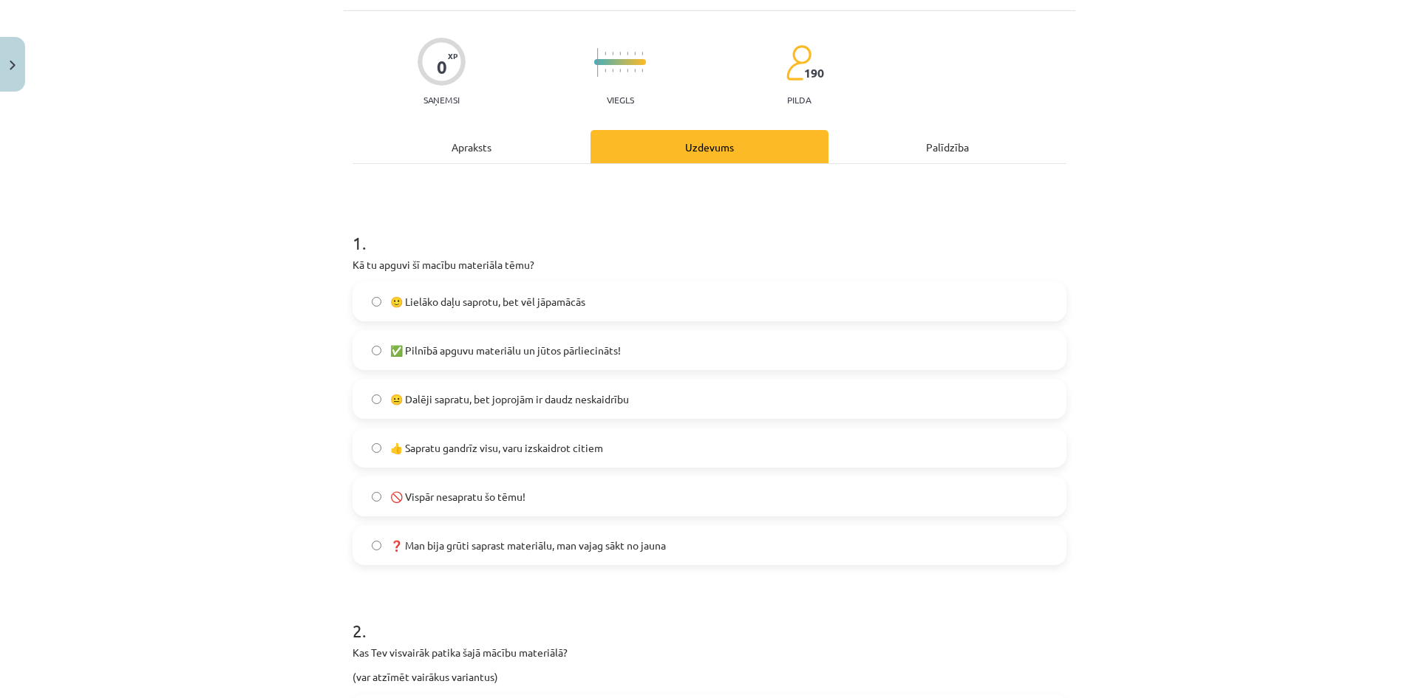
scroll to position [111, 0]
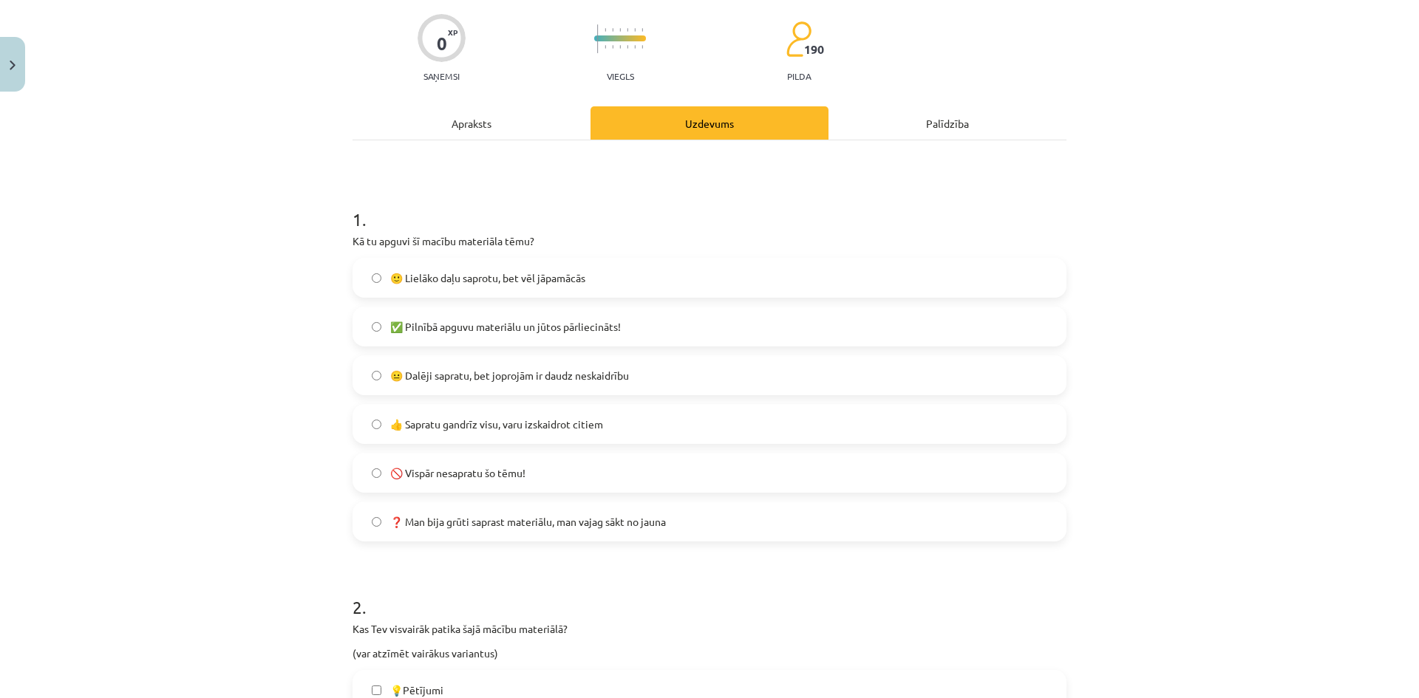
click at [628, 271] on label "🙂 Lielāko daļu saprotu, bet vēl jāpamācās" at bounding box center [709, 277] width 711 height 37
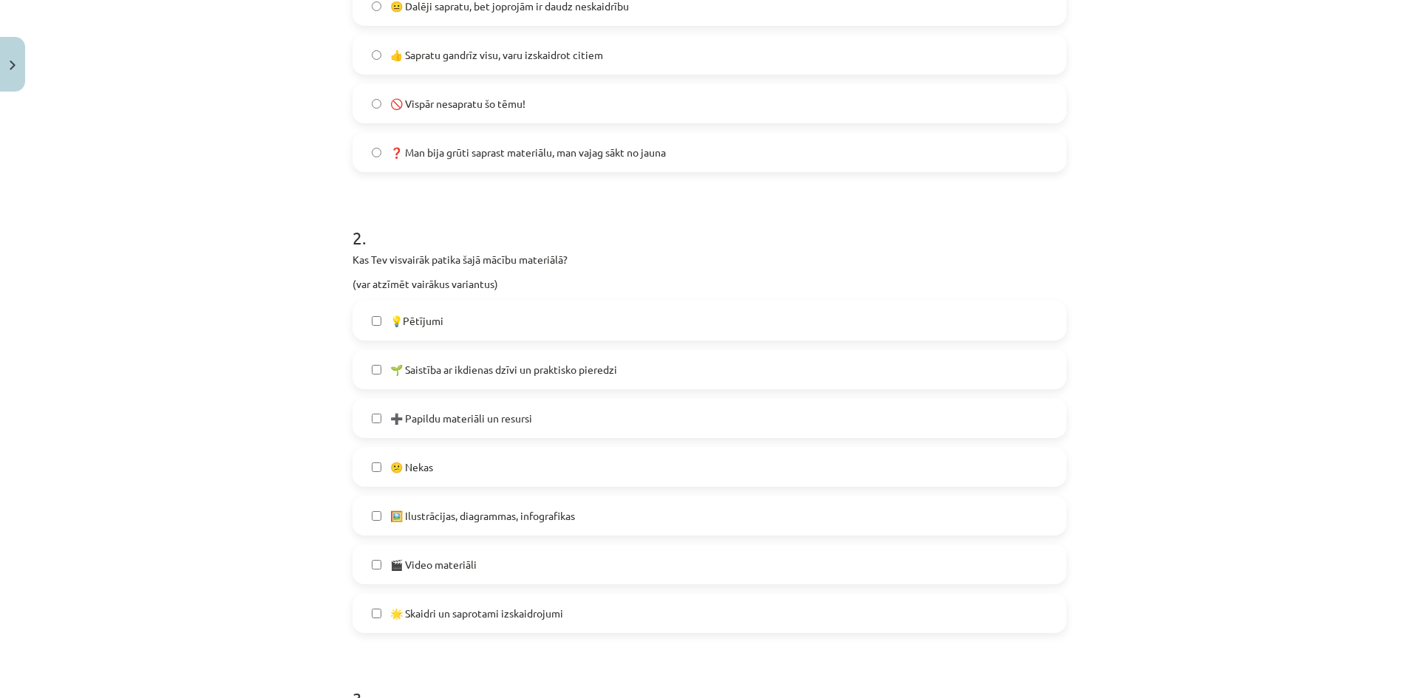
scroll to position [554, 0]
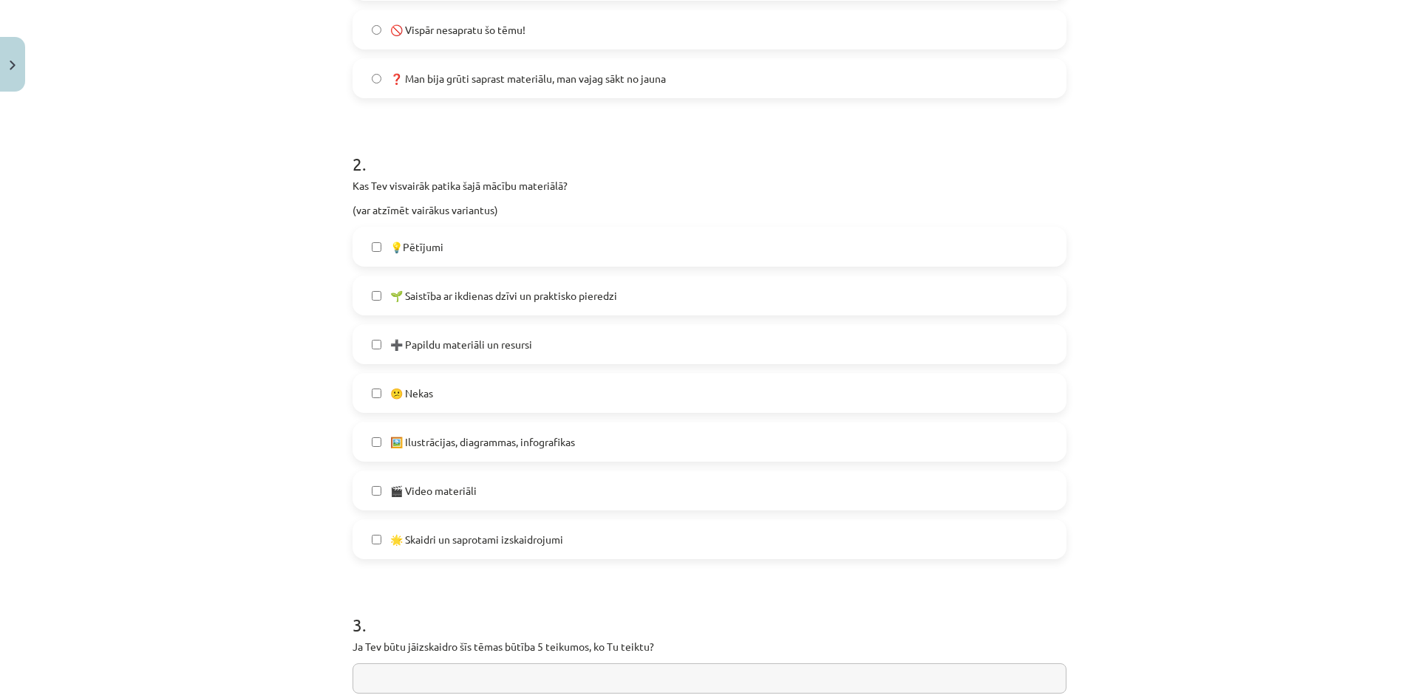
click at [622, 434] on label "🖼️ Ilustrācijas, diagrammas, infografikas" at bounding box center [709, 441] width 711 height 37
click at [602, 537] on label "🌟 Skaidri un saprotami izskaidrojumi" at bounding box center [709, 539] width 711 height 37
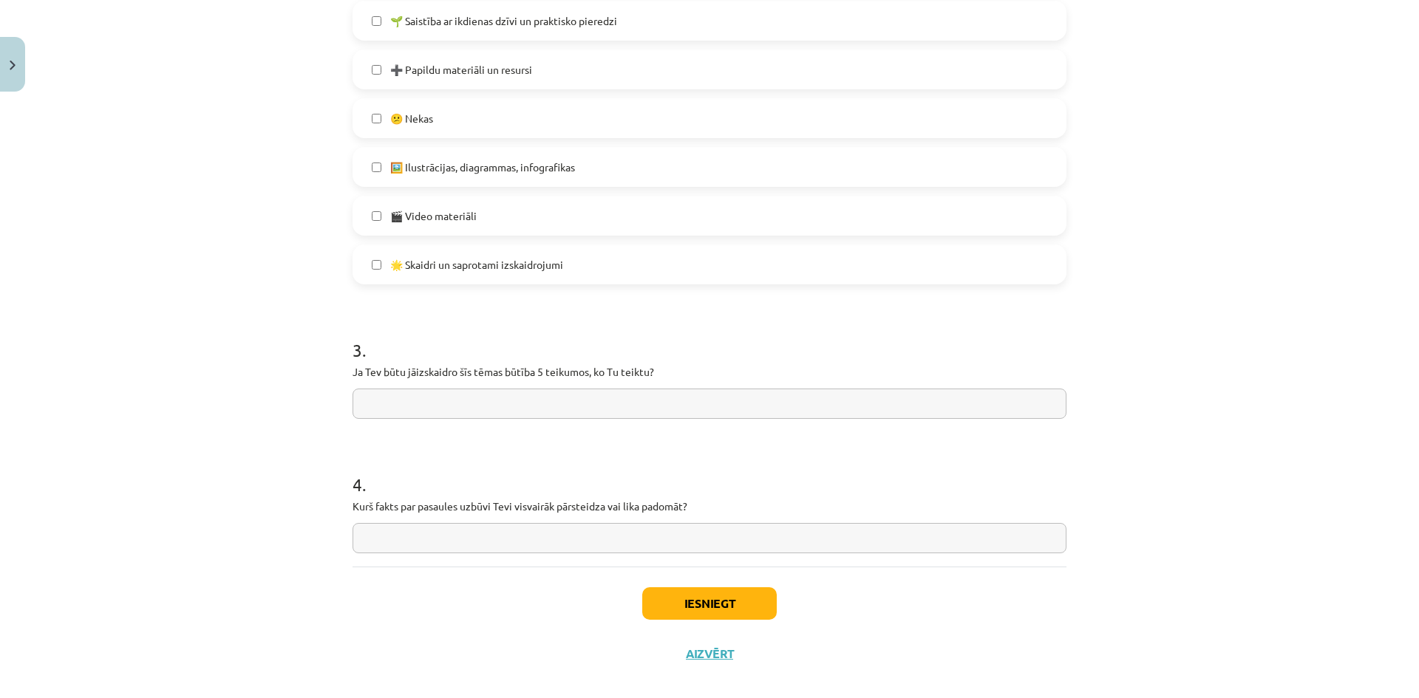
scroll to position [847, 0]
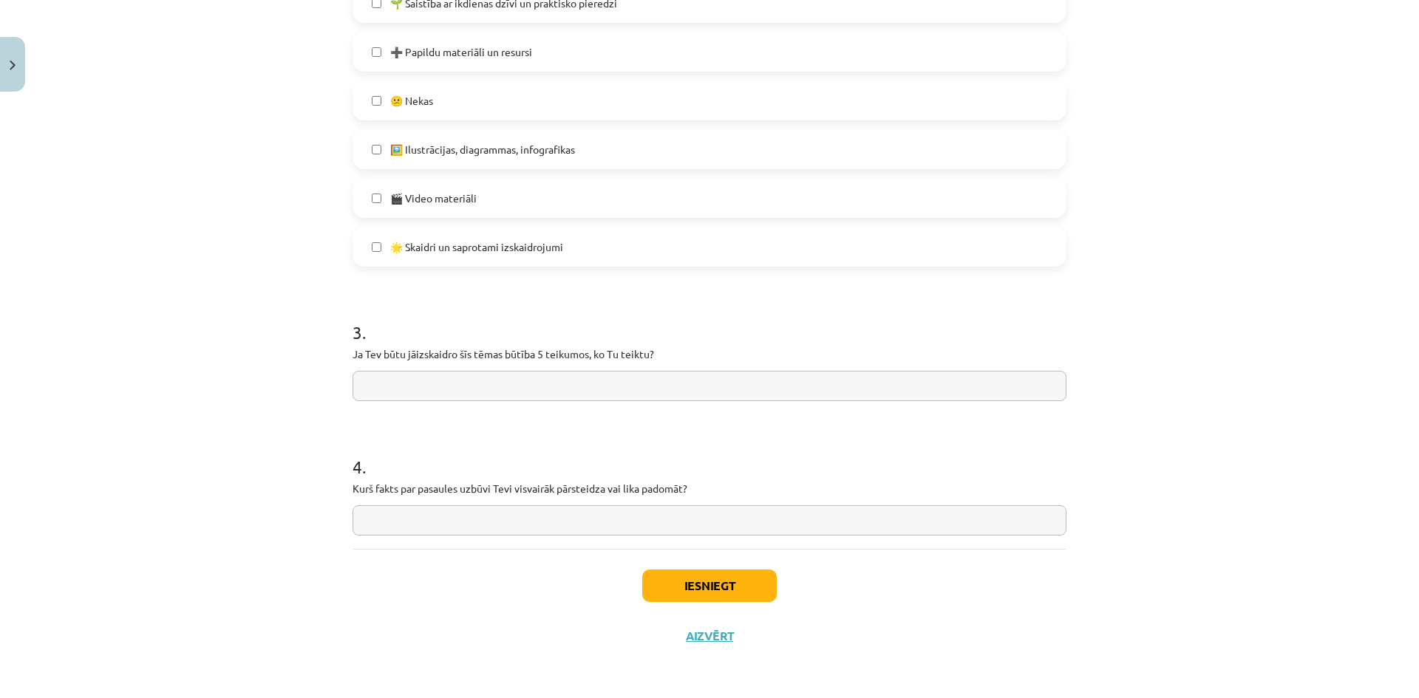
click at [421, 385] on input "text" at bounding box center [710, 386] width 714 height 30
click at [495, 519] on input "text" at bounding box center [710, 521] width 714 height 30
click at [712, 588] on button "Iesniegt" at bounding box center [709, 586] width 135 height 33
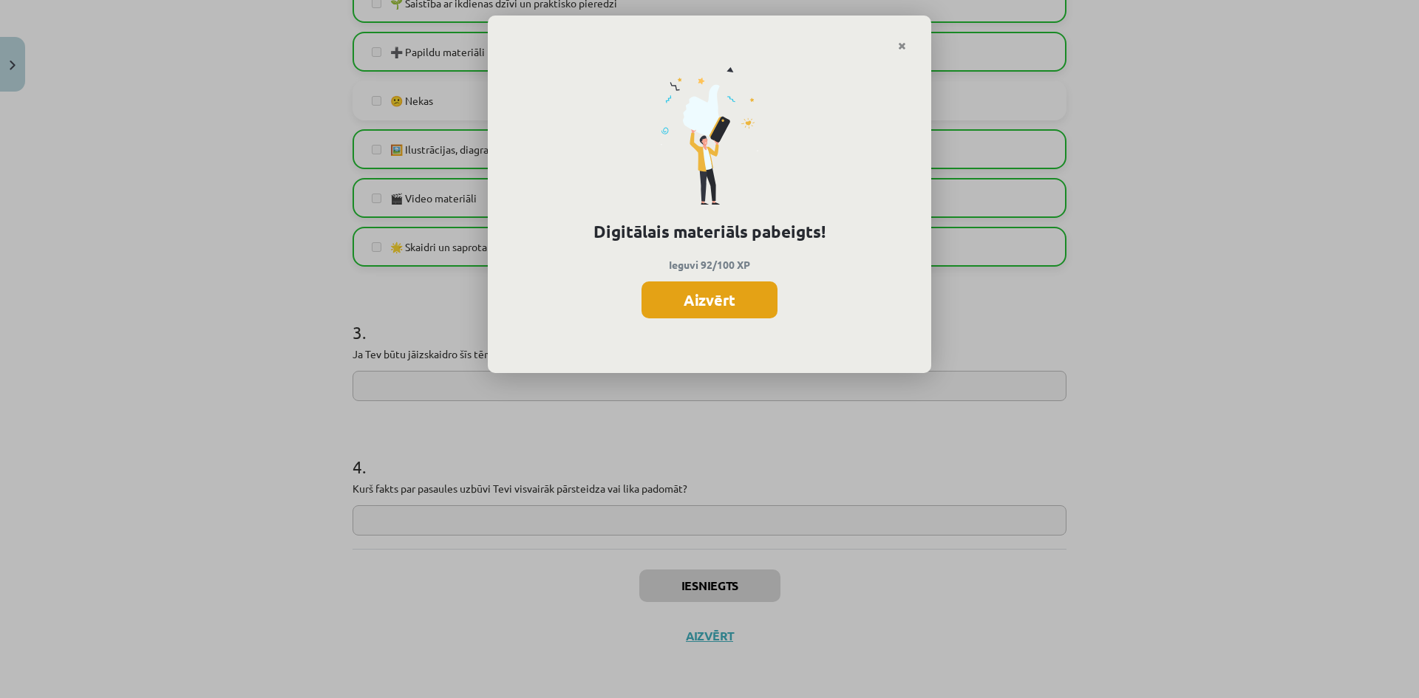
click at [712, 305] on button "Aizvērt" at bounding box center [710, 300] width 136 height 37
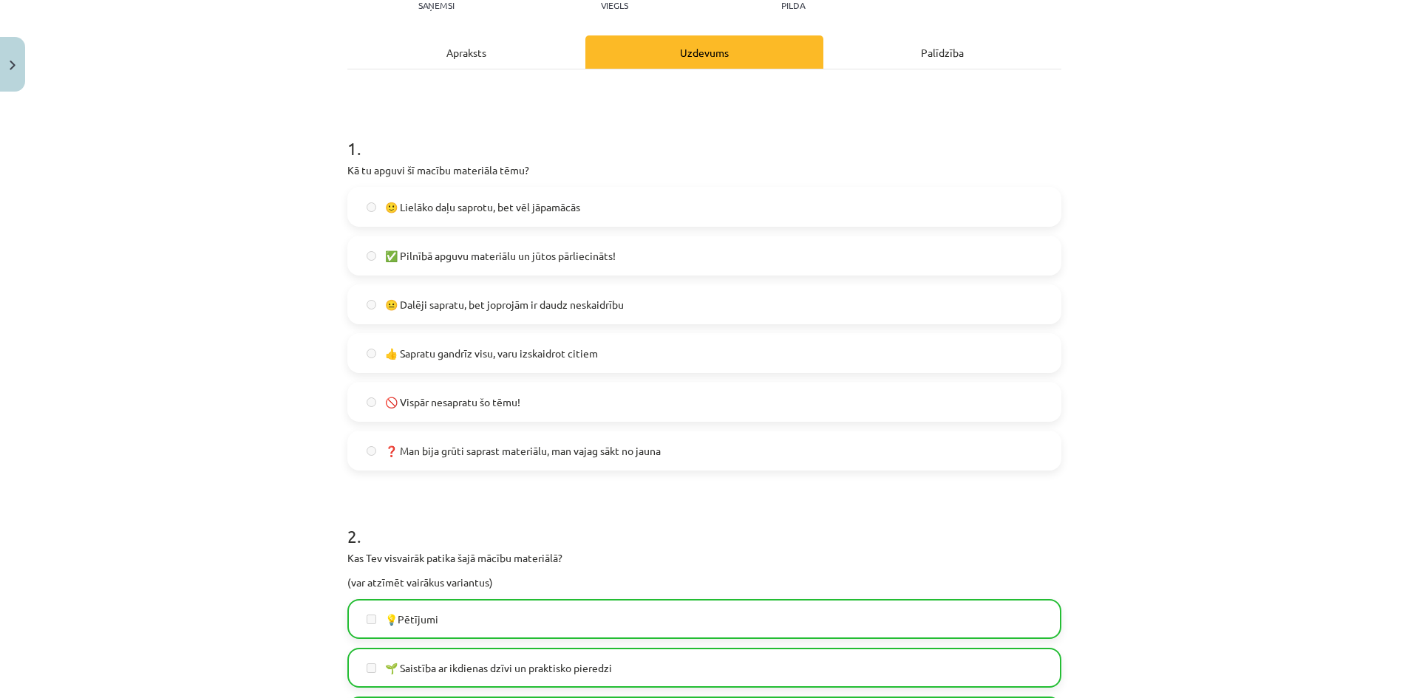
scroll to position [0, 0]
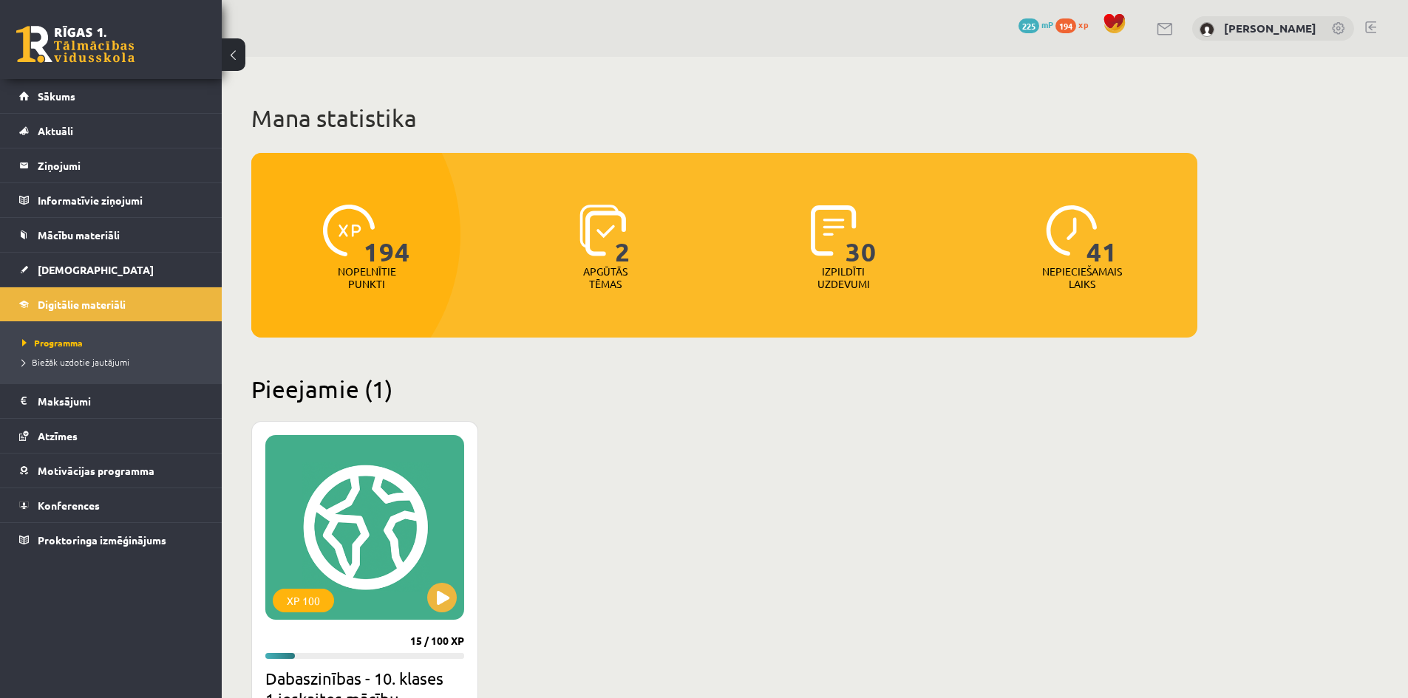
scroll to position [222, 0]
